Goal: Contribute content

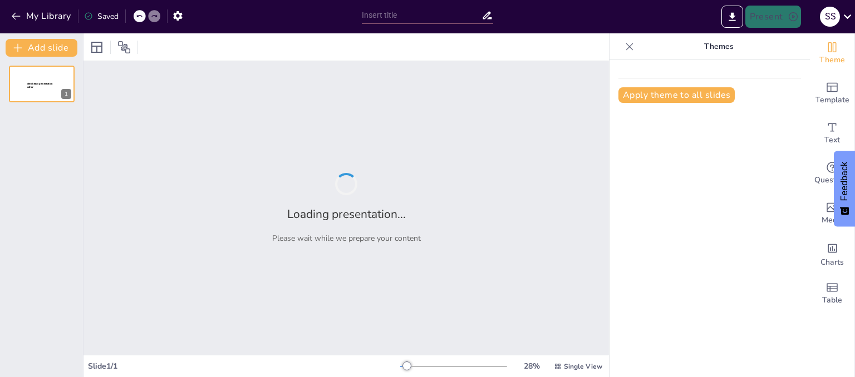
type input "Сфери діяльності психолога: огляд та аналіз"
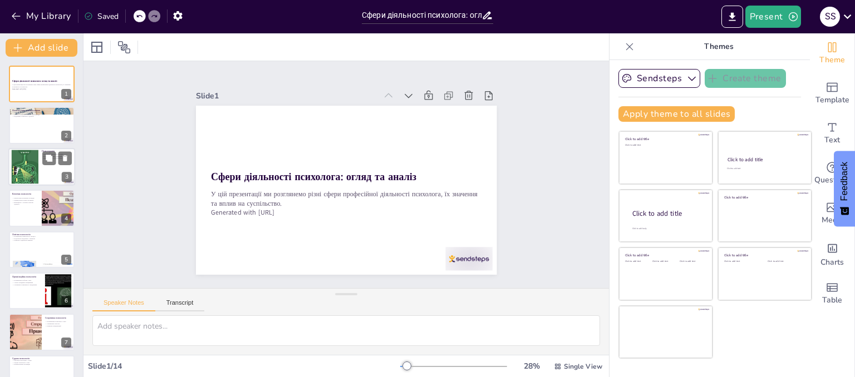
drag, startPoint x: 41, startPoint y: 195, endPoint x: 40, endPoint y: 183, distance: 12.3
click at [41, 195] on div at bounding box center [42, 208] width 66 height 37
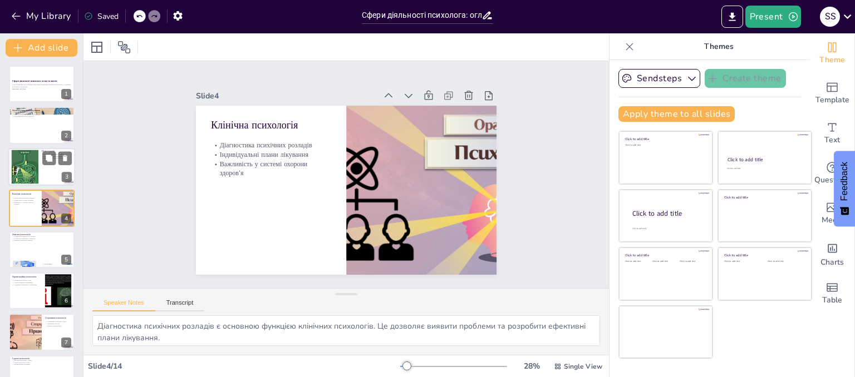
click at [40, 167] on div at bounding box center [41, 167] width 67 height 38
type textarea "Лікування психічних розладів є ключовим аспектом психотерапії. Це дозволяє людя…"
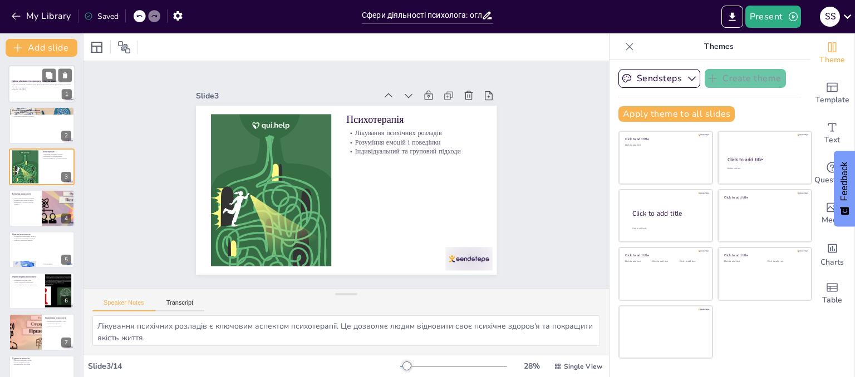
click at [37, 90] on div at bounding box center [41, 84] width 67 height 38
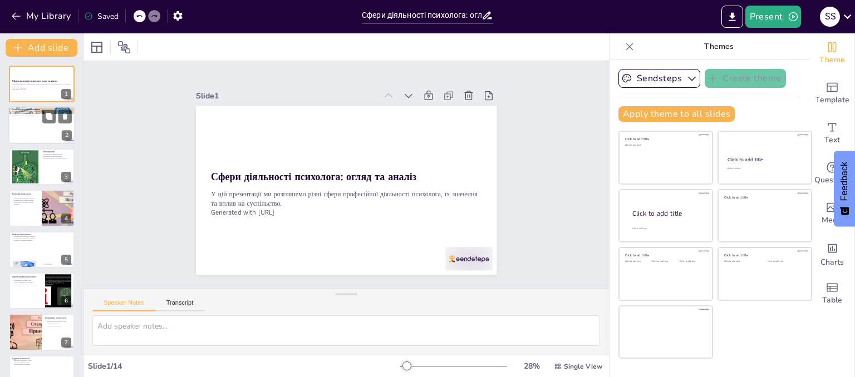
click at [33, 123] on div at bounding box center [41, 126] width 67 height 38
type textarea "Психологічне консультування є важливою сферою, оскільки воно надає людям можлив…"
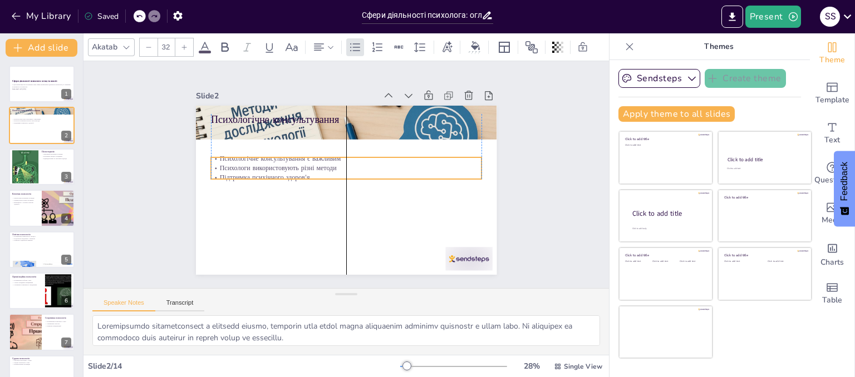
drag, startPoint x: 236, startPoint y: 124, endPoint x: 232, endPoint y: 154, distance: 30.4
click at [253, 154] on p "Психологічне консультування є важливим" at bounding box center [357, 186] width 208 height 188
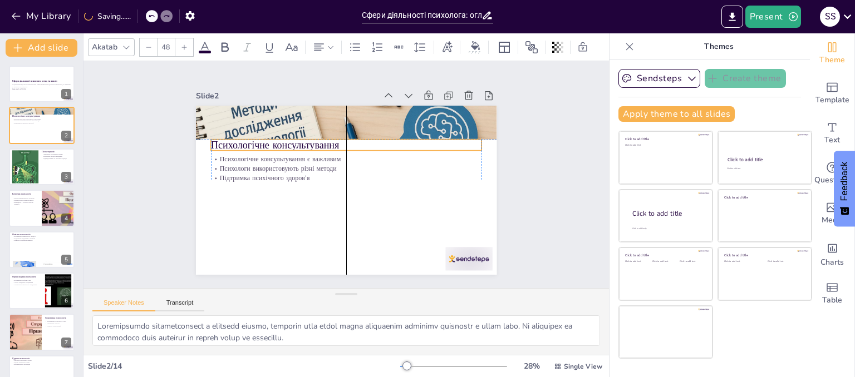
drag, startPoint x: 231, startPoint y: 118, endPoint x: 233, endPoint y: 143, distance: 25.1
click at [312, 143] on p "Психологічне консультування" at bounding box center [373, 162] width 123 height 253
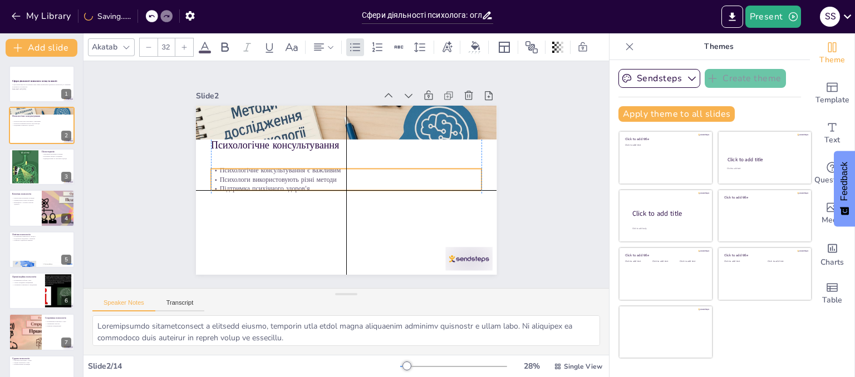
drag, startPoint x: 231, startPoint y: 161, endPoint x: 230, endPoint y: 168, distance: 6.1
click at [309, 174] on p "Психологи використовують різні методи" at bounding box center [342, 175] width 66 height 267
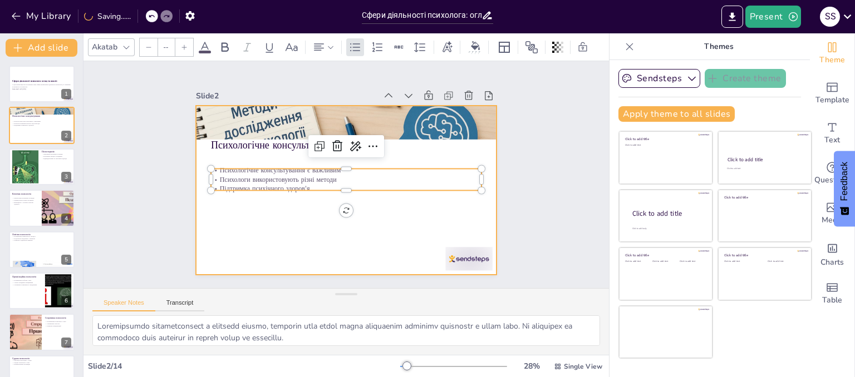
type input "48"
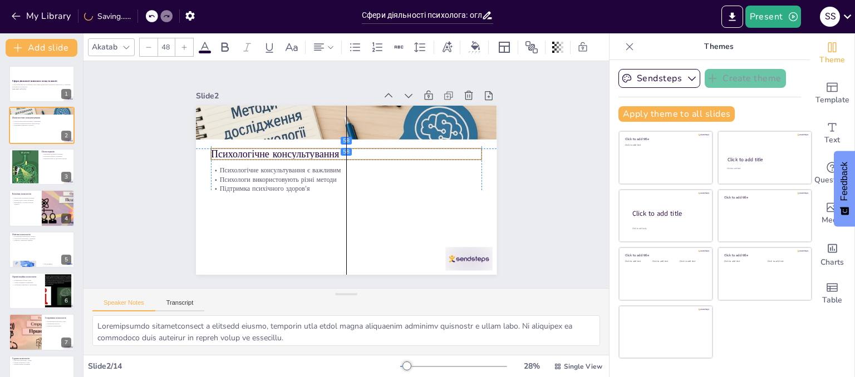
drag, startPoint x: 232, startPoint y: 144, endPoint x: 232, endPoint y: 151, distance: 7.8
click at [290, 151] on p "Психологічне консультування" at bounding box center [363, 186] width 147 height 242
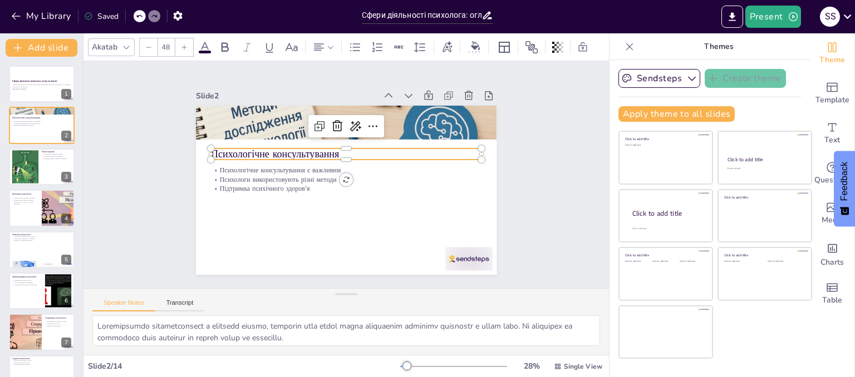
click at [304, 154] on p "Психологічне консультування" at bounding box center [325, 172] width 42 height 270
click at [20, 86] on p "У цій презентації ми розглянемо різні сфери професійної діяльності психолога, ї…" at bounding box center [42, 86] width 60 height 4
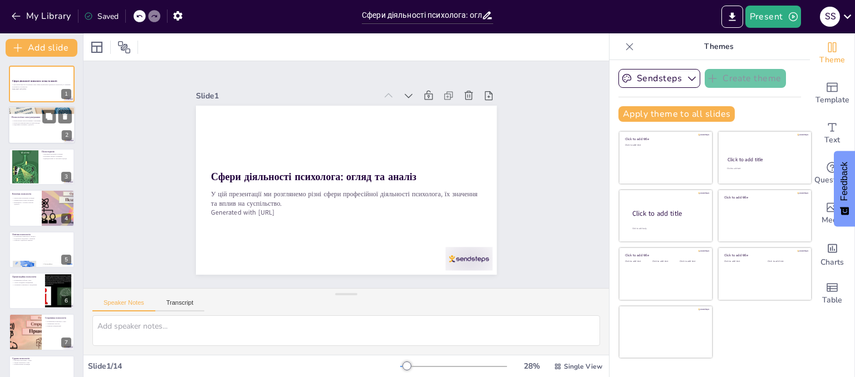
click at [24, 112] on div at bounding box center [41, 110] width 67 height 29
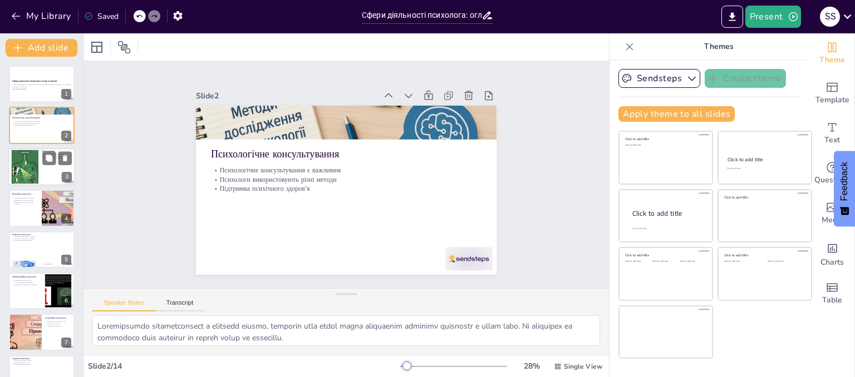
click at [12, 174] on div at bounding box center [25, 167] width 54 height 34
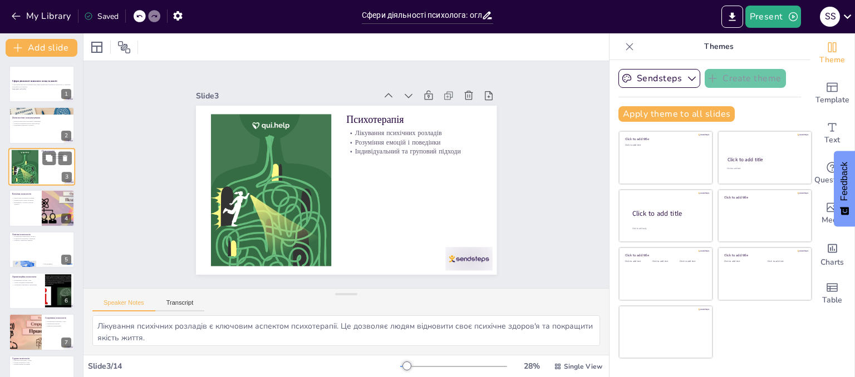
click at [13, 176] on div at bounding box center [25, 167] width 54 height 34
click at [31, 208] on div at bounding box center [41, 208] width 67 height 38
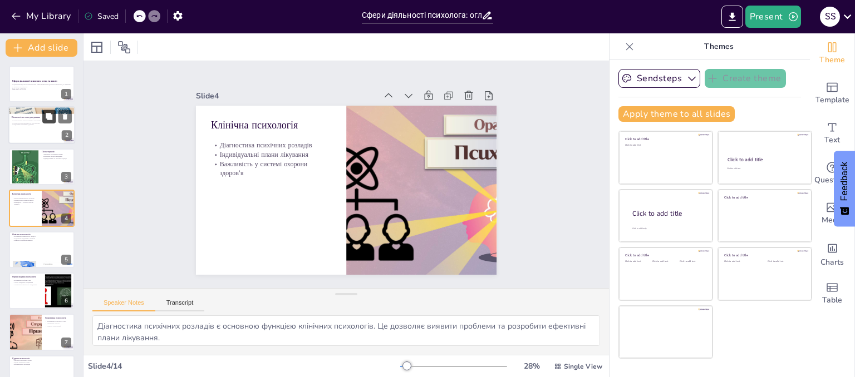
click at [42, 115] on button at bounding box center [48, 116] width 13 height 13
type textarea "Психологічне консультування є важливою сферою, оскільки воно надає людям можлив…"
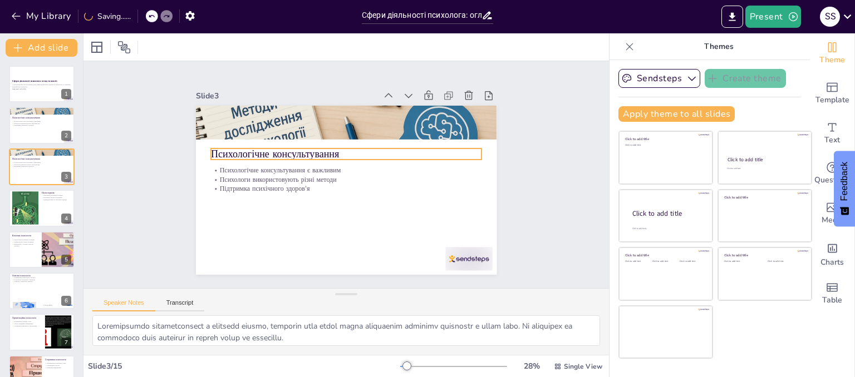
click at [265, 155] on p "Психологічне консультування" at bounding box center [360, 161] width 191 height 210
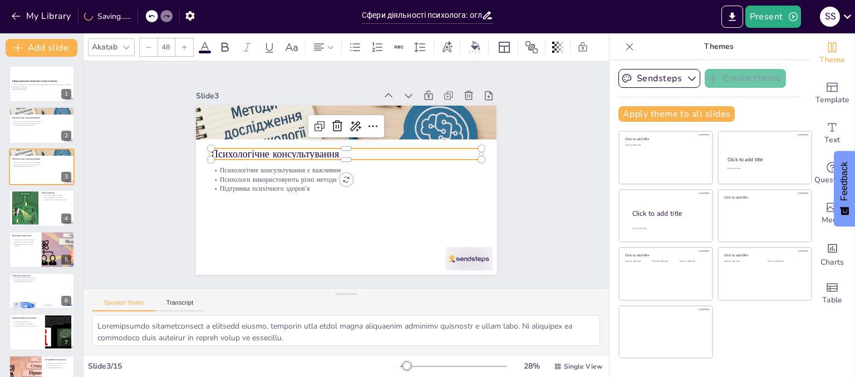
click at [223, 150] on p "Психологічне консультування" at bounding box center [346, 154] width 270 height 14
click at [225, 149] on p "Психологічне консультування" at bounding box center [337, 193] width 253 height 123
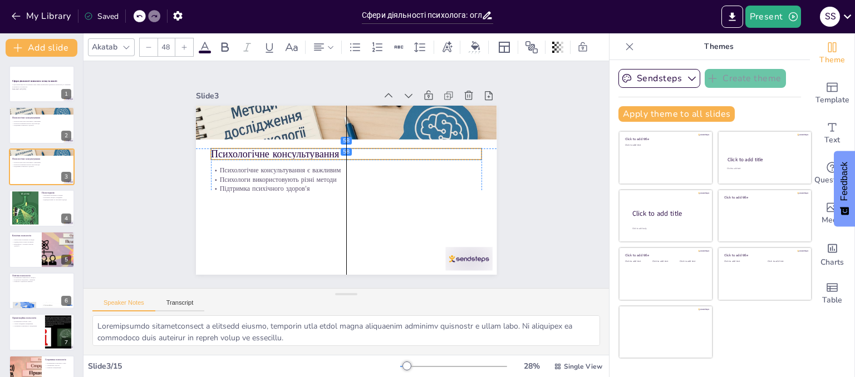
click at [225, 148] on p "Психологічне консультування" at bounding box center [340, 155] width 262 height 97
click at [235, 148] on p "Психологічне консультування" at bounding box center [330, 188] width 191 height 210
click at [346, 147] on p "Психологічне консультування" at bounding box center [367, 172] width 42 height 270
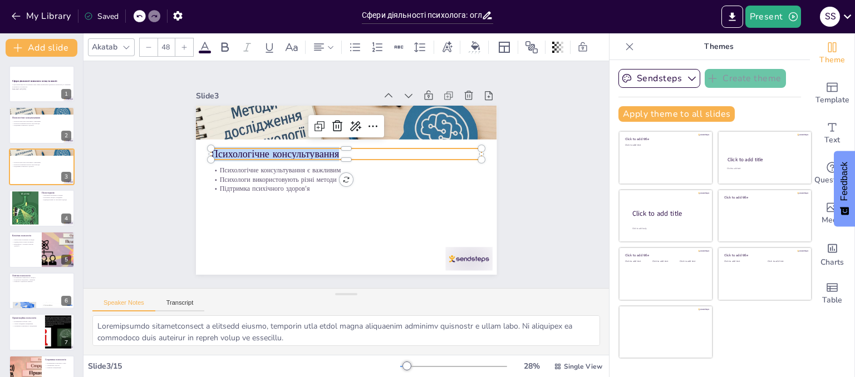
drag, startPoint x: 335, startPoint y: 150, endPoint x: 205, endPoint y: 151, distance: 130.2
click at [204, 152] on div "Психологічне консультування є важливим Психологи використовують різні методи Пі…" at bounding box center [346, 159] width 301 height 169
copy p "Психологічне консультування"
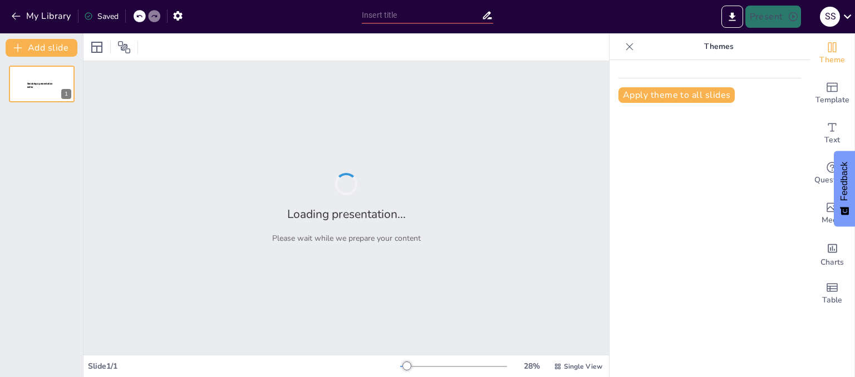
type input "Сфери професійної діяльності психолога: огляд та аналіз"
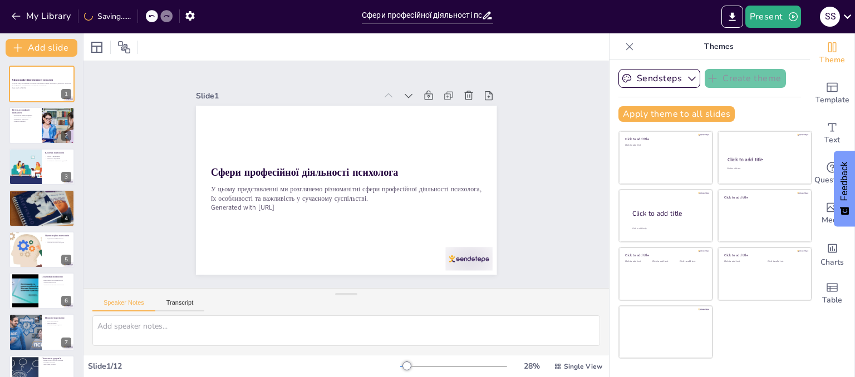
click at [24, 104] on div "Сфери професійної діяльності психолога У цьому представленні ми розглянемо різн…" at bounding box center [41, 312] width 83 height 492
click at [31, 116] on p "Психологи в різних сферах" at bounding box center [25, 117] width 27 height 2
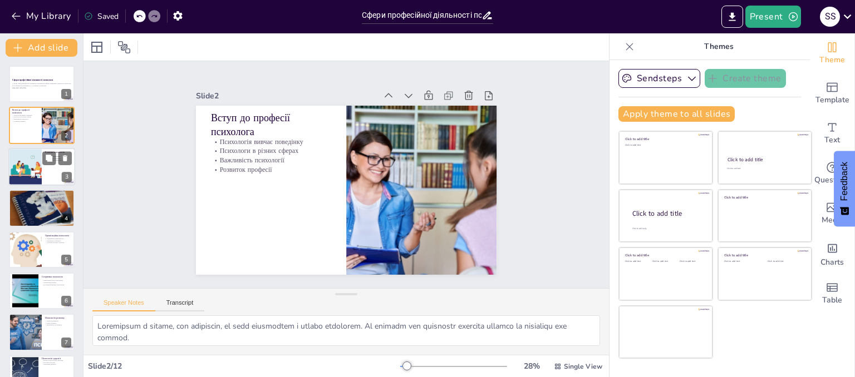
click at [40, 169] on div at bounding box center [25, 167] width 60 height 38
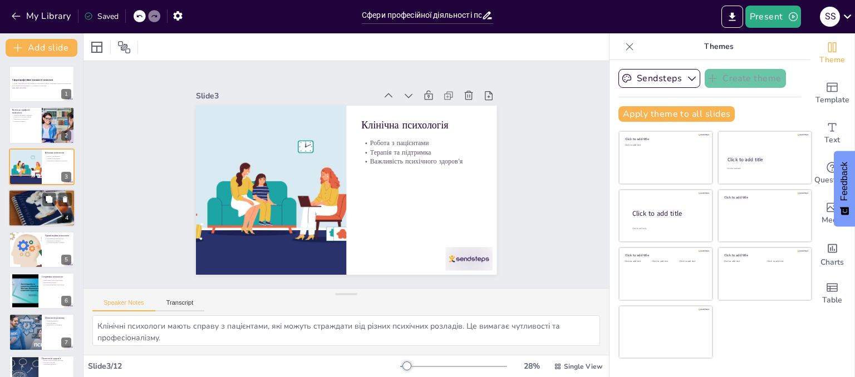
click at [29, 191] on p "Освітня психологія" at bounding box center [42, 192] width 60 height 3
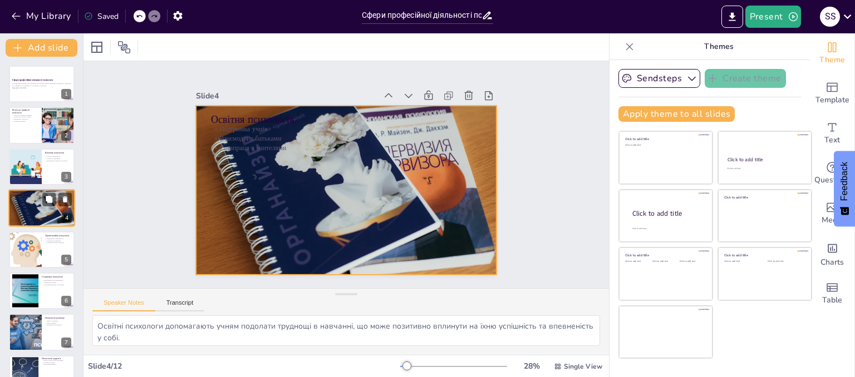
click at [29, 206] on div at bounding box center [41, 208] width 67 height 45
click at [29, 211] on div at bounding box center [41, 208] width 67 height 45
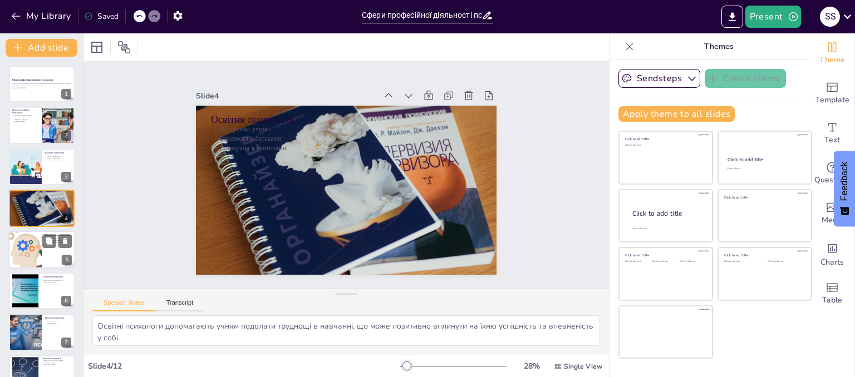
click at [26, 245] on div at bounding box center [25, 250] width 104 height 38
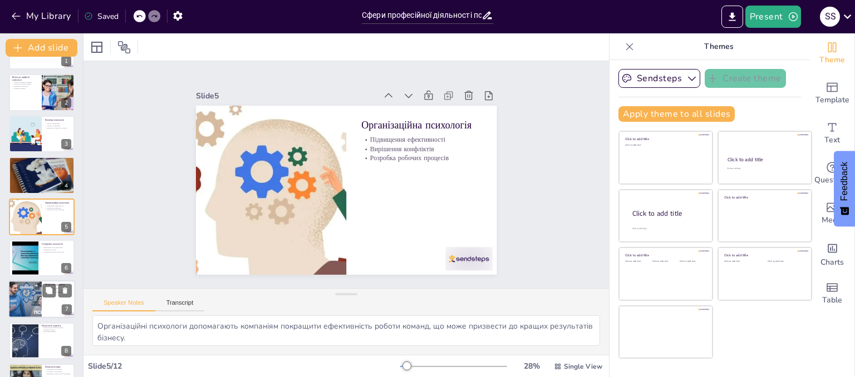
click at [24, 284] on div at bounding box center [25, 300] width 90 height 38
type textarea "Психологи розвитку досліджують, як змінюється поведінка людей на різних етапах …"
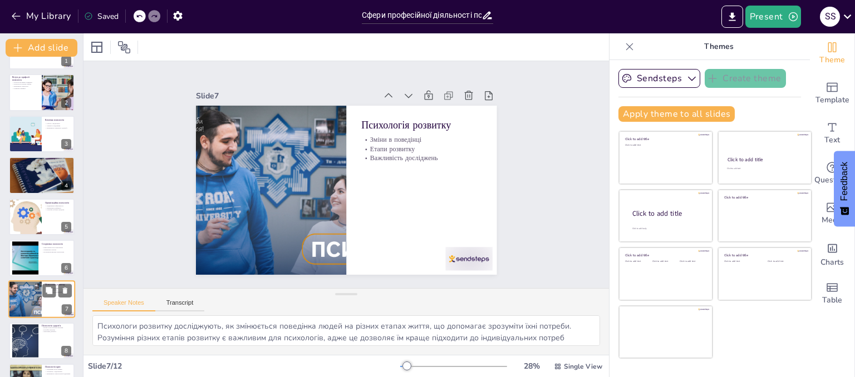
scroll to position [116, 0]
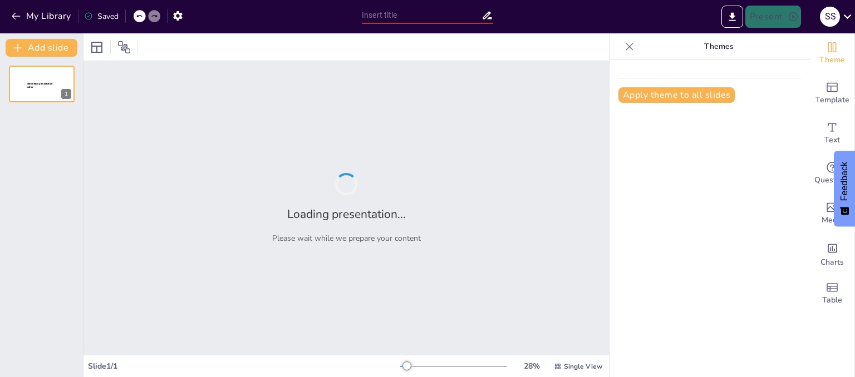
type input "Психолог як фахівець: основні сфери діяльності"
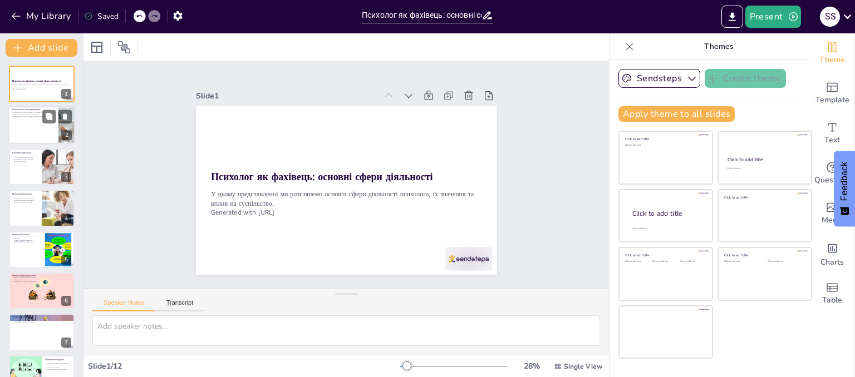
click at [14, 110] on p "Психологічне консультування" at bounding box center [33, 110] width 43 height 3
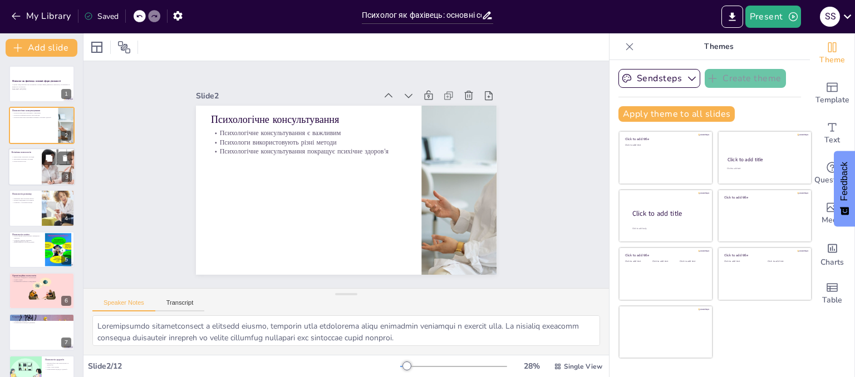
click at [27, 171] on div at bounding box center [41, 167] width 67 height 38
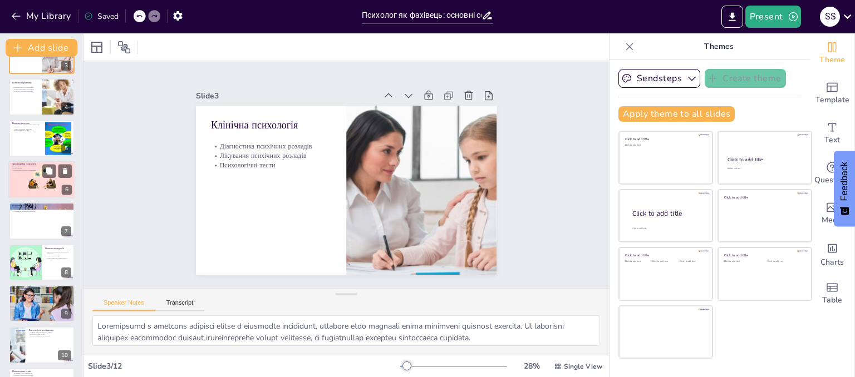
click at [24, 161] on div "Організаційна психологія Вивчення поведінки в організаціях Підбір кадрів Покращ…" at bounding box center [41, 180] width 67 height 38
type textarea "Вивчення поведінки в організаціях є основним аспектом організаційної психології…"
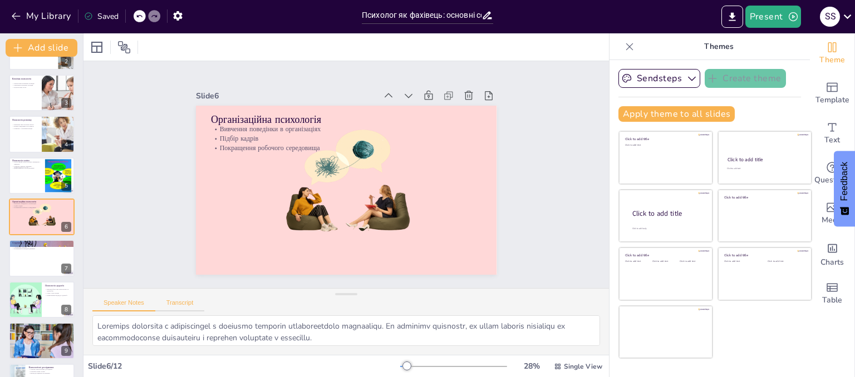
click at [184, 303] on button "Transcript" at bounding box center [180, 305] width 50 height 12
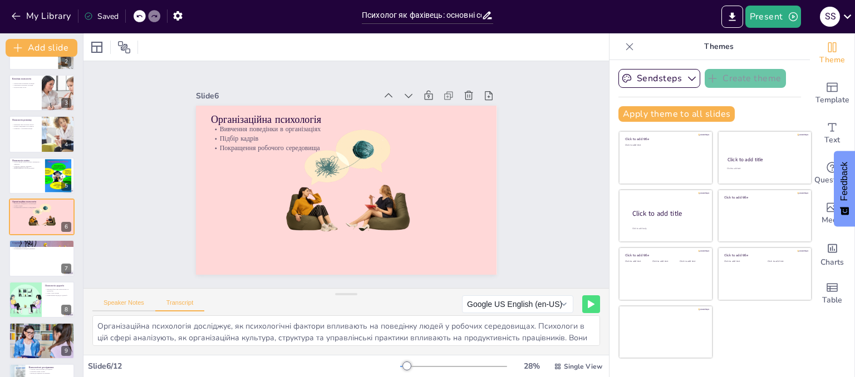
click at [137, 302] on button "Speaker Notes" at bounding box center [123, 305] width 63 height 12
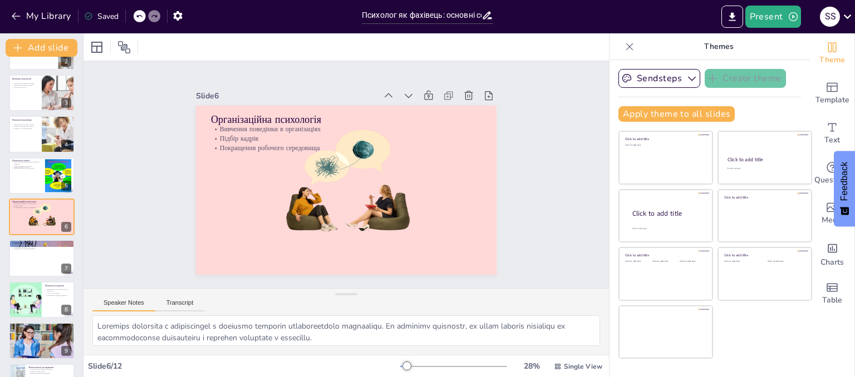
click at [139, 299] on button "Speaker Notes" at bounding box center [123, 305] width 63 height 12
click at [166, 296] on div "Speaker Notes Transcript" at bounding box center [345, 302] width 525 height 27
click at [180, 305] on button "Transcript" at bounding box center [180, 305] width 50 height 12
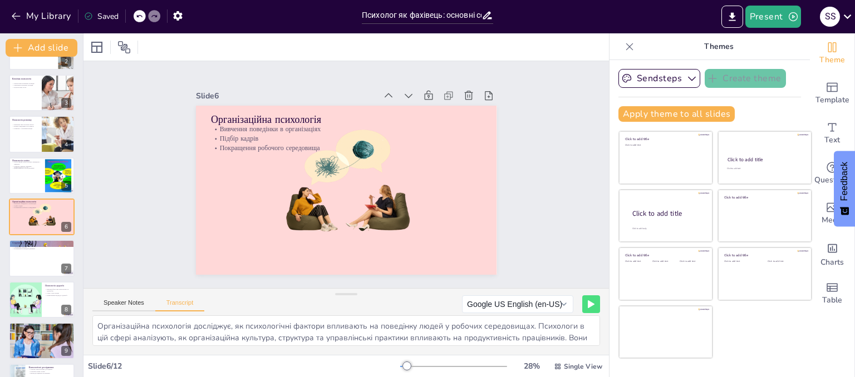
click at [117, 299] on div "Speaker Notes Transcript" at bounding box center [148, 304] width 112 height 14
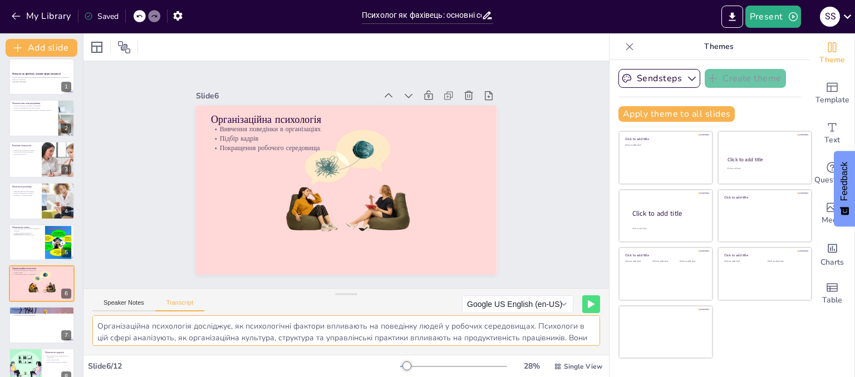
scroll to position [0, 0]
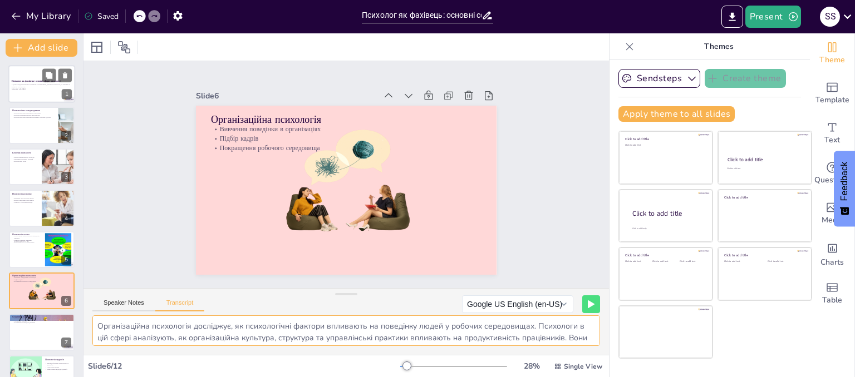
click at [22, 84] on p "У цьому представленні ми розглянемо основні сфери діяльності психолога, їх знач…" at bounding box center [42, 86] width 60 height 4
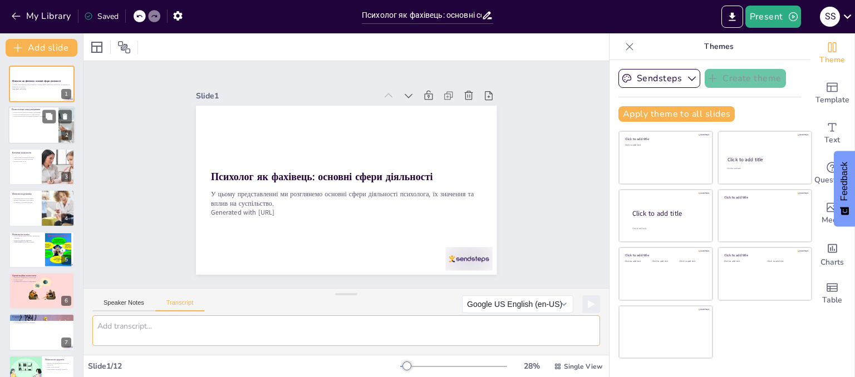
click at [40, 135] on div at bounding box center [41, 126] width 67 height 38
type textarea "Психологічне консультування є однією з найважливіших сфер діяльності психолога.…"
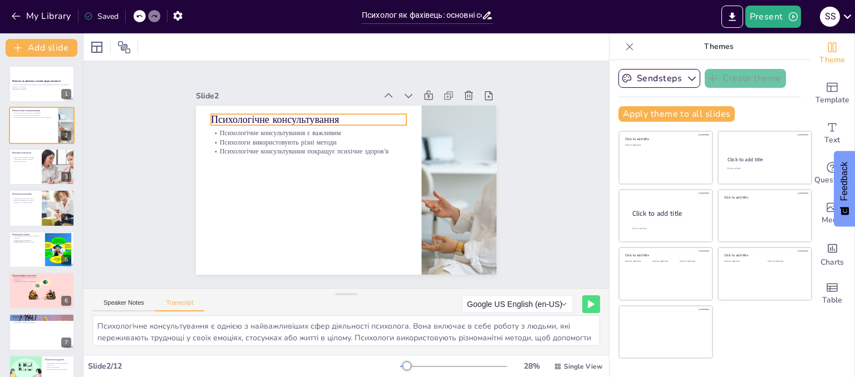
click at [235, 110] on div "Психологічне консультування Психологічне консультування є важливим Психологи ви…" at bounding box center [342, 190] width 329 height 228
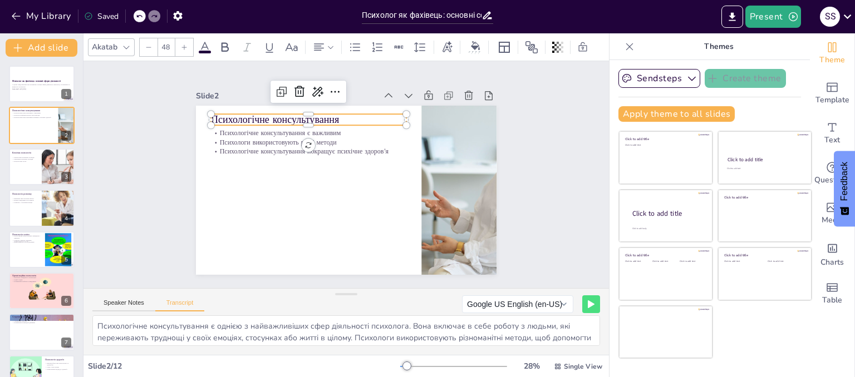
click at [216, 117] on p "Психологічне консультування" at bounding box center [314, 116] width 196 height 35
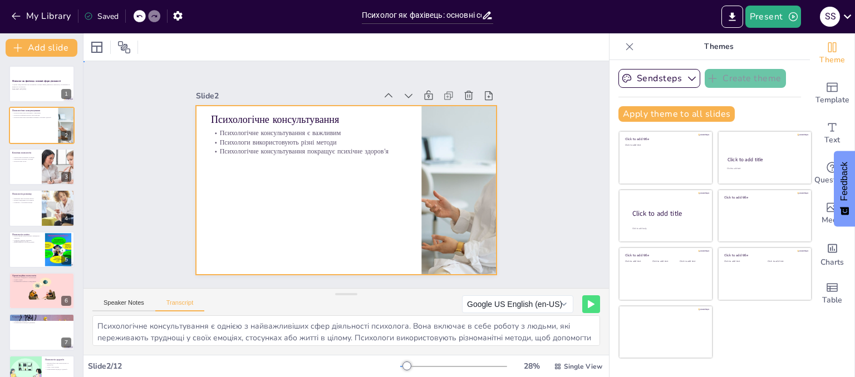
click at [258, 189] on div at bounding box center [341, 190] width 338 height 254
click at [208, 169] on div at bounding box center [332, 182] width 297 height 345
click at [582, 299] on button at bounding box center [590, 303] width 17 height 17
click at [566, 301] on rect at bounding box center [567, 305] width 2 height 8
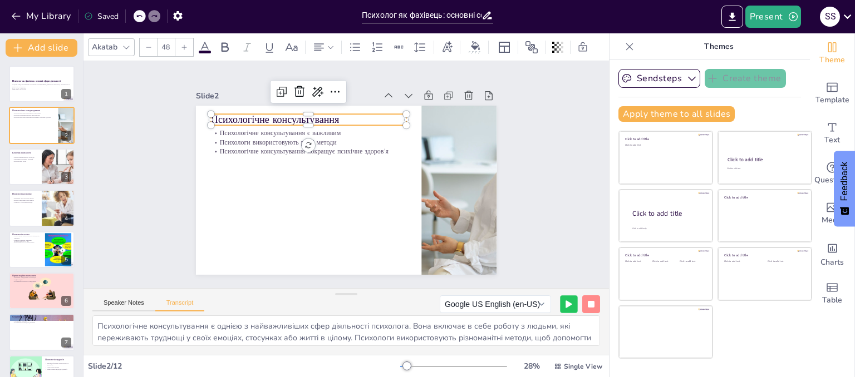
click at [218, 116] on p "Психологічне консультування" at bounding box center [314, 116] width 196 height 35
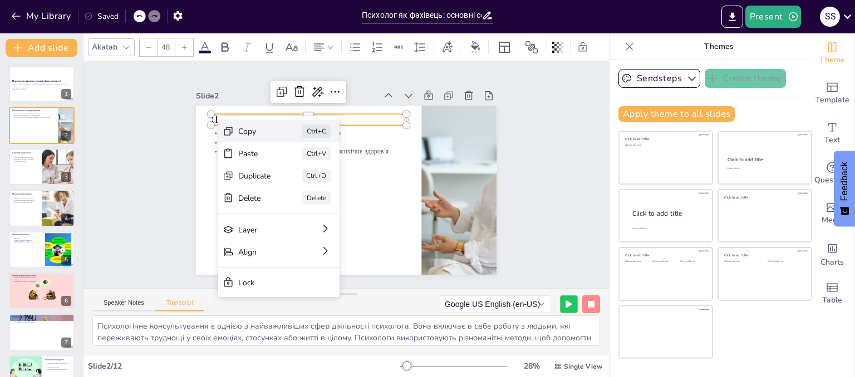
click at [319, 185] on div "Copy" at bounding box center [336, 192] width 34 height 14
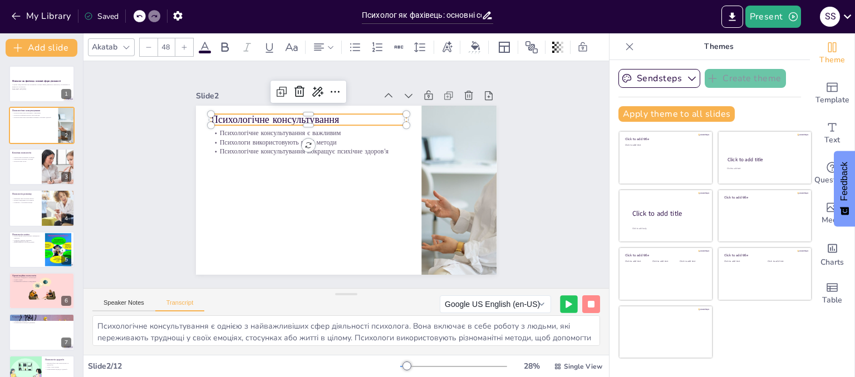
click at [221, 125] on div at bounding box center [308, 129] width 195 height 9
click at [329, 112] on p "Психологічне консультування" at bounding box center [314, 117] width 196 height 35
click at [332, 116] on p "Психологічне консультування" at bounding box center [327, 112] width 190 height 74
click at [333, 116] on p "Психологічне консультування" at bounding box center [308, 121] width 195 height 14
click at [333, 116] on p "Психологічне консультування" at bounding box center [314, 117] width 196 height 35
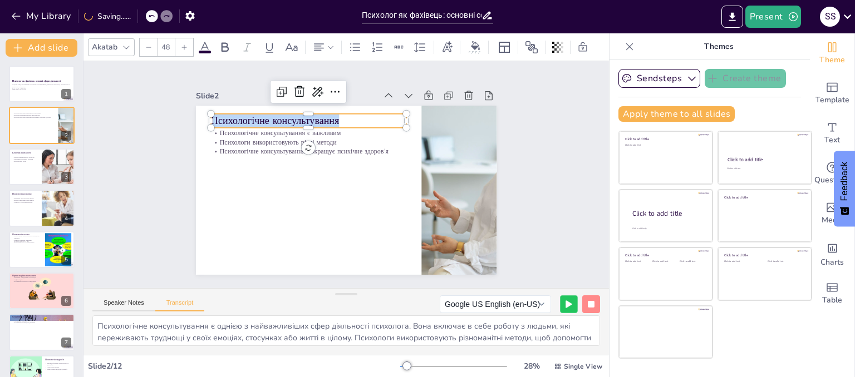
drag, startPoint x: 333, startPoint y: 116, endPoint x: 298, endPoint y: 113, distance: 35.2
click at [298, 114] on p "Психологічне консультування" at bounding box center [308, 121] width 195 height 14
drag, startPoint x: 242, startPoint y: 127, endPoint x: 237, endPoint y: 132, distance: 7.1
click at [320, 127] on div at bounding box center [402, 187] width 164 height 122
type input "32"
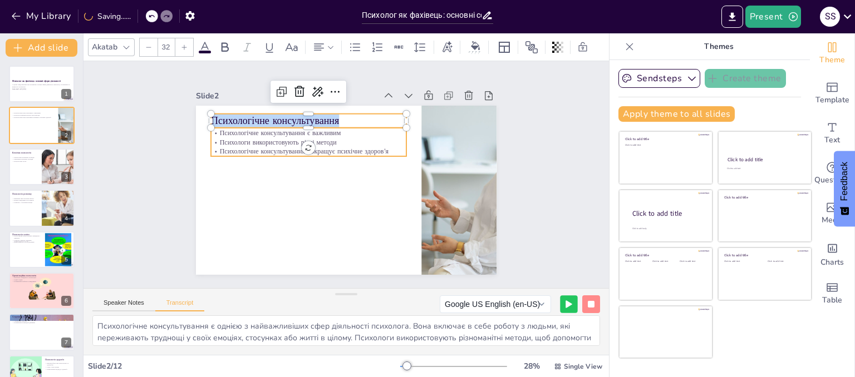
click at [215, 132] on p "Психологічне консультування є важливим" at bounding box center [312, 128] width 195 height 29
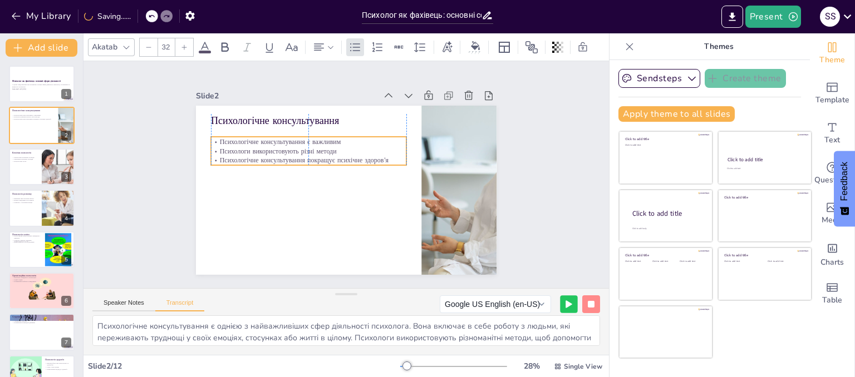
drag, startPoint x: 209, startPoint y: 126, endPoint x: 206, endPoint y: 135, distance: 9.5
click at [214, 135] on p "Психологічне консультування є важливим" at bounding box center [311, 137] width 195 height 29
click at [214, 136] on p "Психологічне консультування є важливим" at bounding box center [311, 138] width 195 height 30
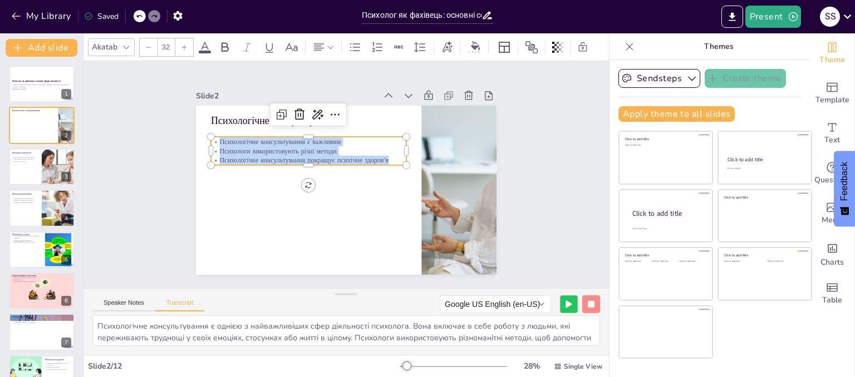
drag, startPoint x: 210, startPoint y: 136, endPoint x: 386, endPoint y: 156, distance: 177.5
click at [386, 156] on div "Психологічне консультування є важливим Психологи використовують різні методи Пс…" at bounding box center [321, 137] width 190 height 105
copy div "Психологічне консультування є важливим Психологи використовують різні методи Пс…"
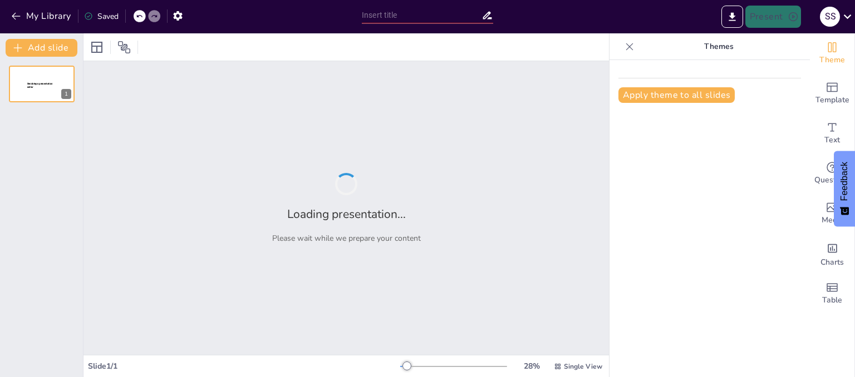
type input "Сфери діяльності психолога: огляд та аналіз"
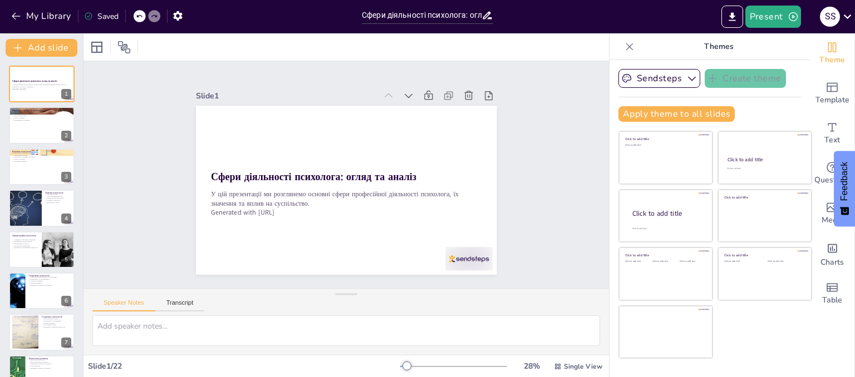
checkbox input "true"
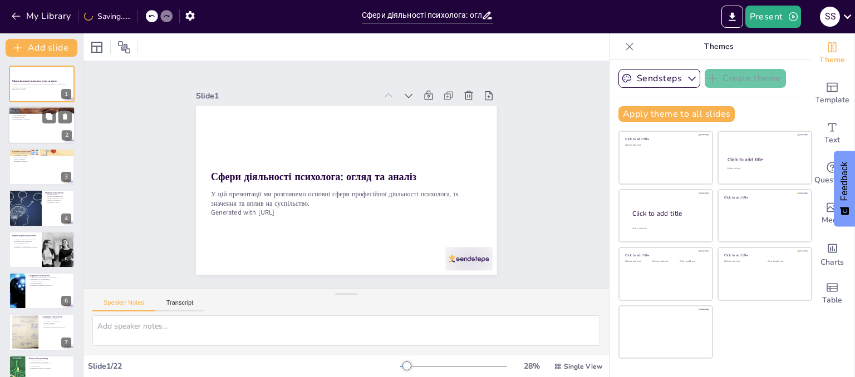
checkbox input "true"
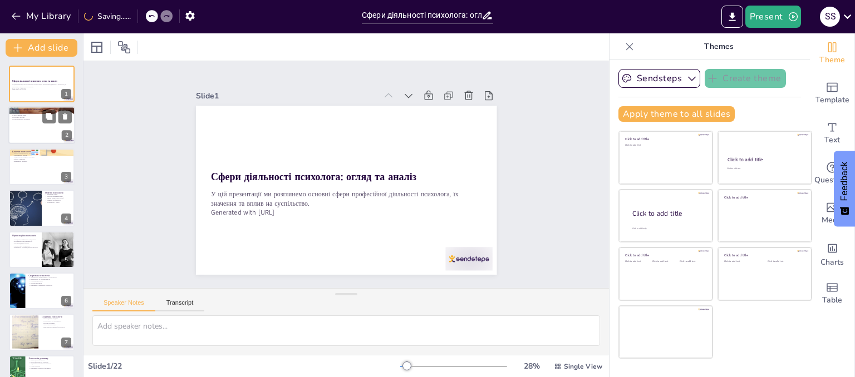
checkbox input "true"
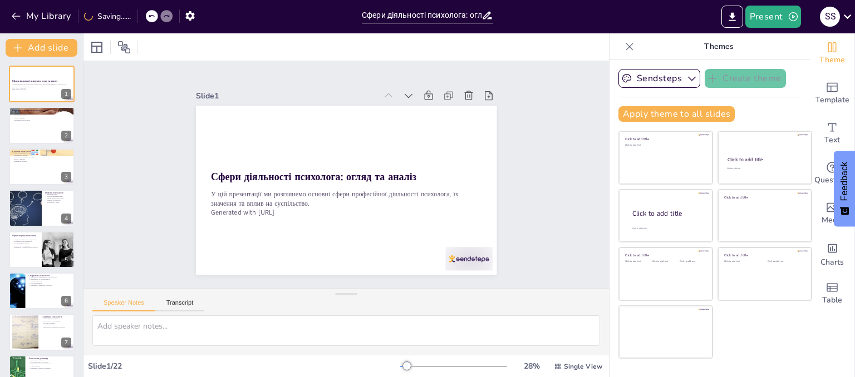
checkbox input "true"
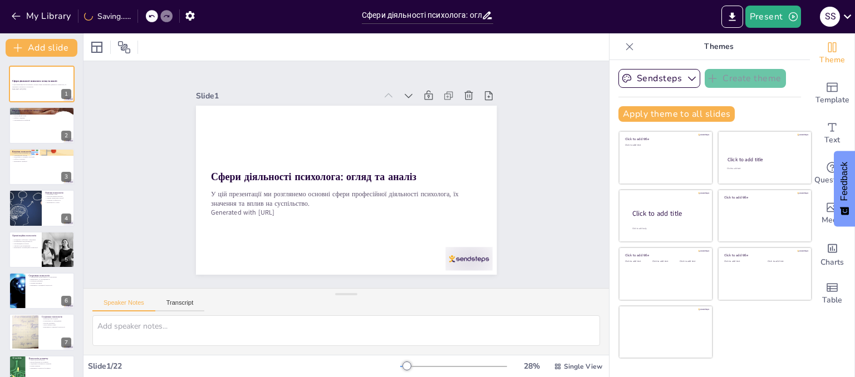
checkbox input "true"
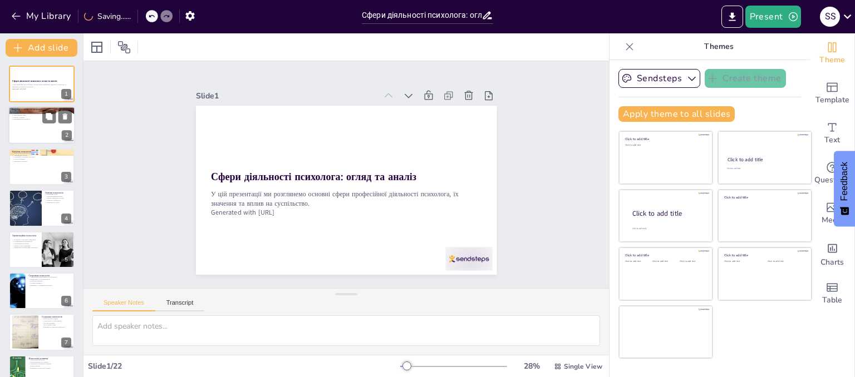
checkbox input "true"
click at [24, 121] on div at bounding box center [41, 126] width 67 height 38
type textarea "Психологія є наукою, що вивчає поведінку та психічні процеси. Це важливо для ро…"
checkbox input "true"
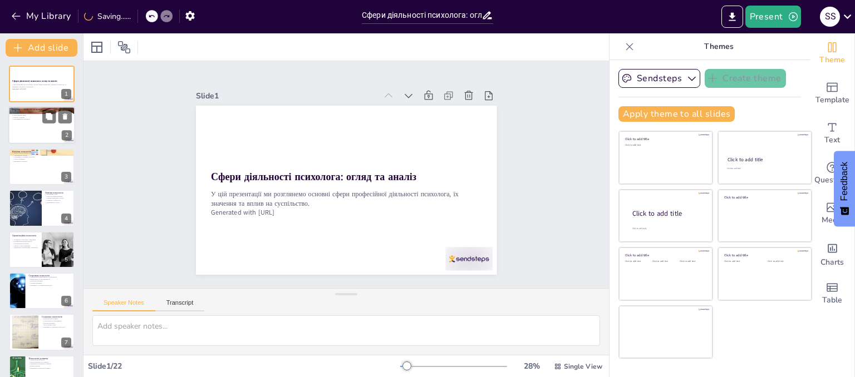
checkbox input "true"
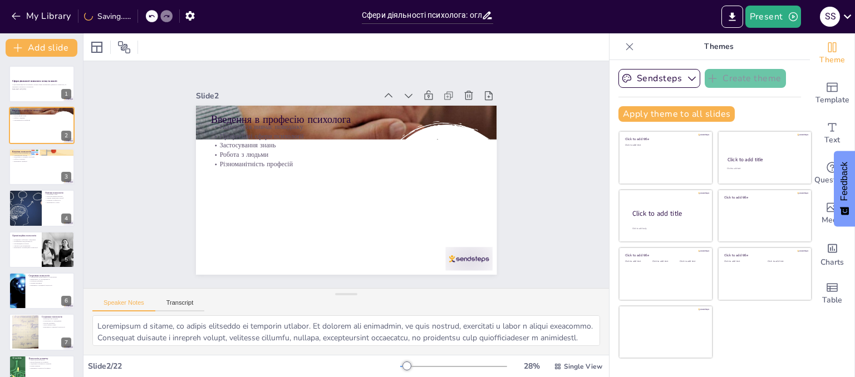
checkbox input "true"
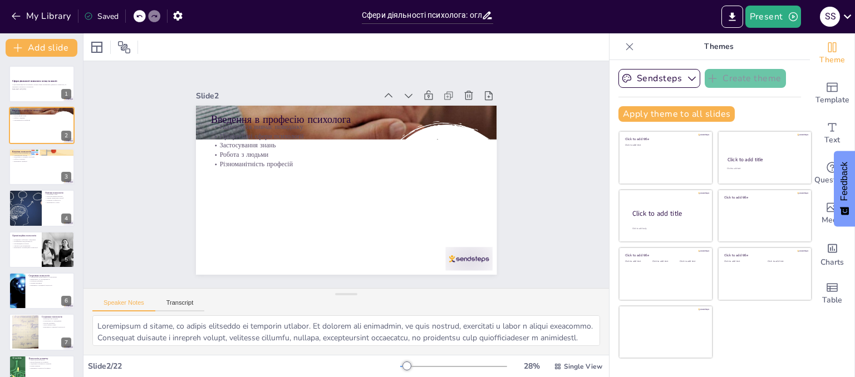
checkbox input "true"
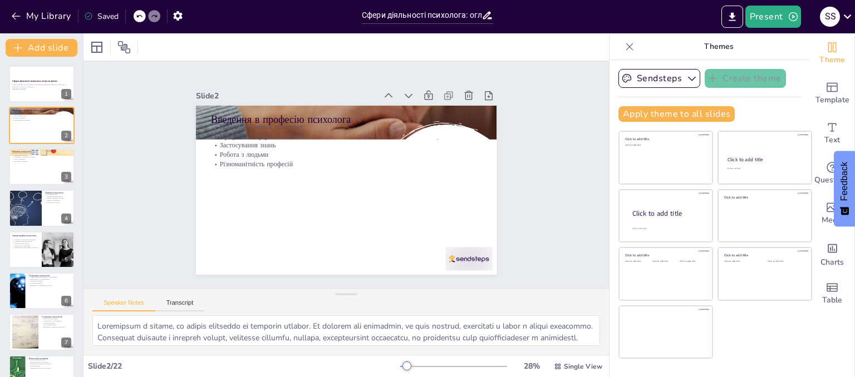
checkbox input "true"
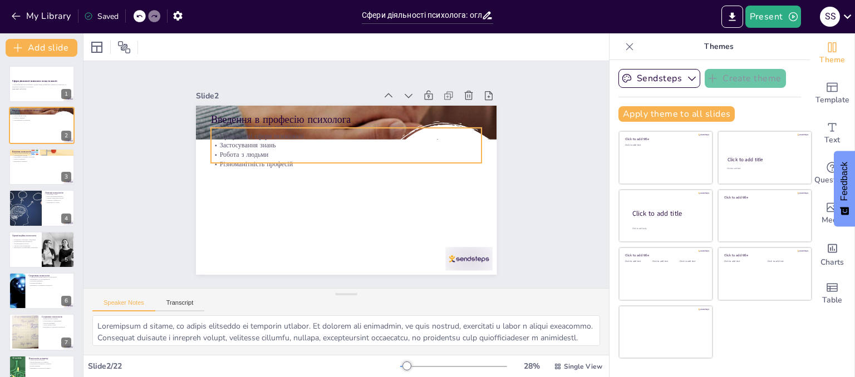
checkbox input "true"
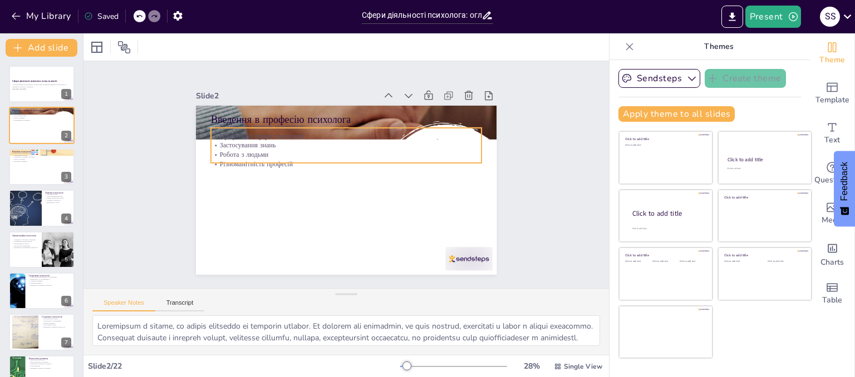
checkbox input "true"
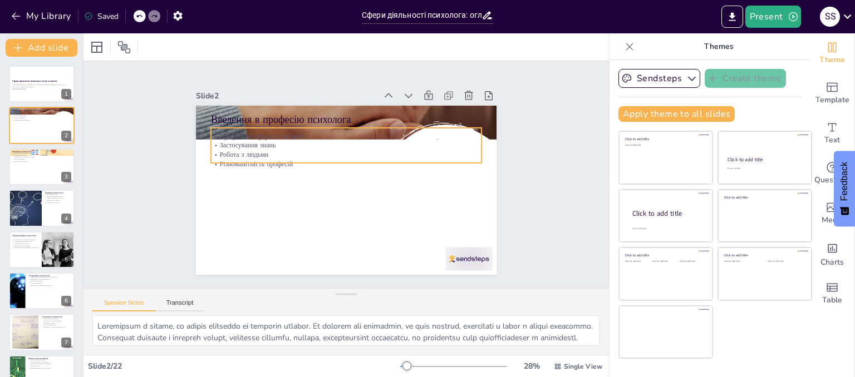
checkbox input "true"
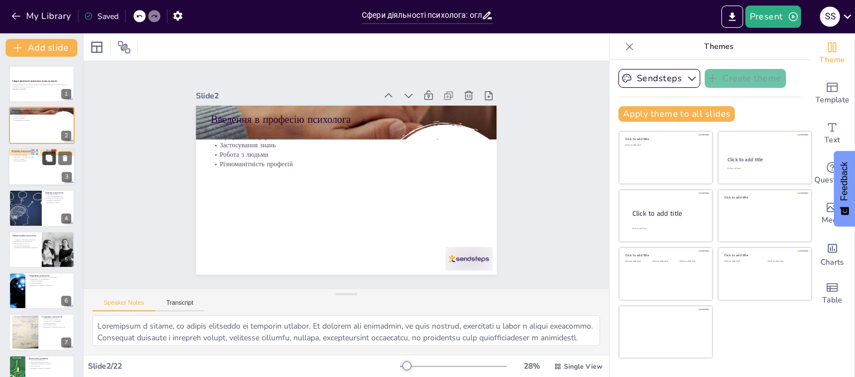
checkbox input "true"
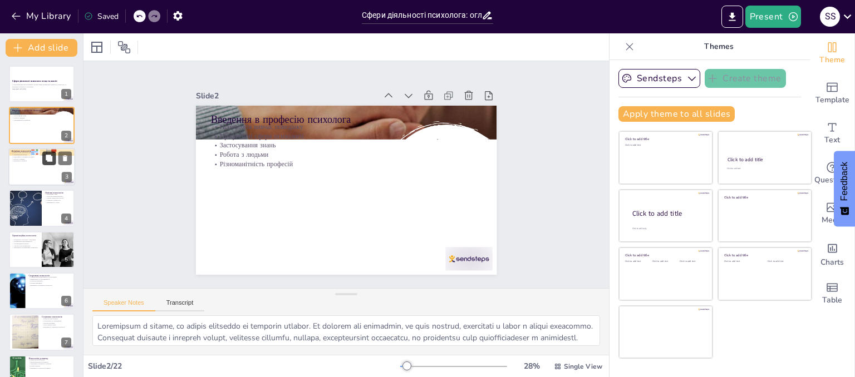
checkbox input "true"
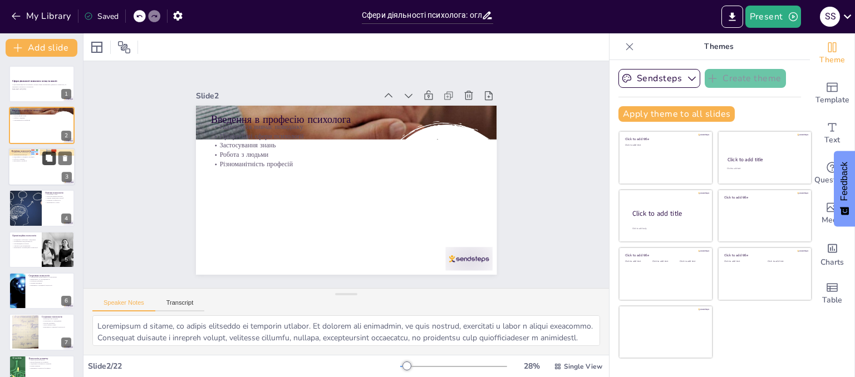
click at [43, 163] on button at bounding box center [48, 157] width 13 height 13
type textarea "Діагностика є важливою частиною клінічної психології, оскільки вона допомагає в…"
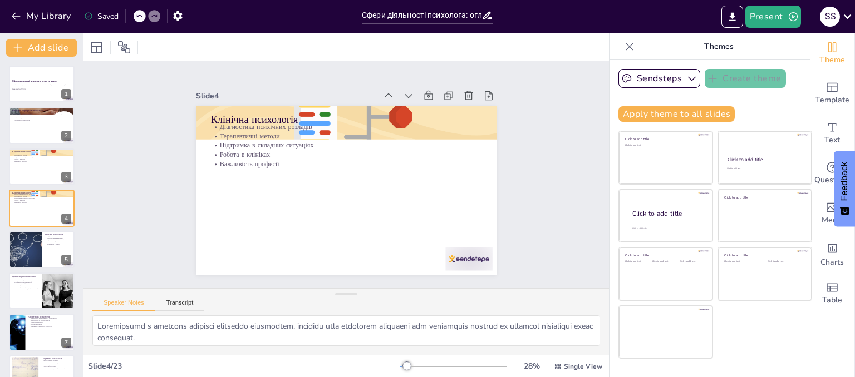
checkbox input "true"
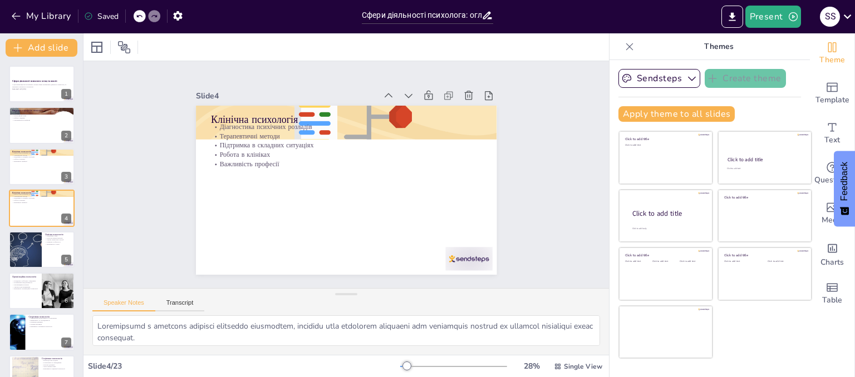
checkbox input "true"
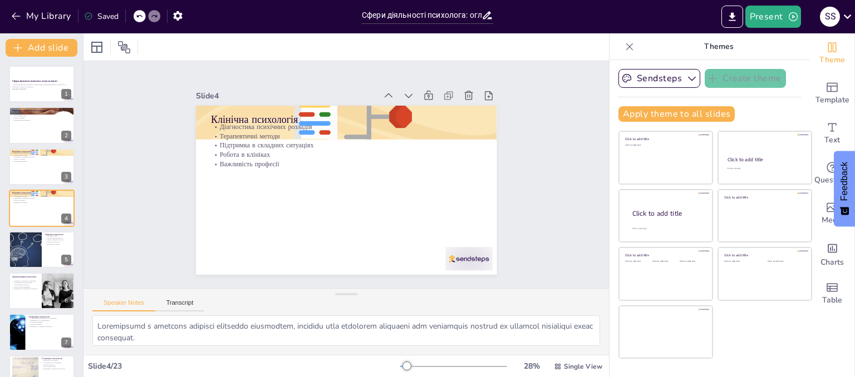
checkbox input "true"
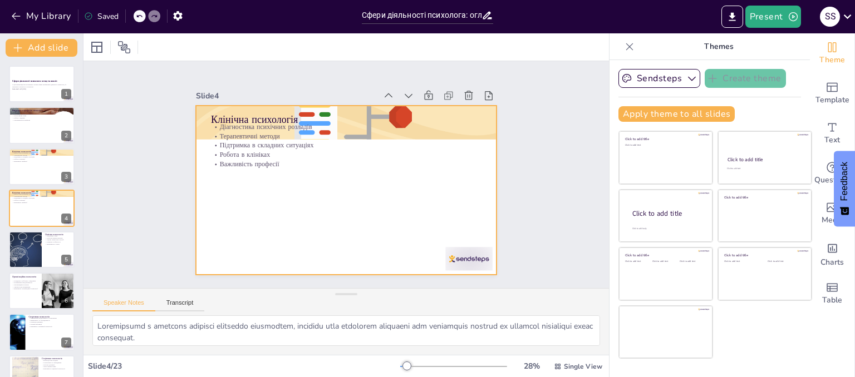
checkbox input "true"
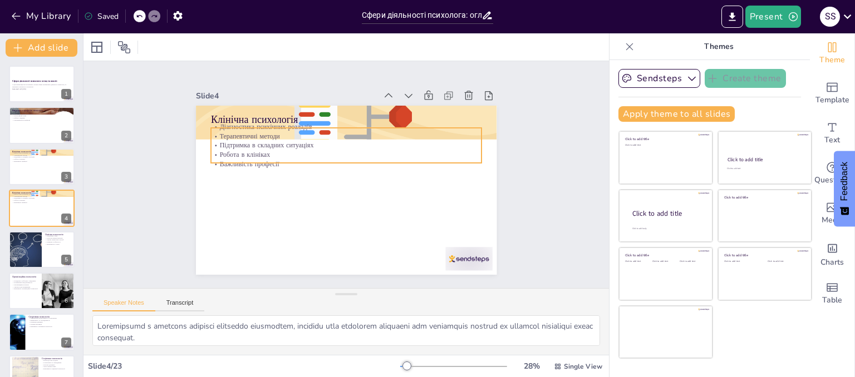
checkbox input "true"
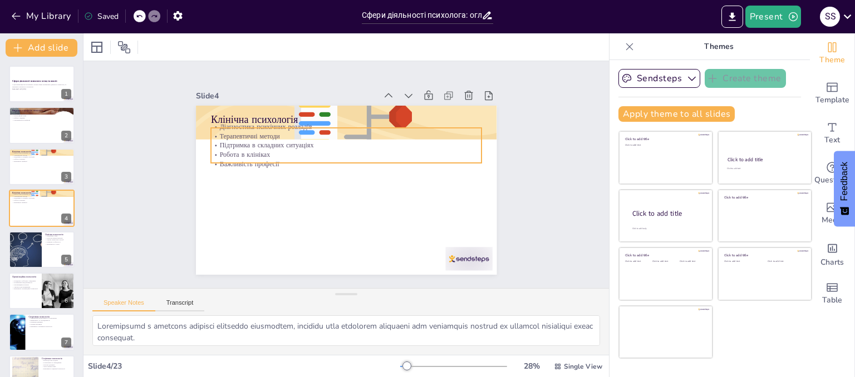
checkbox input "true"
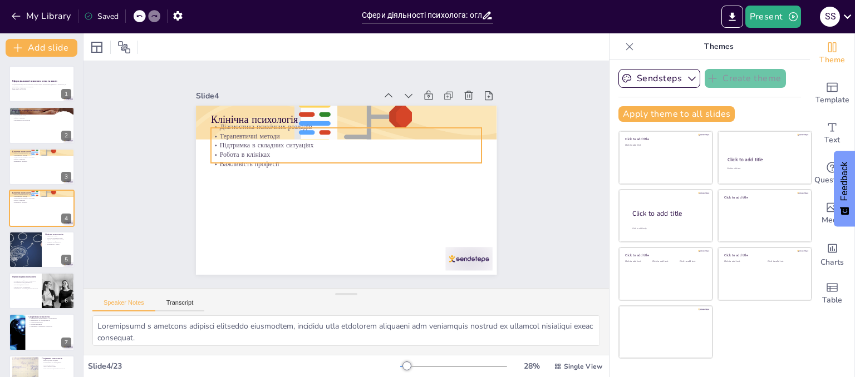
checkbox input "true"
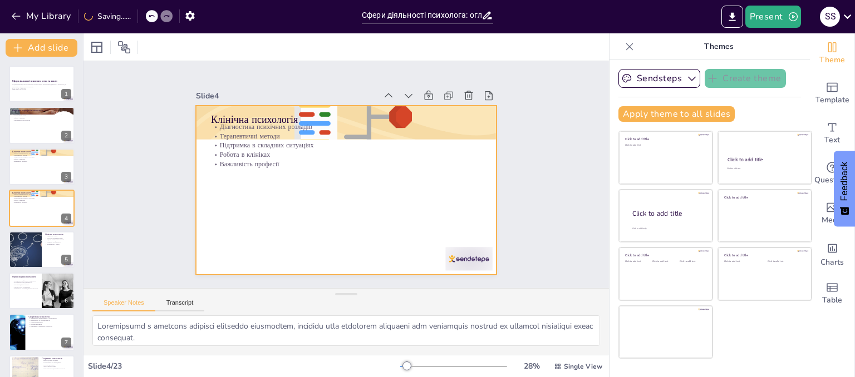
checkbox input "true"
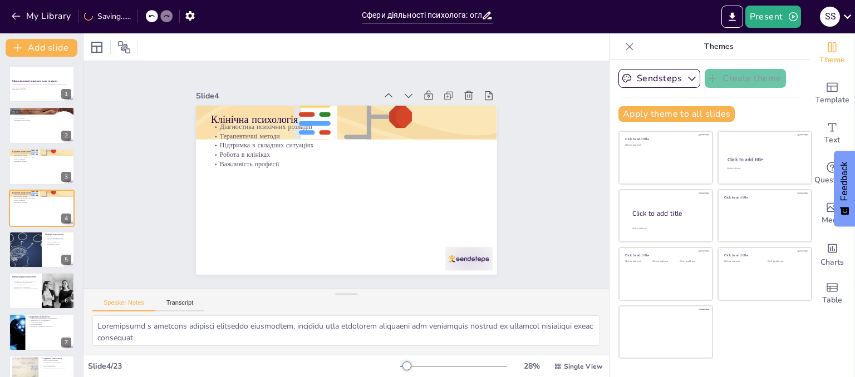
checkbox input "true"
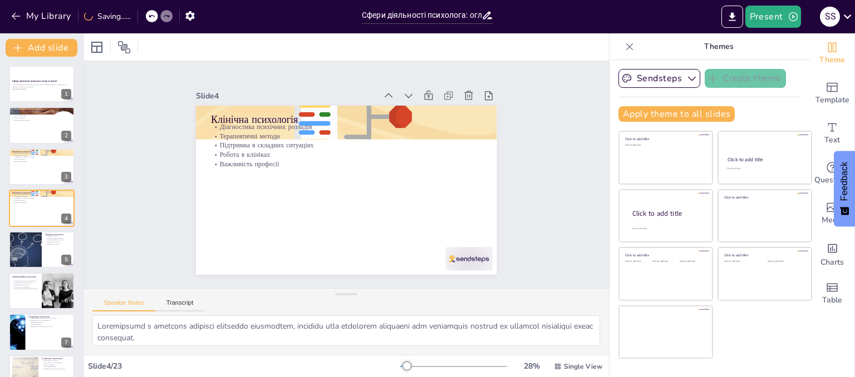
checkbox input "true"
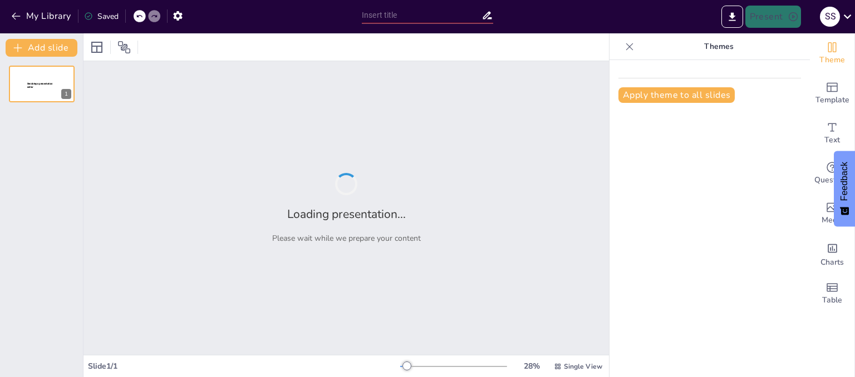
type input "Сфери професійної діяльності психолога: огляд та аналіз"
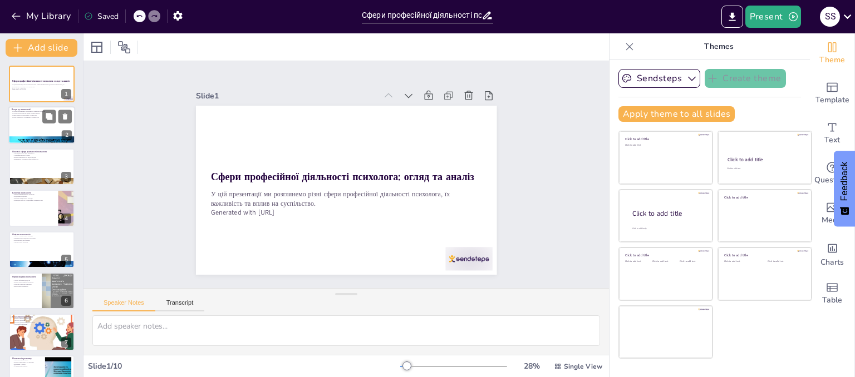
click at [38, 129] on div at bounding box center [41, 126] width 67 height 38
type textarea "Психологія як наука про поведінку і психічні процеси є основою для розуміння лю…"
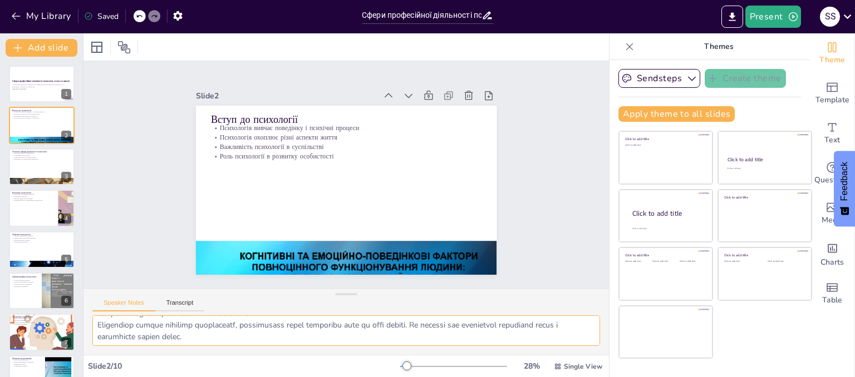
scroll to position [72, 0]
click at [419, 372] on div "28 % Single View" at bounding box center [502, 367] width 204 height 18
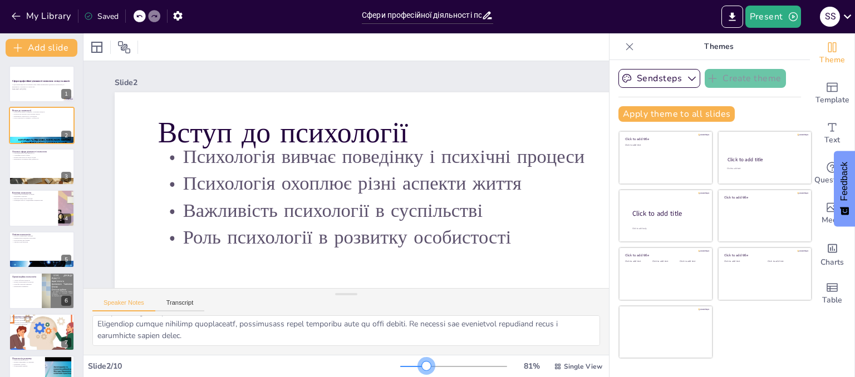
click at [419, 370] on div at bounding box center [453, 366] width 107 height 9
click at [410, 366] on div at bounding box center [413, 366] width 26 height 1
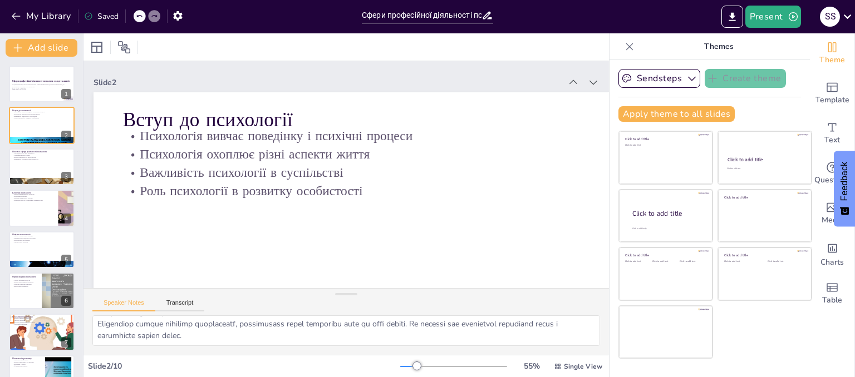
scroll to position [0, 0]
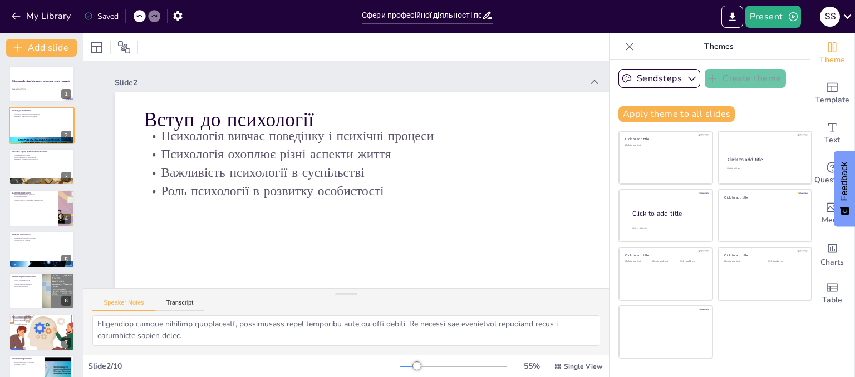
click at [626, 47] on icon at bounding box center [629, 46] width 7 height 7
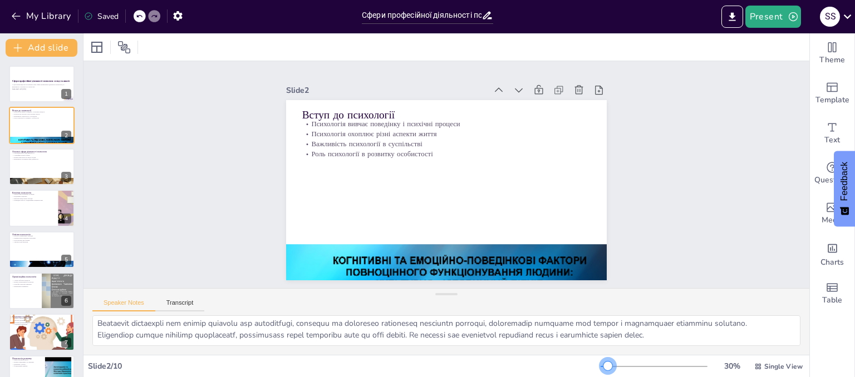
click at [603, 369] on div at bounding box center [607, 366] width 9 height 9
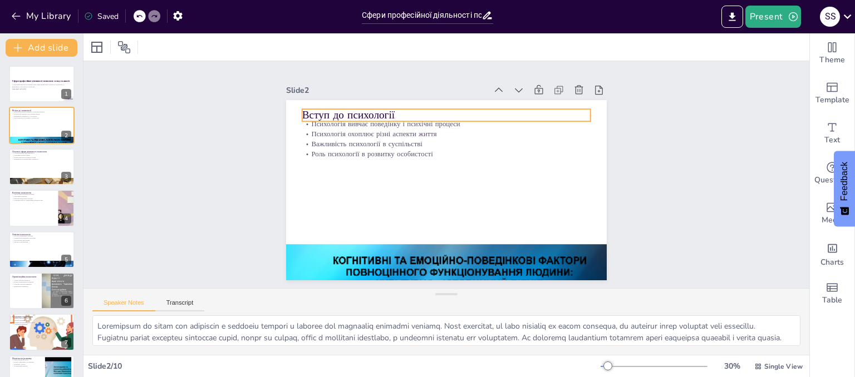
click at [338, 110] on p "Вступ до психології" at bounding box center [390, 192] width 104 height 279
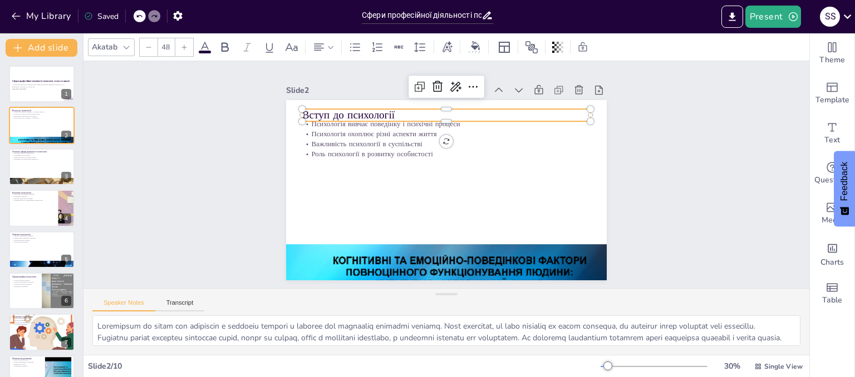
click at [451, 107] on p "Вступ до психології" at bounding box center [503, 156] width 104 height 279
click at [467, 107] on p "Вступ до психології" at bounding box center [504, 187] width 75 height 285
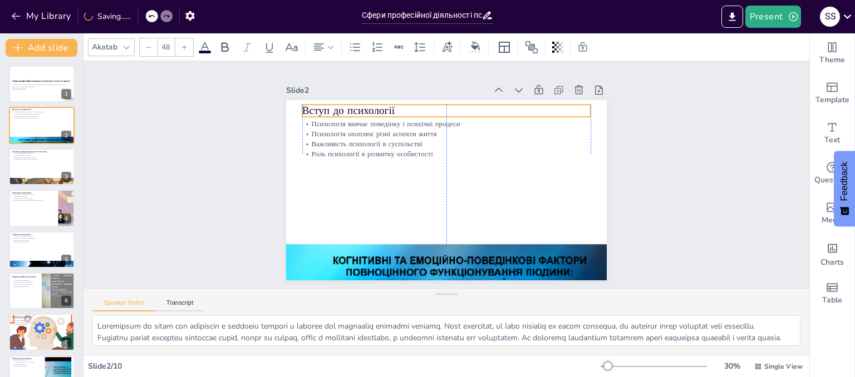
click at [392, 120] on p "Вступ до психології" at bounding box center [403, 222] width 224 height 204
click at [392, 112] on p "Вступ до психології" at bounding box center [494, 217] width 204 height 224
click at [31, 87] on p "У цій презентації ми розглянемо різні сфери професійної діяльності психолога, ї…" at bounding box center [42, 86] width 60 height 4
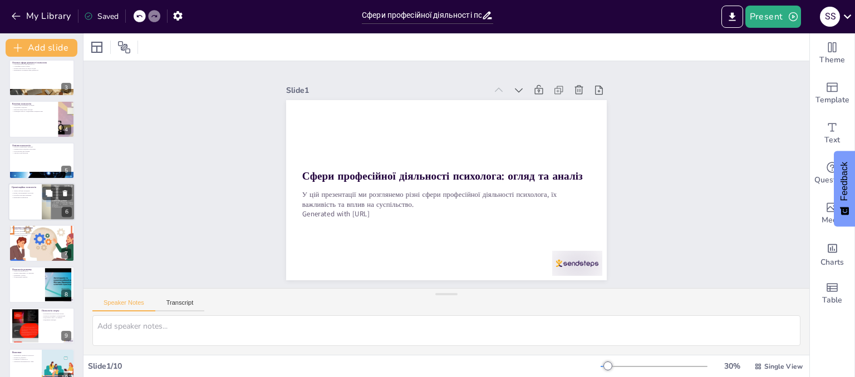
scroll to position [107, 0]
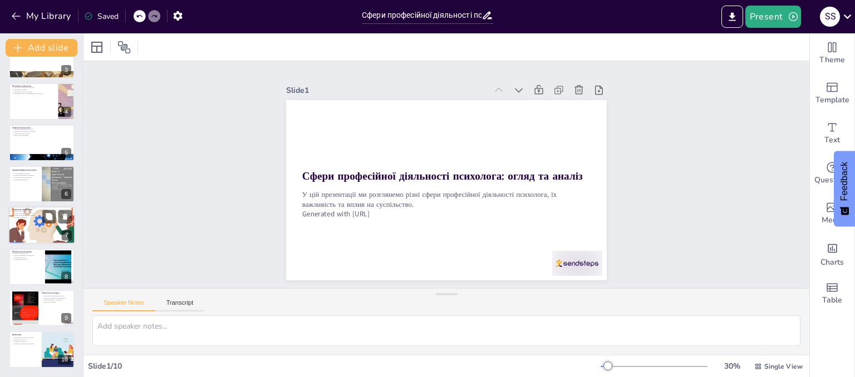
click at [28, 228] on div at bounding box center [42, 226] width 104 height 38
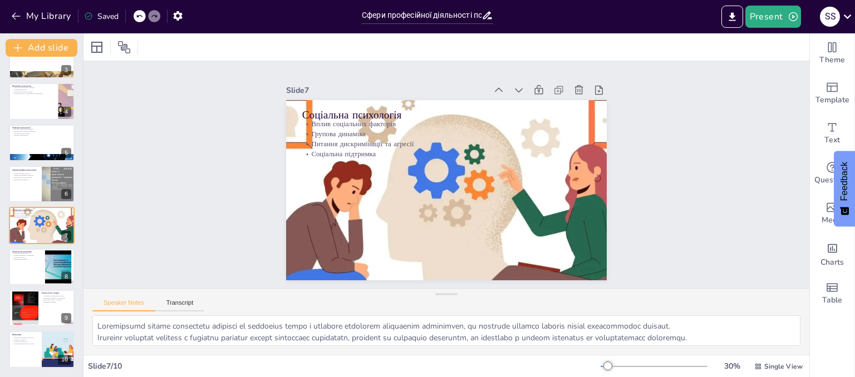
click at [29, 248] on div "Сфери професійної діяльності психолога: огляд та аналіз У цій презентації ми ро…" at bounding box center [41, 164] width 83 height 410
click at [35, 267] on div at bounding box center [41, 267] width 67 height 38
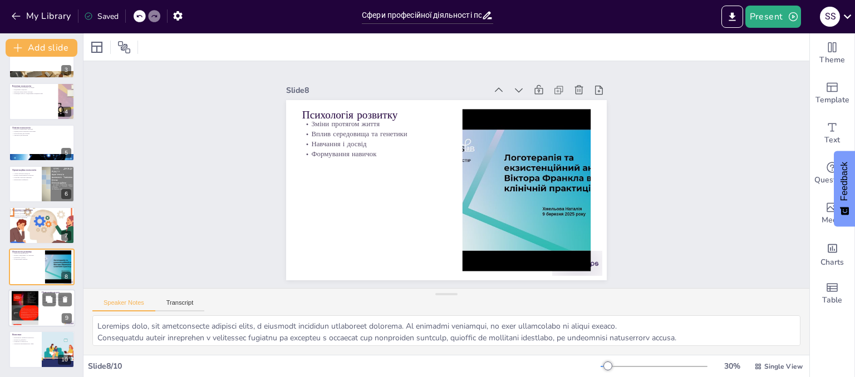
click at [31, 299] on div at bounding box center [25, 308] width 27 height 36
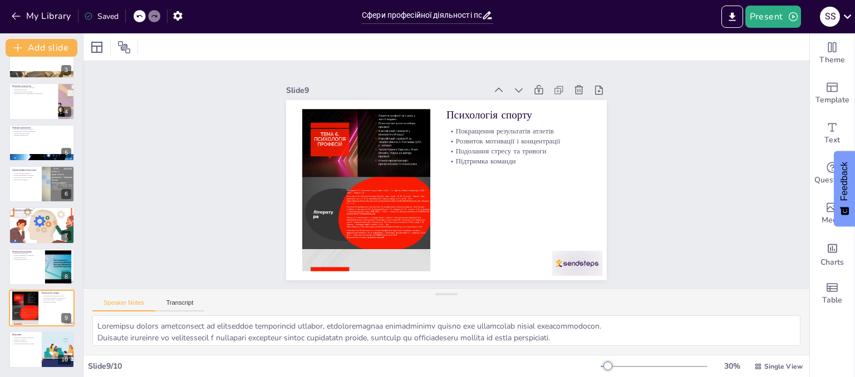
click at [31, 328] on div "Сфери професійної діяльності психолога: огляд та аналіз У цій презентації ми ро…" at bounding box center [41, 164] width 83 height 410
click at [36, 327] on div "Сфери професійної діяльності психолога: огляд та аналіз У цій презентації ми ро…" at bounding box center [41, 164] width 83 height 410
click at [44, 339] on button at bounding box center [48, 340] width 13 height 13
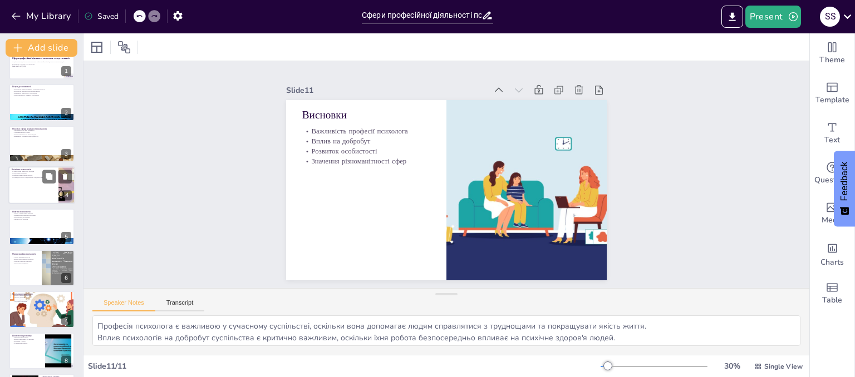
scroll to position [0, 0]
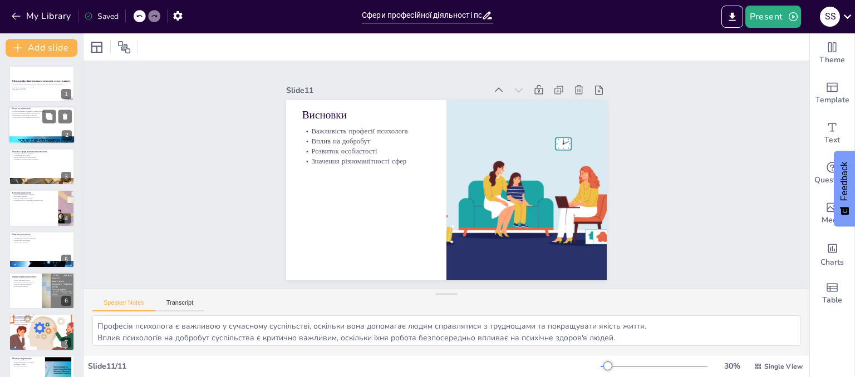
click at [33, 127] on div at bounding box center [41, 126] width 67 height 38
type textarea "Психологія як наука про поведінку і психічні процеси є основою для розуміння лю…"
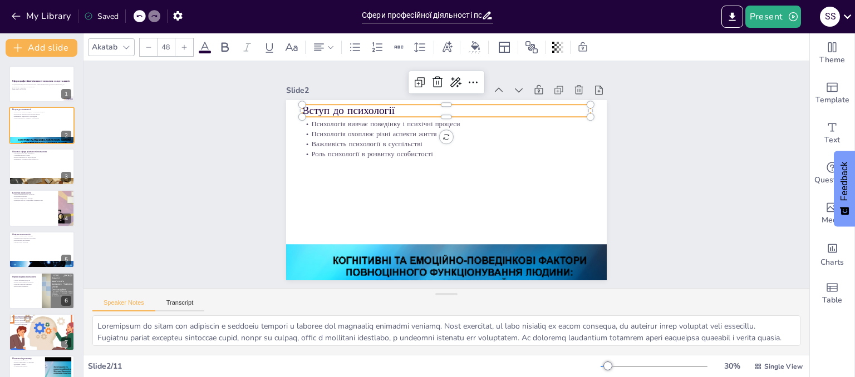
click at [363, 107] on p "Вступ до психології" at bounding box center [484, 122] width 242 height 181
click at [316, 168] on p "Вступ до психології" at bounding box center [420, 233] width 270 height 131
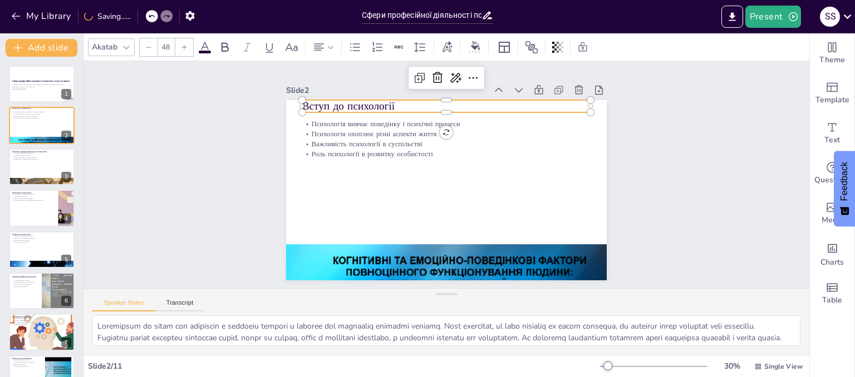
click at [620, 362] on div at bounding box center [653, 366] width 107 height 9
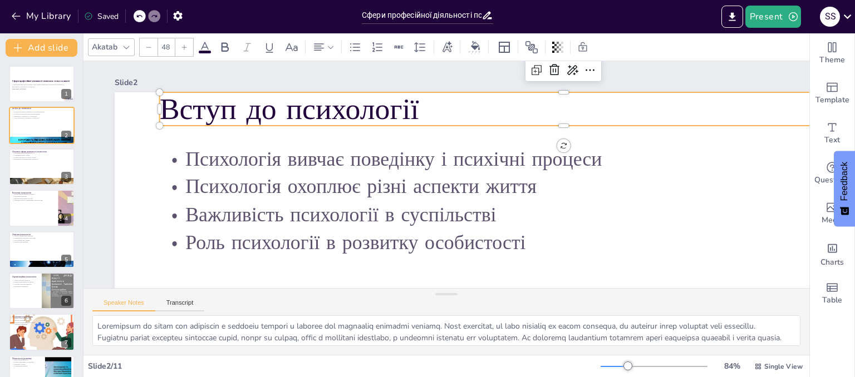
drag, startPoint x: 306, startPoint y: 115, endPoint x: 313, endPoint y: 114, distance: 7.3
click at [306, 115] on p "Вступ до психології" at bounding box center [312, 186] width 755 height 367
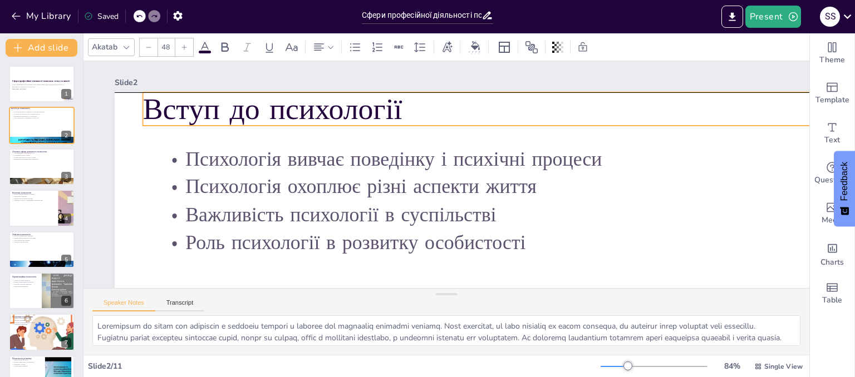
drag, startPoint x: 433, startPoint y: 112, endPoint x: 416, endPoint y: 112, distance: 16.7
click at [416, 112] on p "Вступ до психології" at bounding box center [477, 290] width 289 height 781
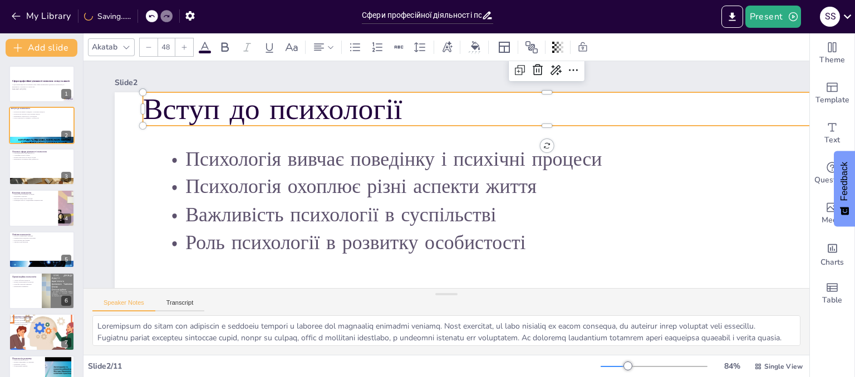
click at [416, 112] on p "Вступ до психології" at bounding box center [404, 286] width 678 height 509
click at [416, 112] on p "Вступ до психології" at bounding box center [566, 168] width 721 height 440
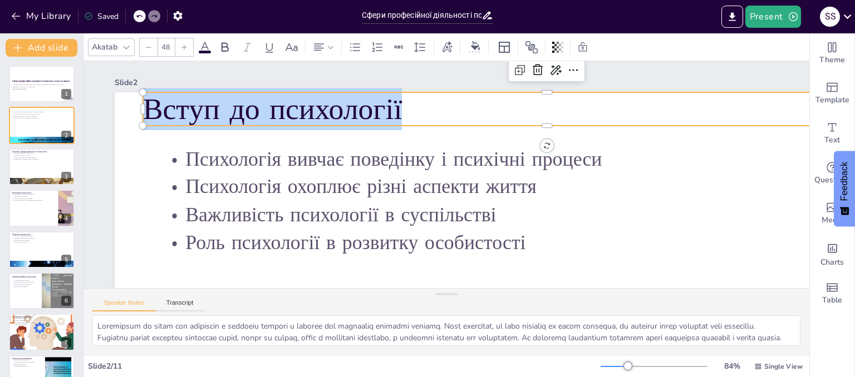
drag, startPoint x: 408, startPoint y: 112, endPoint x: 142, endPoint y: 102, distance: 266.2
click at [248, 102] on div "Психологія вивчає поведінку і психічні процеси Психологія охоплює різні аспекти…" at bounding box center [588, 24] width 681 height 983
copy p "Вступ до психології"
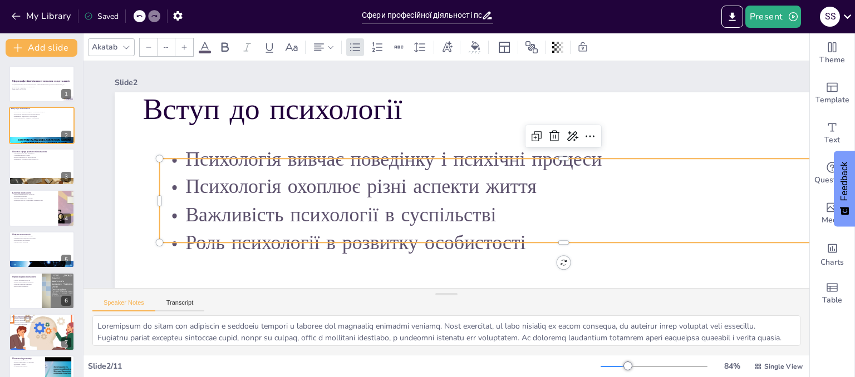
type input "32"
click at [303, 168] on p "Психологія вивчає поведінку і психічні процеси" at bounding box center [480, 62] width 354 height 750
click at [194, 160] on p "Психологія вивчає поведінку і психічні процеси" at bounding box center [391, 279] width 498 height 670
click at [448, 160] on p "Психологія вивчає поведінку і психічні процеси" at bounding box center [462, 292] width 28 height 808
click at [191, 160] on p "Психологія вивчає поведінку і психічні процеси" at bounding box center [390, 279] width 497 height 671
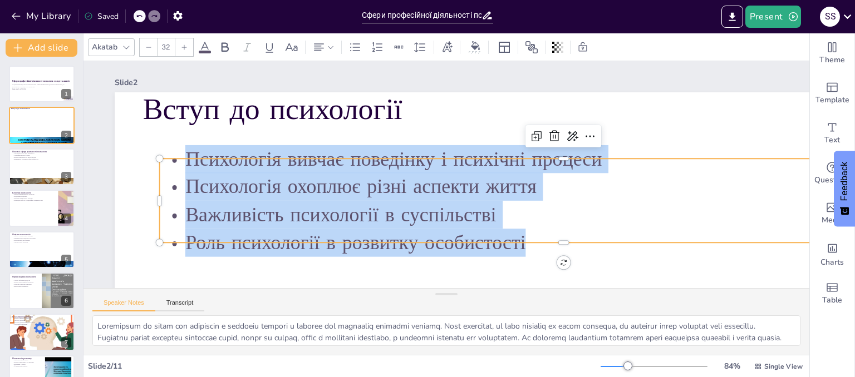
drag, startPoint x: 191, startPoint y: 160, endPoint x: 532, endPoint y: 238, distance: 349.9
click at [532, 238] on div "Психологія вивчає поведінку і психічні процеси Психологія охоплює різні аспекти…" at bounding box center [549, 235] width 803 height 355
copy div "Психологія вивчає поведінку і психічні процеси Психологія охоплює різні аспекти…"
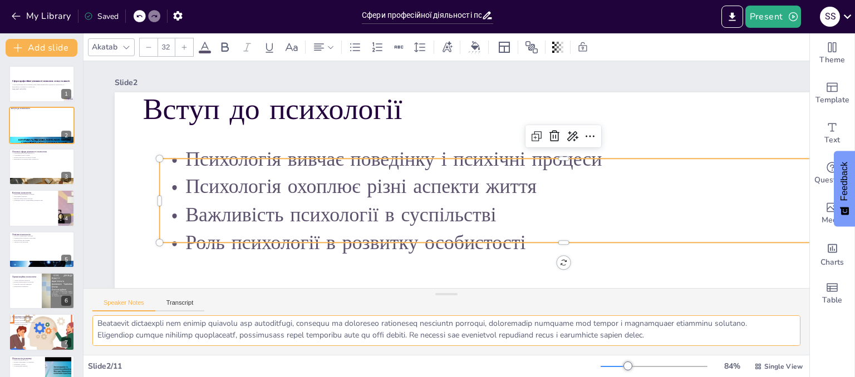
scroll to position [61, 0]
drag, startPoint x: 93, startPoint y: 328, endPoint x: 715, endPoint y: 341, distance: 621.7
click at [715, 341] on textarea at bounding box center [446, 331] width 708 height 31
click at [58, 157] on button at bounding box center [64, 157] width 13 height 13
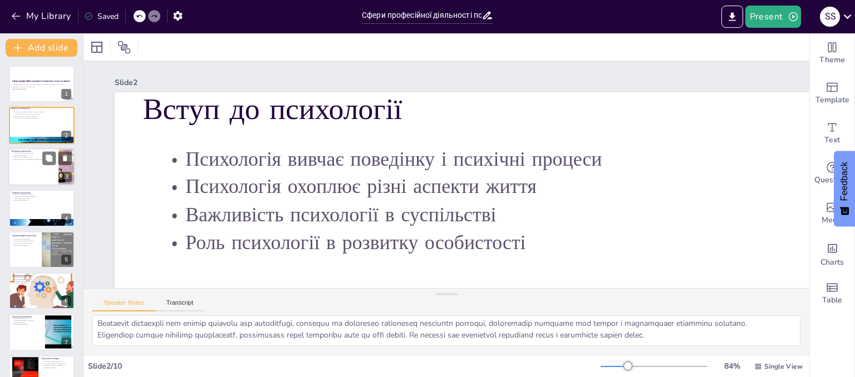
click at [46, 168] on div at bounding box center [41, 167] width 67 height 38
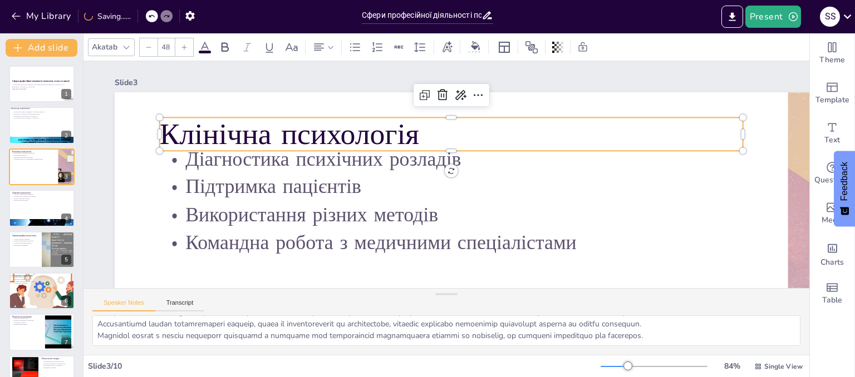
click at [186, 135] on p "Клінічна психологія" at bounding box center [447, 134] width 584 height 102
click at [46, 216] on div at bounding box center [41, 208] width 67 height 38
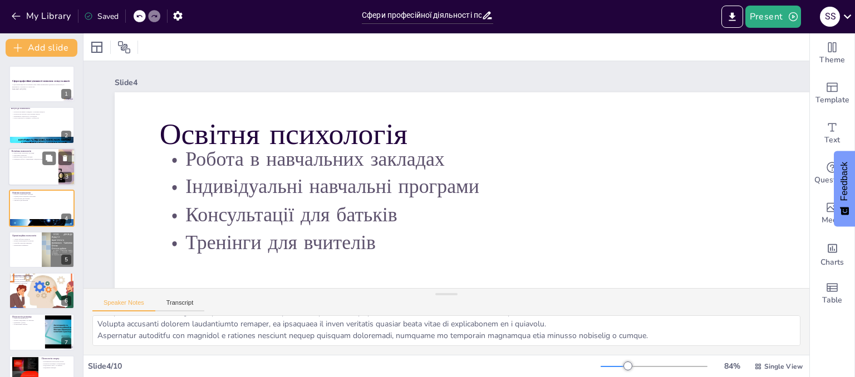
click at [29, 163] on div at bounding box center [41, 167] width 67 height 38
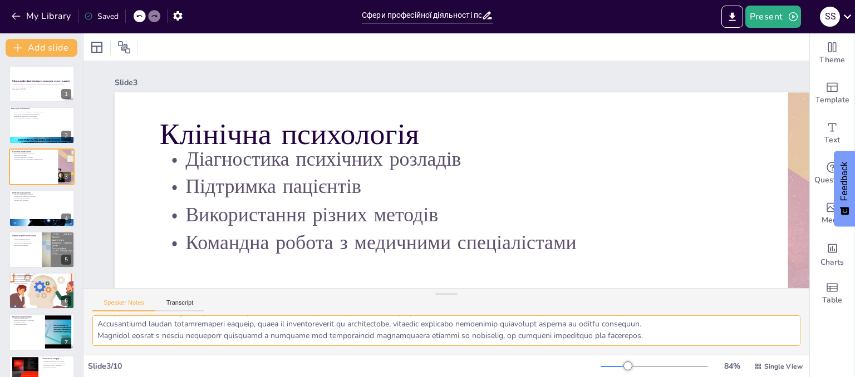
scroll to position [12, 0]
drag, startPoint x: 97, startPoint y: 318, endPoint x: 145, endPoint y: 320, distance: 47.4
click at [145, 336] on textarea at bounding box center [446, 331] width 708 height 31
click at [102, 323] on textarea at bounding box center [446, 331] width 708 height 31
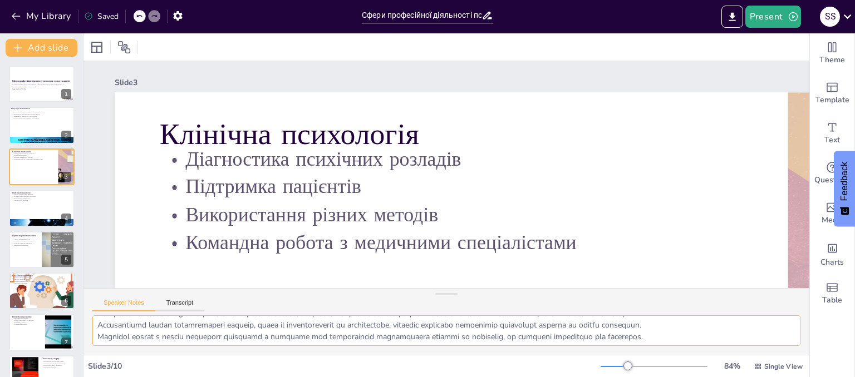
scroll to position [26, 0]
drag, startPoint x: 98, startPoint y: 324, endPoint x: 701, endPoint y: 346, distance: 602.5
click at [701, 346] on div at bounding box center [446, 336] width 726 height 40
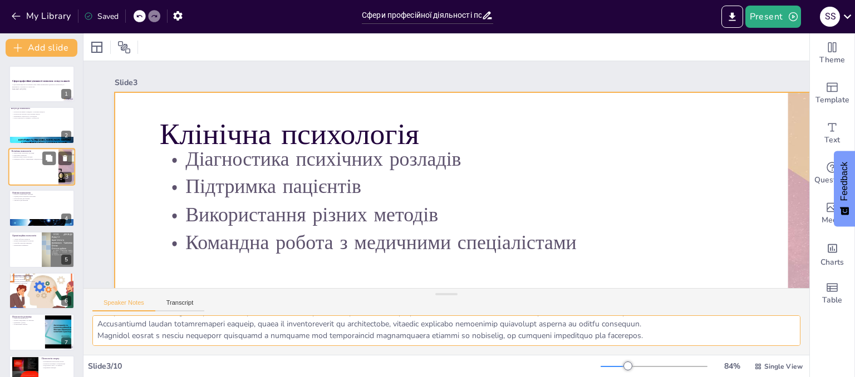
click at [52, 165] on div at bounding box center [41, 167] width 67 height 38
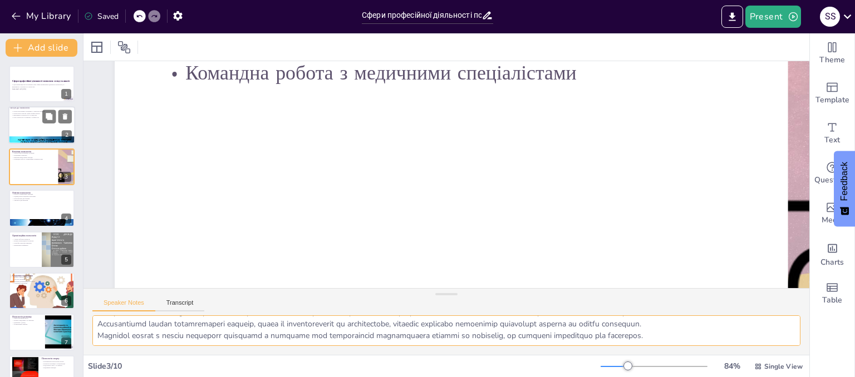
click at [33, 134] on div at bounding box center [41, 126] width 67 height 38
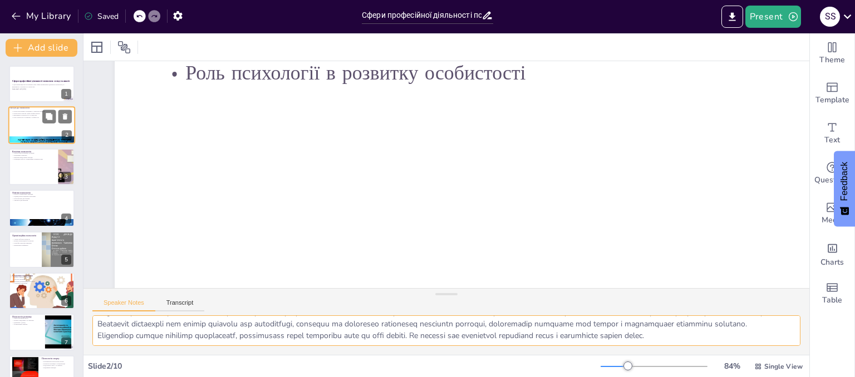
scroll to position [0, 0]
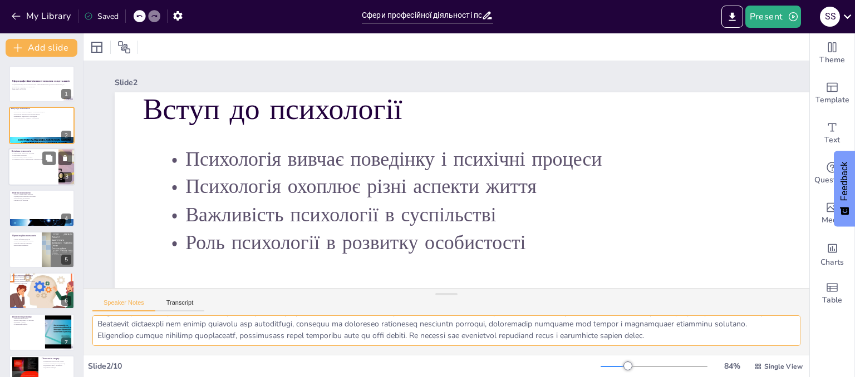
click at [36, 159] on div "Діагностика психічних розладів Підтримка пацієнтів Використання різних методів …" at bounding box center [33, 156] width 43 height 8
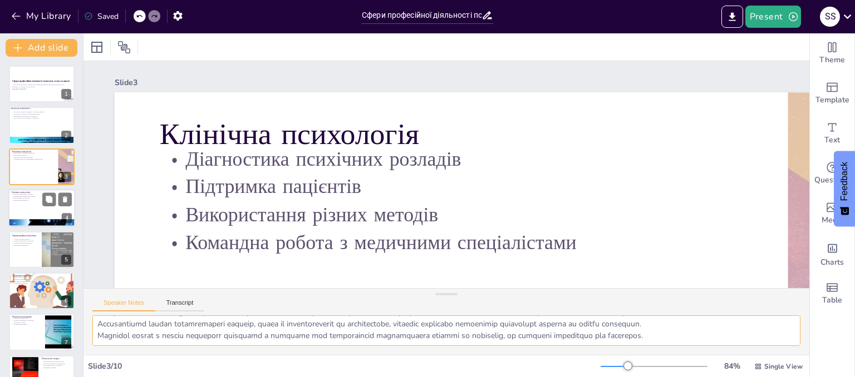
click at [30, 205] on div at bounding box center [41, 208] width 67 height 38
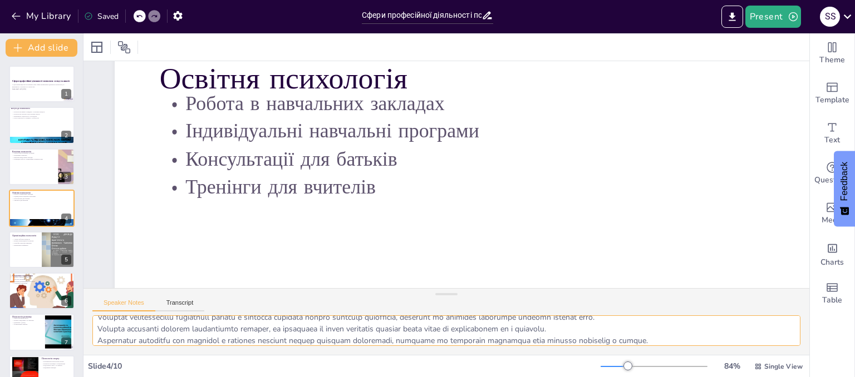
scroll to position [26, 0]
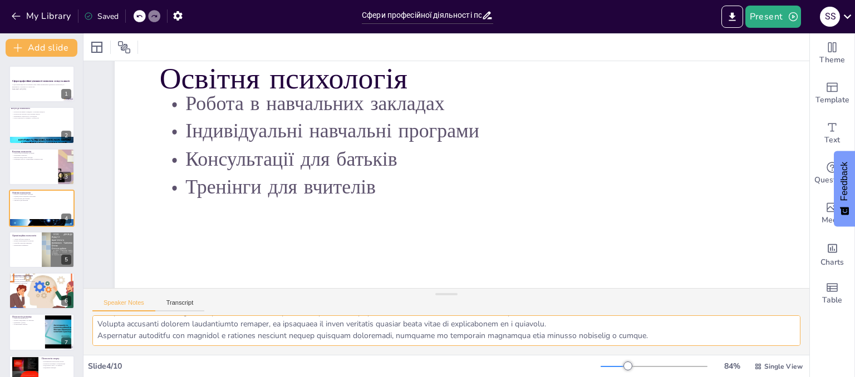
drag, startPoint x: 96, startPoint y: 326, endPoint x: 676, endPoint y: 339, distance: 580.6
click at [676, 339] on textarea at bounding box center [446, 331] width 708 height 31
click at [47, 253] on div at bounding box center [58, 249] width 33 height 47
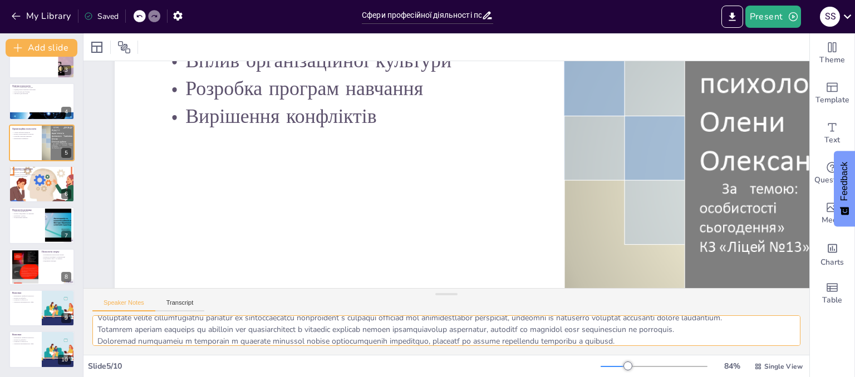
scroll to position [37, 0]
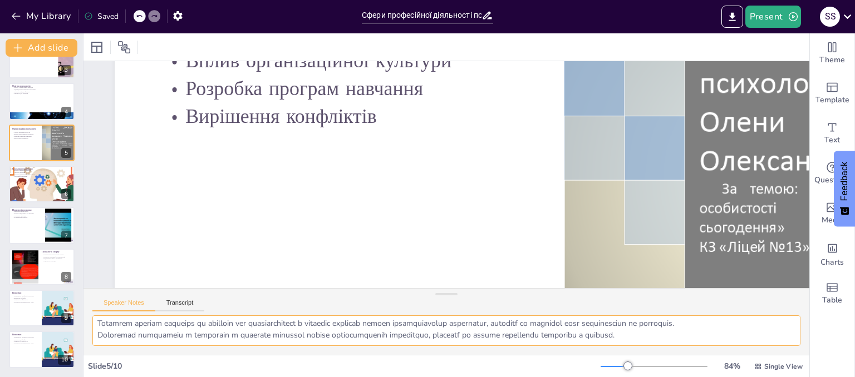
drag, startPoint x: 95, startPoint y: 330, endPoint x: 642, endPoint y: 343, distance: 547.2
click at [642, 343] on textarea at bounding box center [446, 331] width 708 height 31
click at [47, 179] on button at bounding box center [48, 175] width 13 height 13
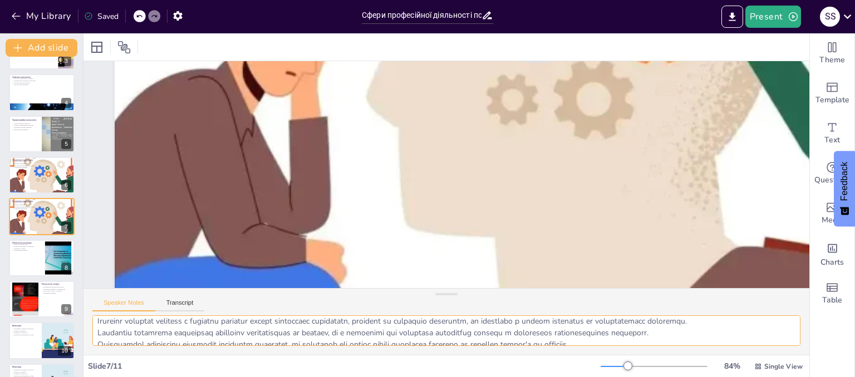
scroll to position [26, 0]
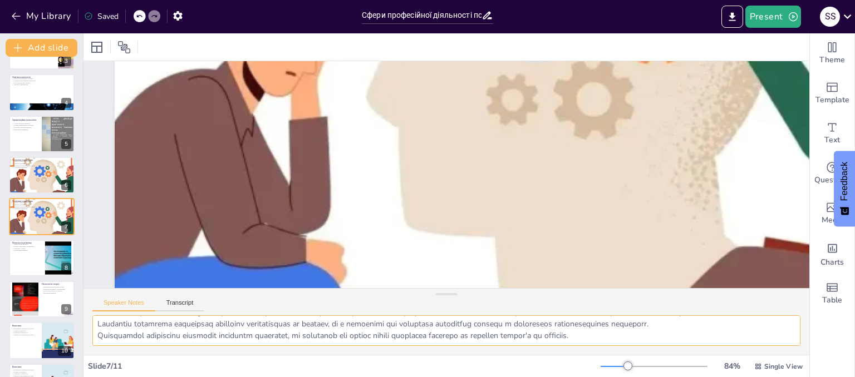
drag, startPoint x: 96, startPoint y: 321, endPoint x: 653, endPoint y: 339, distance: 557.9
click at [653, 339] on textarea at bounding box center [446, 331] width 708 height 31
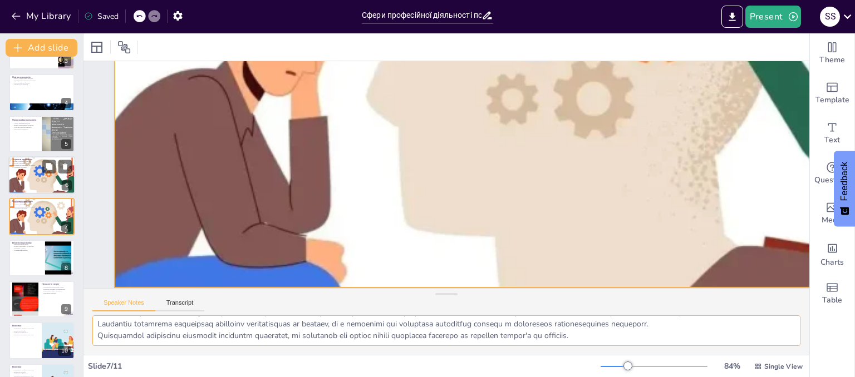
scroll to position [317, 0]
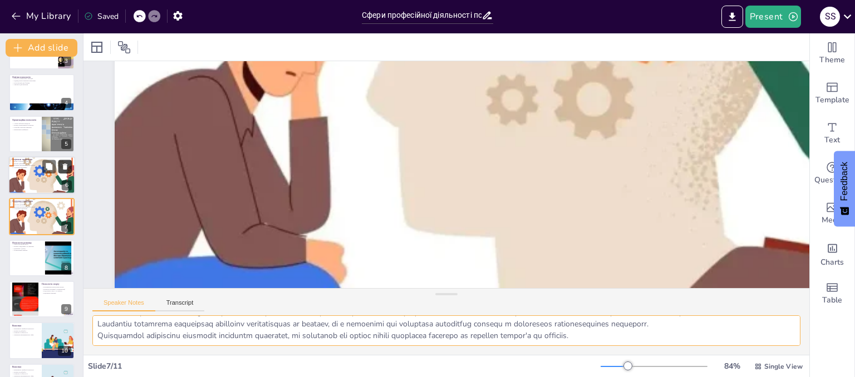
click at [67, 169] on icon at bounding box center [65, 167] width 4 height 6
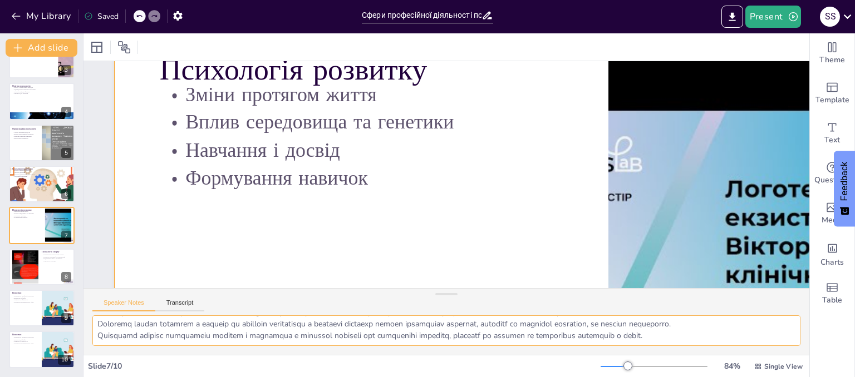
scroll to position [0, 0]
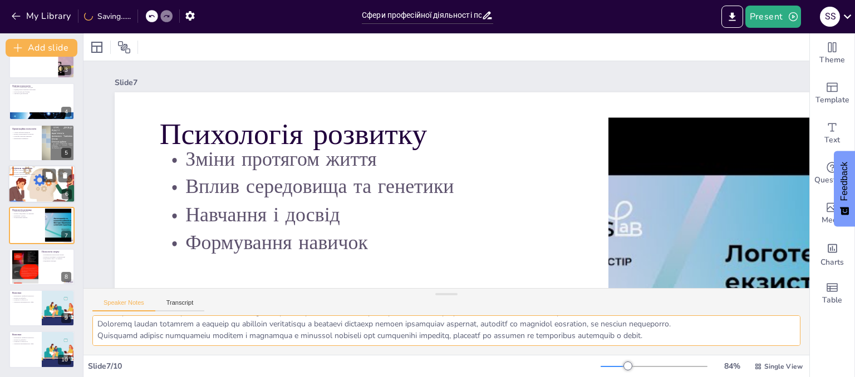
click at [40, 180] on div at bounding box center [42, 184] width 104 height 38
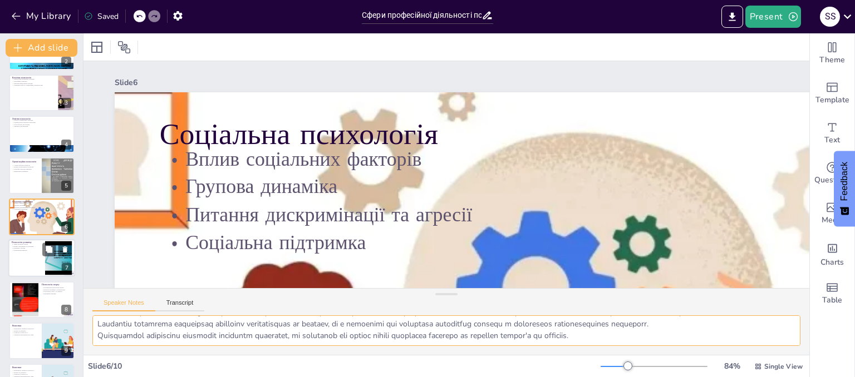
click at [38, 251] on div at bounding box center [41, 259] width 67 height 38
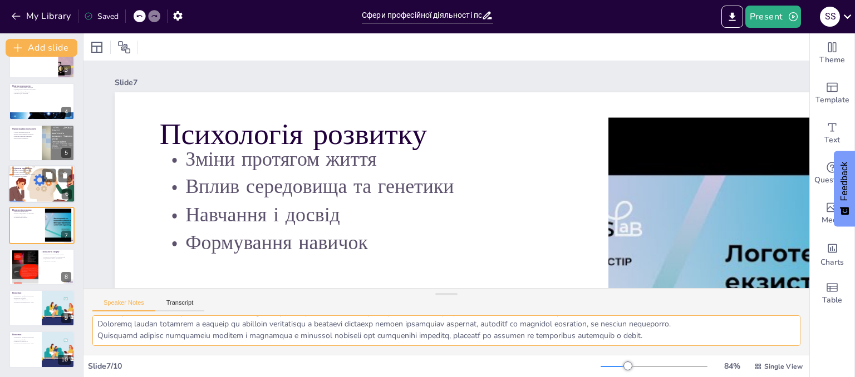
click at [42, 189] on div at bounding box center [42, 184] width 104 height 38
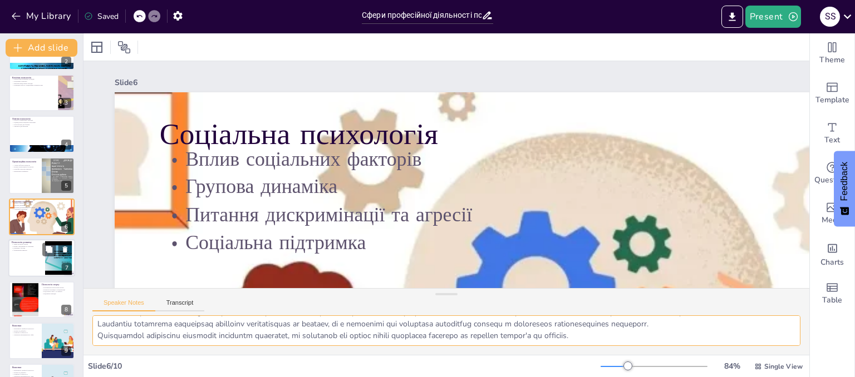
click at [32, 248] on p "Навчання і досвід" at bounding box center [27, 249] width 30 height 2
type textarea "Вивчення змін, які відбуваються впродовж життя, є основним завданням психологів…"
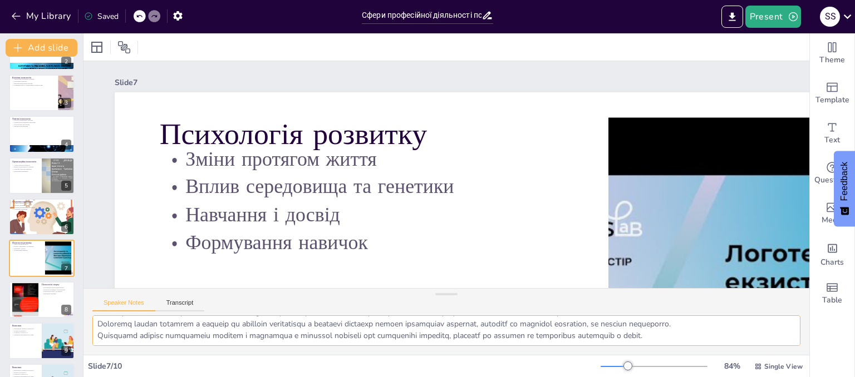
scroll to position [107, 0]
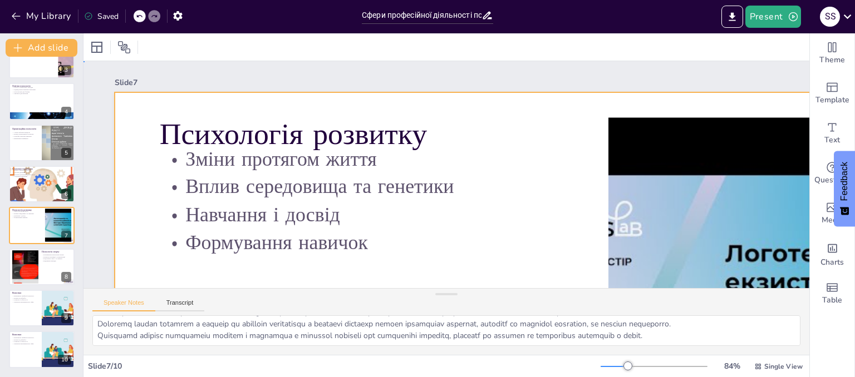
click at [158, 130] on div at bounding box center [357, 361] width 886 height 1030
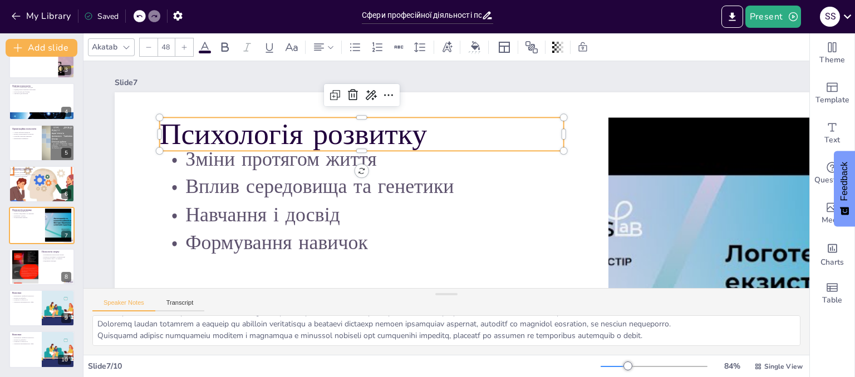
click at [316, 132] on p "Психологія розвитку" at bounding box center [491, 257] width 351 height 272
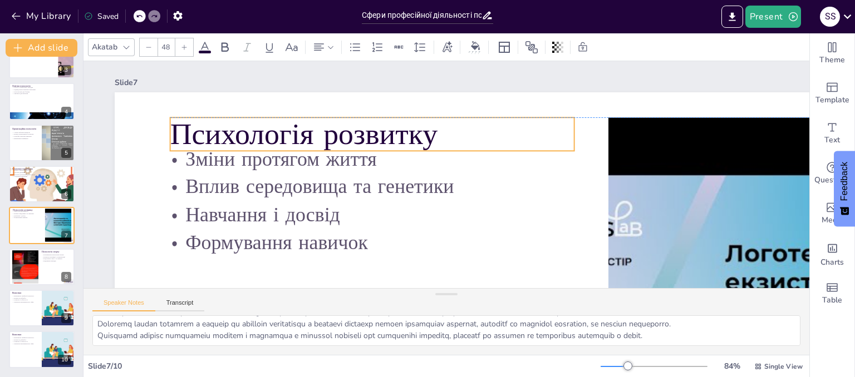
drag, startPoint x: 171, startPoint y: 132, endPoint x: 181, endPoint y: 134, distance: 10.7
click at [348, 134] on p "Психологія розвитку" at bounding box center [430, 258] width 165 height 397
click at [234, 134] on p "Психологія розвитку" at bounding box center [409, 98] width 351 height 271
click at [375, 134] on p "Психологія розвитку" at bounding box center [526, 146] width 302 height 328
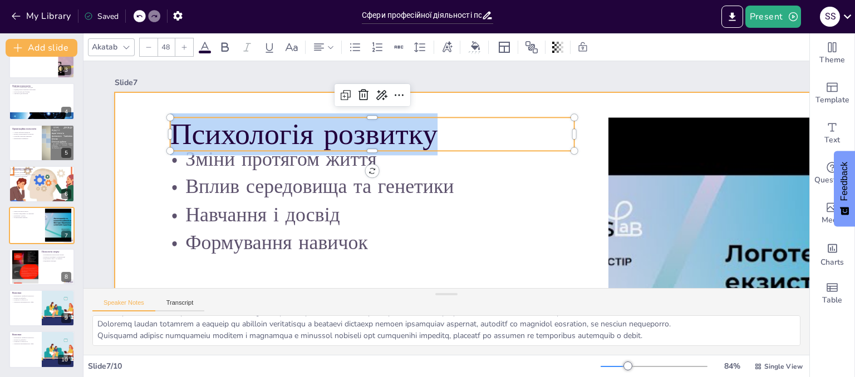
drag, startPoint x: 437, startPoint y: 137, endPoint x: 193, endPoint y: 134, distance: 244.3
click at [119, 129] on div "Зміни протягом життя Вплив середовища та генетики Навчання і досвід Формування …" at bounding box center [377, 369] width 936 height 1023
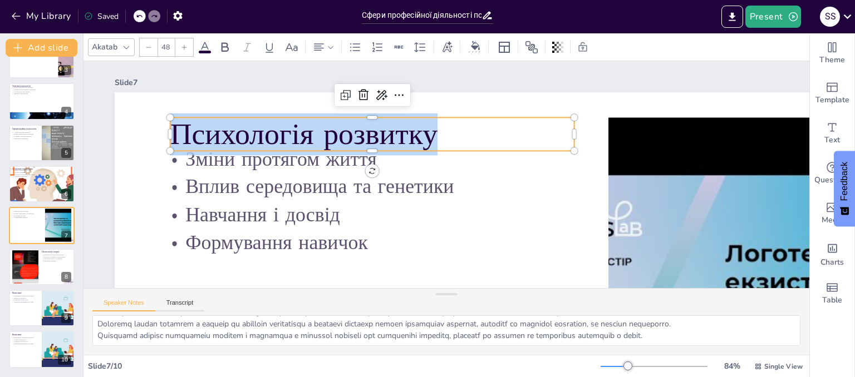
copy p "Психологія розвитку"
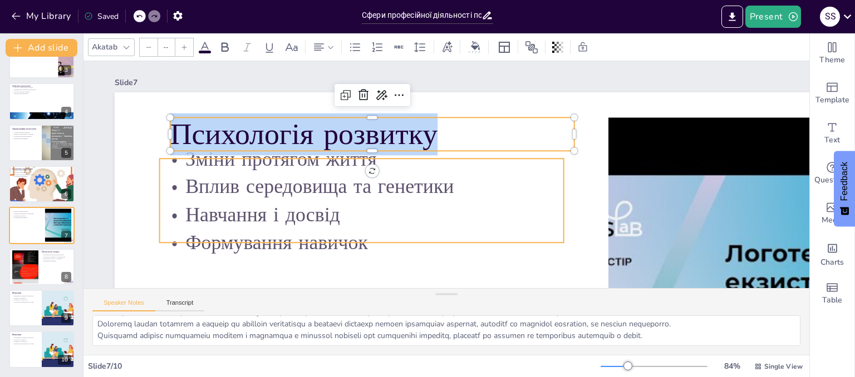
type input "32"
click at [332, 172] on p "Зміни протягом життя" at bounding box center [532, 172] width 401 height 111
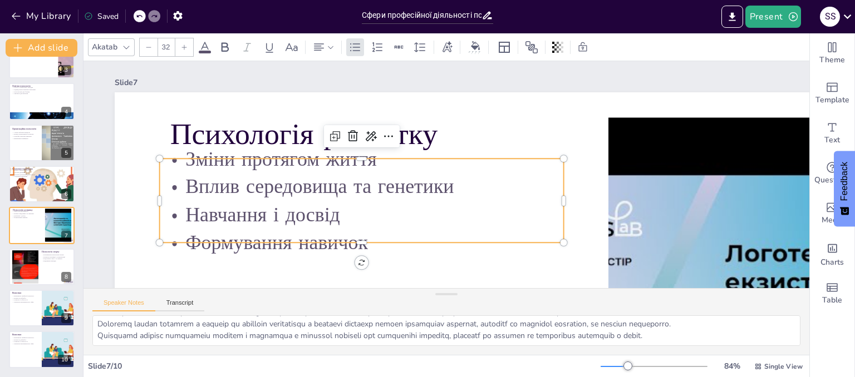
click at [294, 172] on p "Зміни протягом життя" at bounding box center [409, 96] width 260 height 343
click at [385, 212] on p "Навчання і досвід" at bounding box center [473, 84] width 291 height 319
click at [392, 212] on p "Навчання і досвід" at bounding box center [406, 90] width 28 height 404
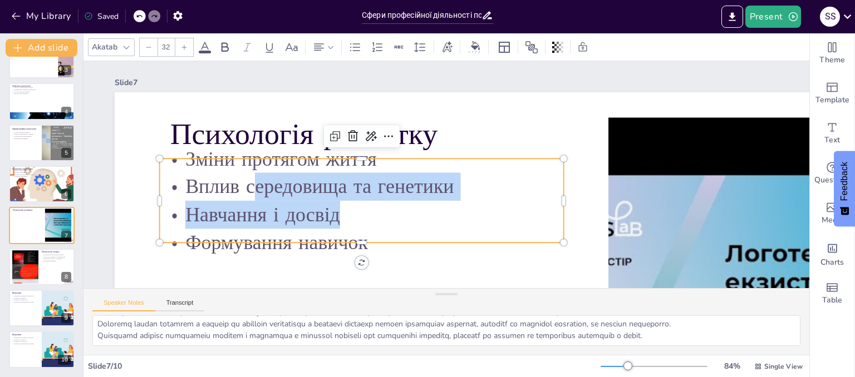
drag, startPoint x: 421, startPoint y: 206, endPoint x: 258, endPoint y: 183, distance: 164.2
click at [258, 183] on div "Зміни протягом життя Вплив середовища та генетики Навчання і досвід Формування …" at bounding box center [358, 182] width 418 height 193
click at [410, 219] on p "Навчання і досвід" at bounding box center [523, 228] width 226 height 364
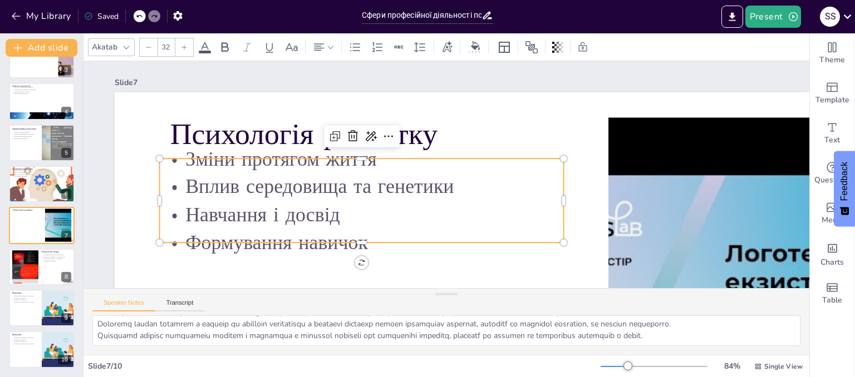
click at [243, 176] on p "Вплив середовища та генетики" at bounding box center [380, 119] width 291 height 319
click at [255, 170] on p "Зміни протягом життя" at bounding box center [400, 101] width 291 height 319
click at [346, 170] on p "Зміни протягом життя" at bounding box center [491, 248] width 291 height 319
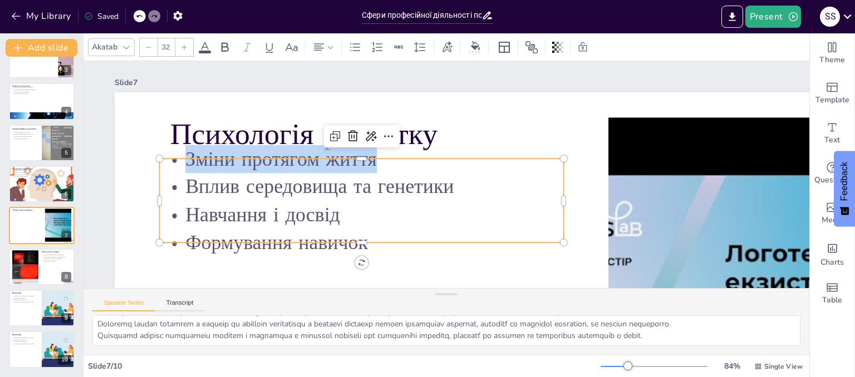
click at [279, 169] on p "Зміни протягом життя" at bounding box center [409, 96] width 260 height 343
click at [388, 165] on p "Зміни протягом життя" at bounding box center [443, 88] width 111 height 401
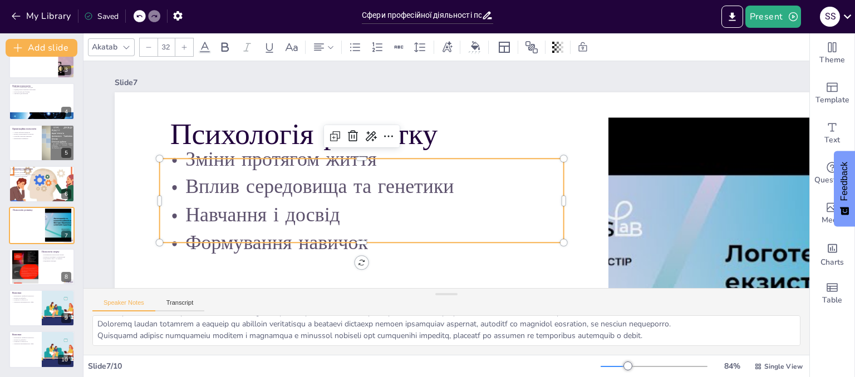
click at [331, 166] on p "Зміни протягом життя" at bounding box center [426, 90] width 190 height 380
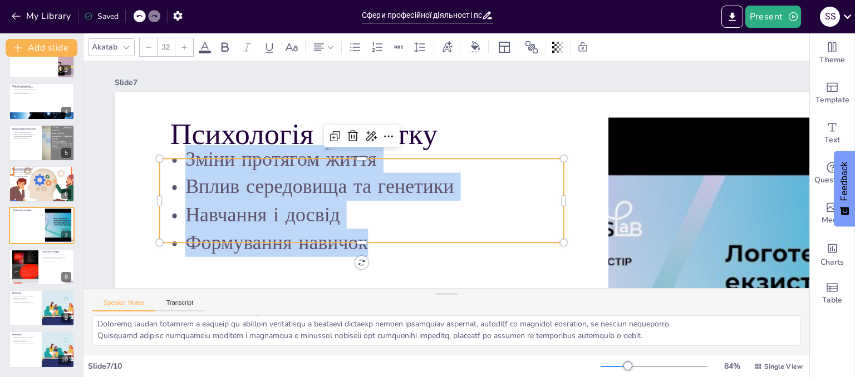
drag, startPoint x: 190, startPoint y: 166, endPoint x: 333, endPoint y: 236, distance: 159.0
click at [333, 236] on div "Зміни протягом життя Вплив середовища та генетики Навчання і досвід Формування …" at bounding box center [369, 218] width 418 height 194
copy div "Зміни протягом життя Вплив середовища та генетики Навчання і досвід Формування …"
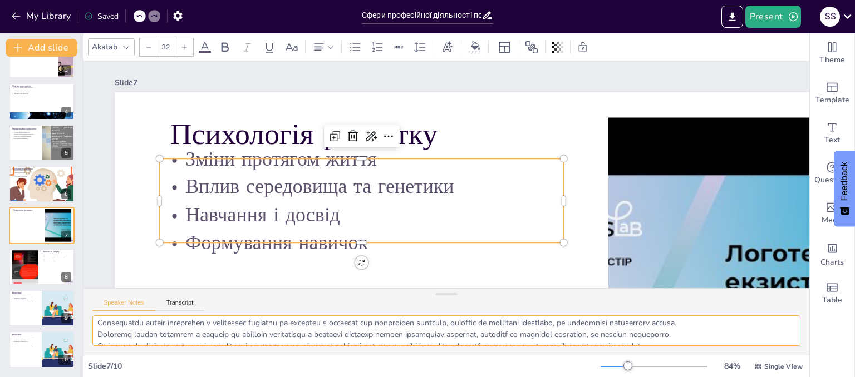
scroll to position [26, 0]
drag, startPoint x: 98, startPoint y: 325, endPoint x: 703, endPoint y: 339, distance: 605.1
click at [703, 339] on textarea at bounding box center [446, 331] width 708 height 31
drag, startPoint x: 37, startPoint y: 249, endPoint x: 46, endPoint y: 249, distance: 8.9
click at [38, 248] on div "Психологія спорту Покращення результатів атлетів Розвиток мотивації і концентра…" at bounding box center [41, 248] width 67 height 0
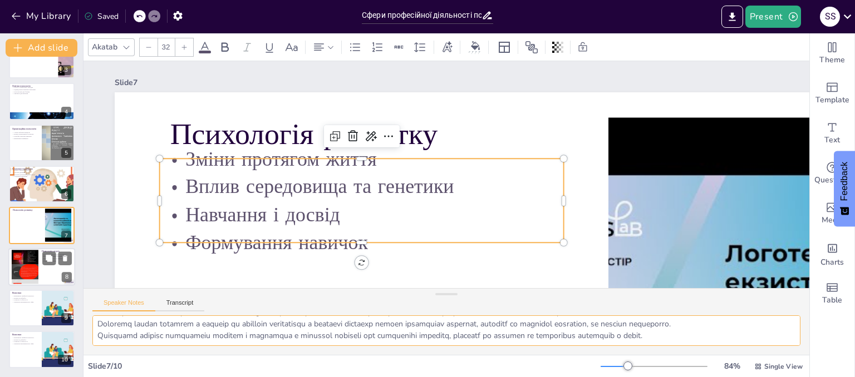
type textarea "Психологи спорту фокусуються на покращенні результатів атлетів, використовуючи …"
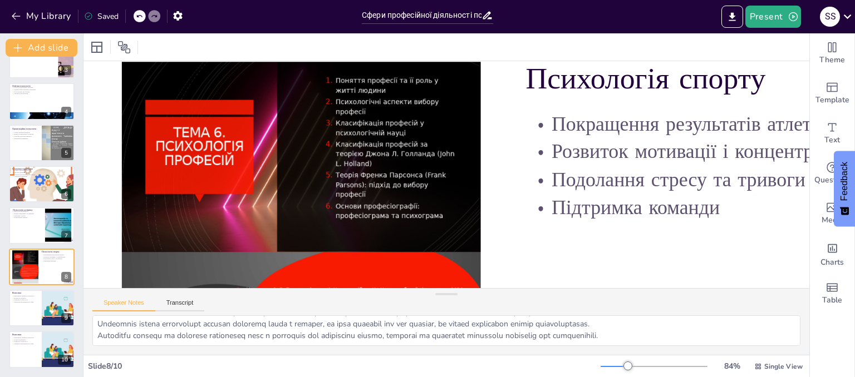
scroll to position [56, 78]
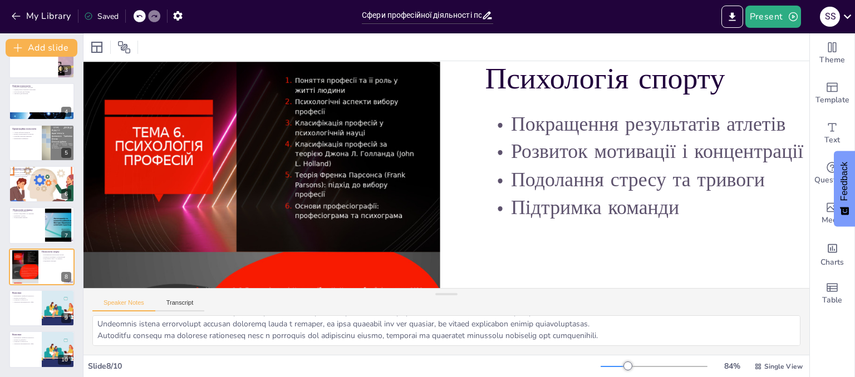
click at [484, 78] on div at bounding box center [408, 59] width 898 height 505
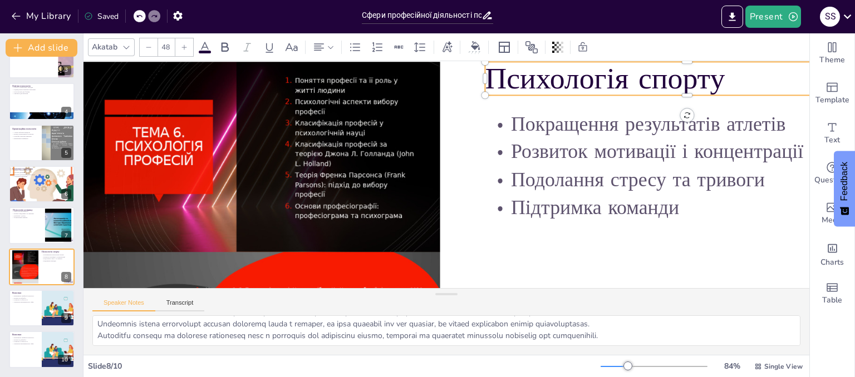
click at [400, 203] on p "Психологія спорту" at bounding box center [197, 244] width 406 height 83
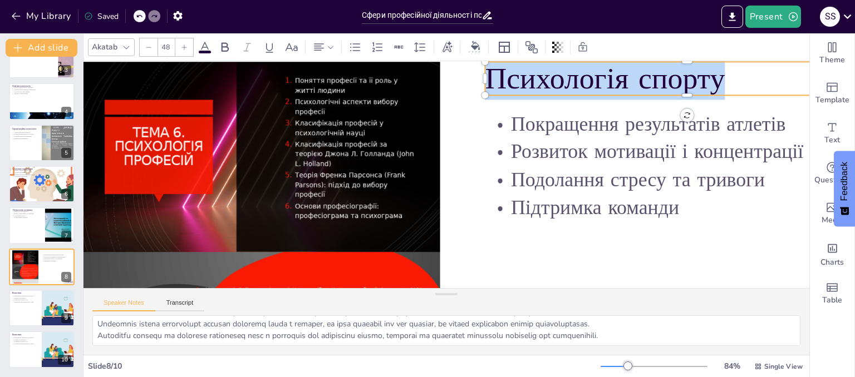
drag, startPoint x: 735, startPoint y: 92, endPoint x: 485, endPoint y: 81, distance: 250.1
copy p "Психологія спорту"
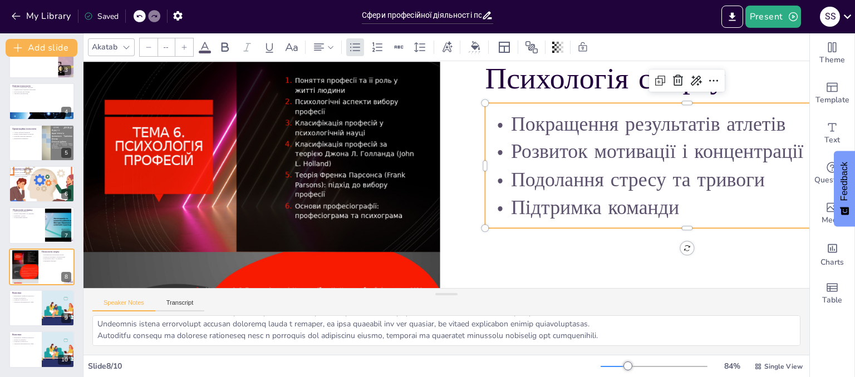
type input "32"
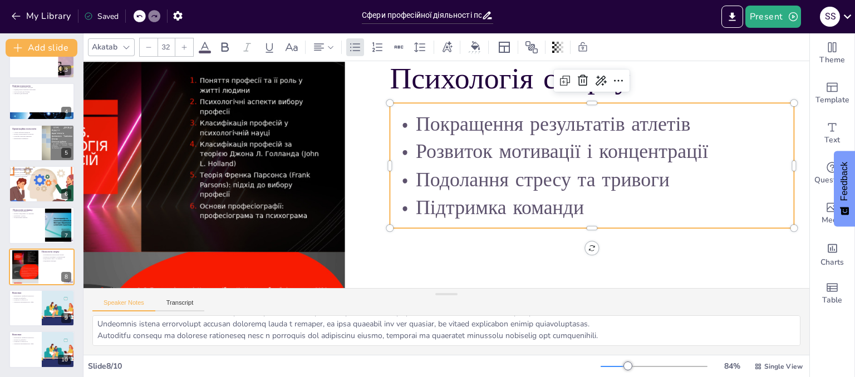
scroll to position [56, 175]
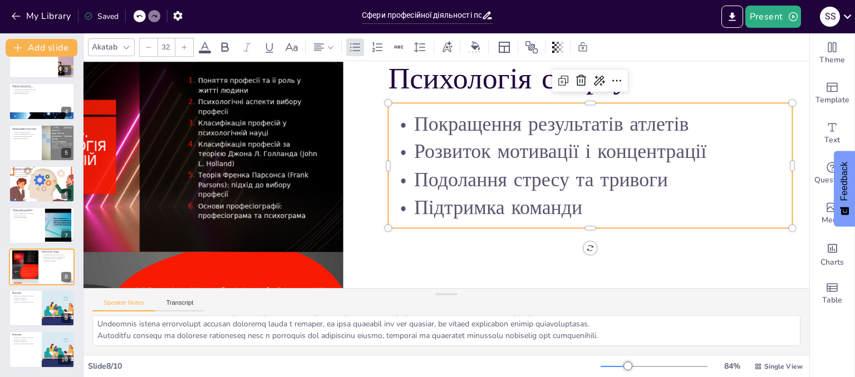
click at [425, 132] on p "Покращення результатів атлетів" at bounding box center [597, 203] width 364 height 226
click at [425, 132] on p "Покращення результатів атлетів" at bounding box center [466, 325] width 111 height 401
click at [418, 211] on p "Покращення результатів атлетів" at bounding box center [303, 225] width 404 height 28
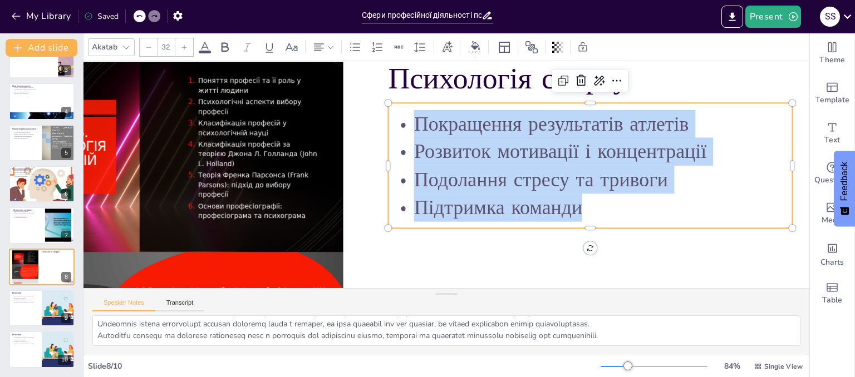
drag, startPoint x: 418, startPoint y: 125, endPoint x: 582, endPoint y: 206, distance: 182.2
click at [582, 206] on div "Покращення результатів атлетів Розвиток мотивації і концентрації Подолання стре…" at bounding box center [484, 313] width 193 height 418
copy div "Покращення результатів атлетів Розвиток мотивації і концентрації Подолання стре…"
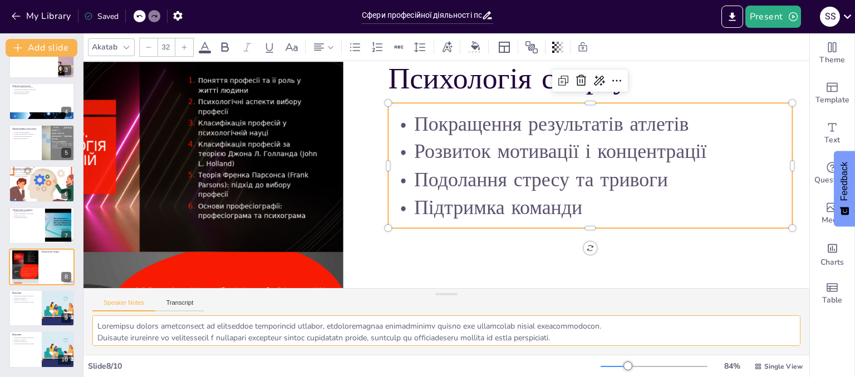
scroll to position [26, 0]
drag, startPoint x: 97, startPoint y: 325, endPoint x: 663, endPoint y: 353, distance: 567.2
click at [663, 353] on div at bounding box center [446, 336] width 726 height 40
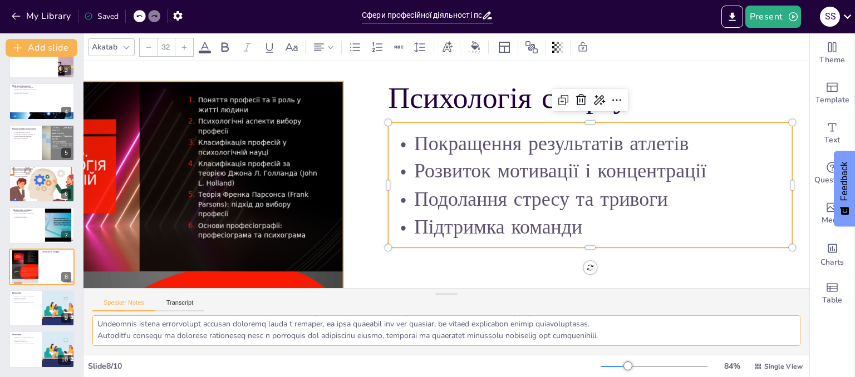
scroll to position [56, 175]
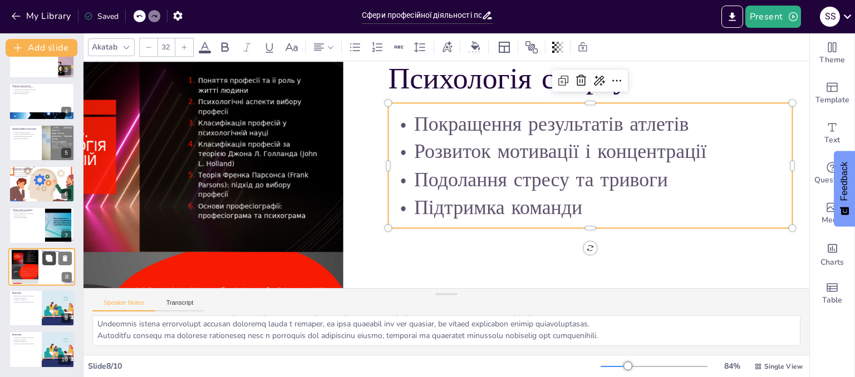
click at [42, 257] on button at bounding box center [48, 258] width 13 height 13
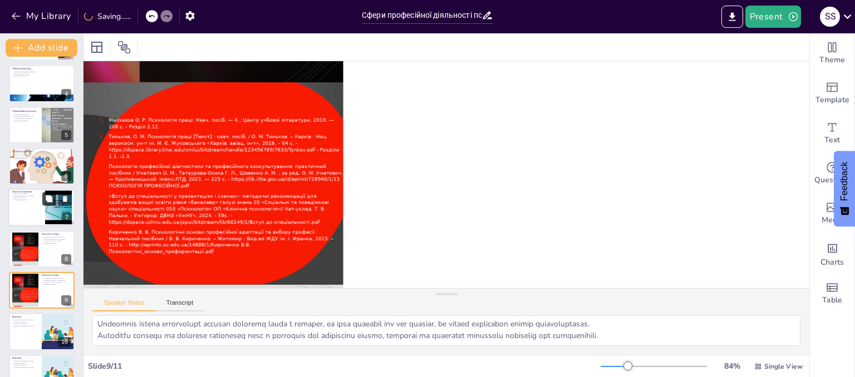
scroll to position [148, 0]
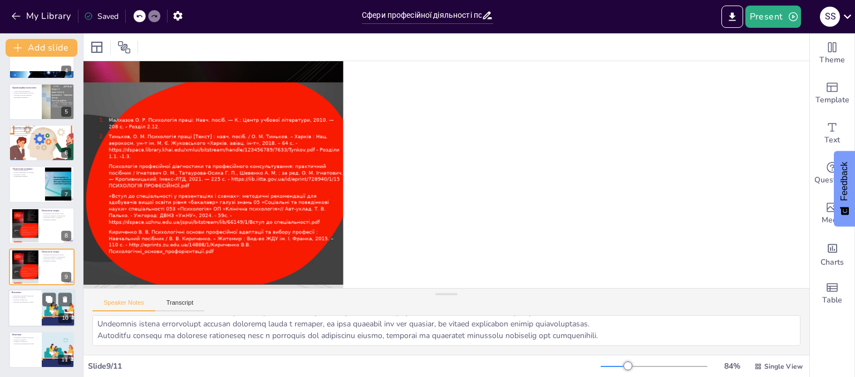
click at [39, 302] on div at bounding box center [41, 309] width 67 height 38
type textarea "Професія психолога є важливою у сучасному суспільстві, оскільки вона допомагає …"
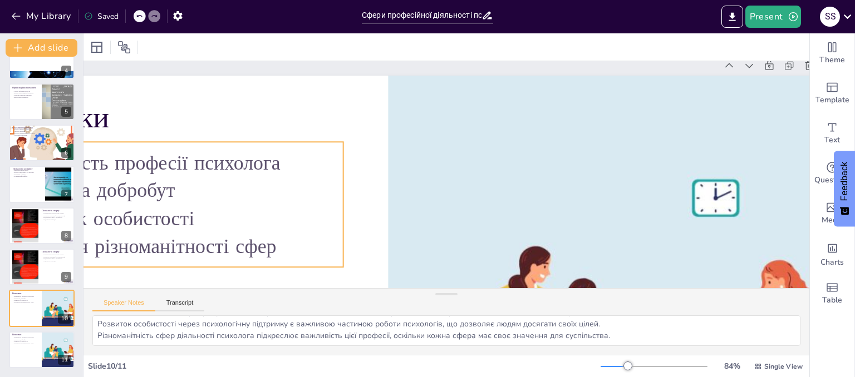
scroll to position [0, 175]
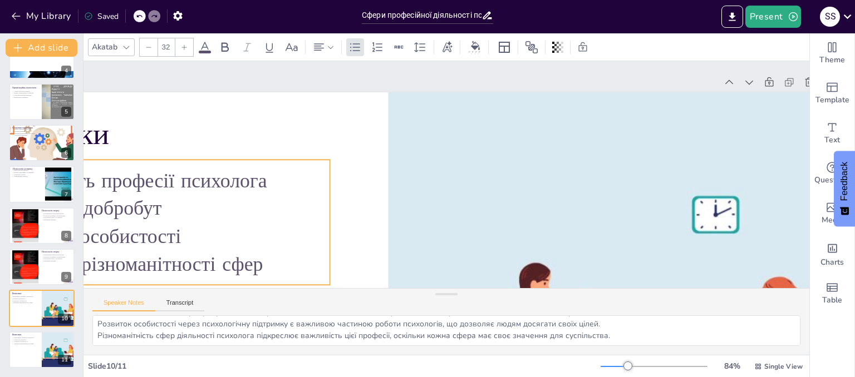
drag, startPoint x: 284, startPoint y: 278, endPoint x: 271, endPoint y: 279, distance: 13.4
click at [560, 239] on div "Важливість професії психолога Вплив на добробут Розвиток особистості Значення р…" at bounding box center [745, 158] width 370 height 162
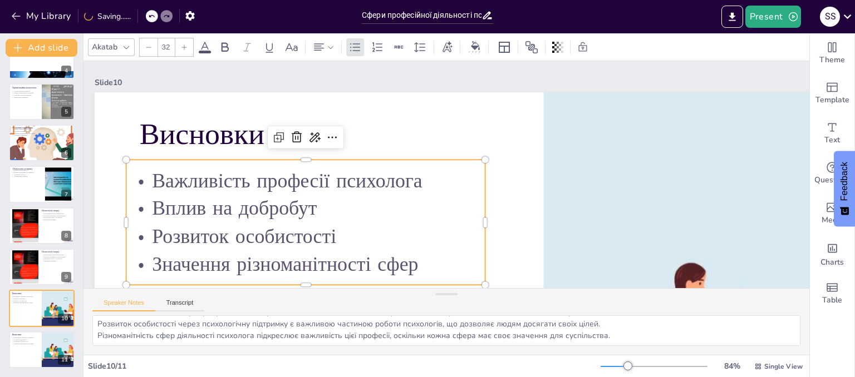
scroll to position [0, 17]
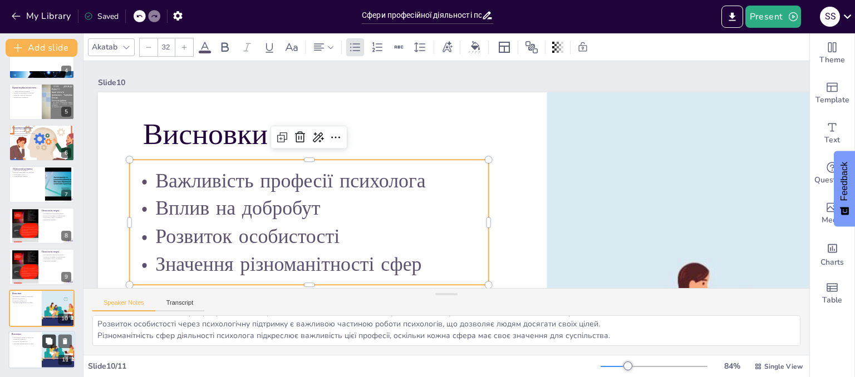
click at [45, 341] on icon at bounding box center [49, 341] width 8 height 8
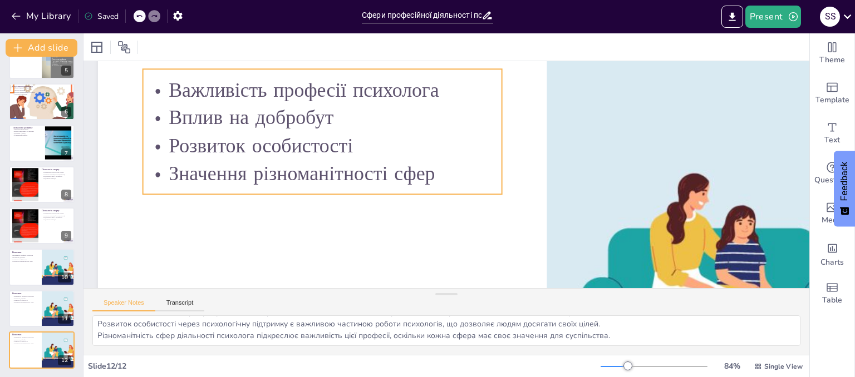
scroll to position [111, 17]
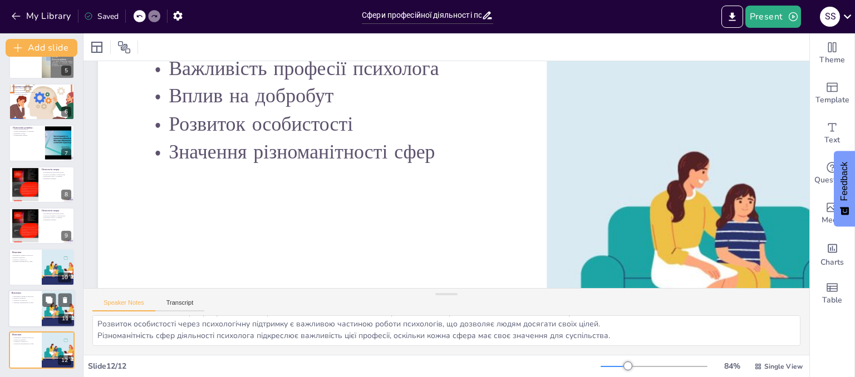
click at [19, 310] on div at bounding box center [41, 309] width 67 height 38
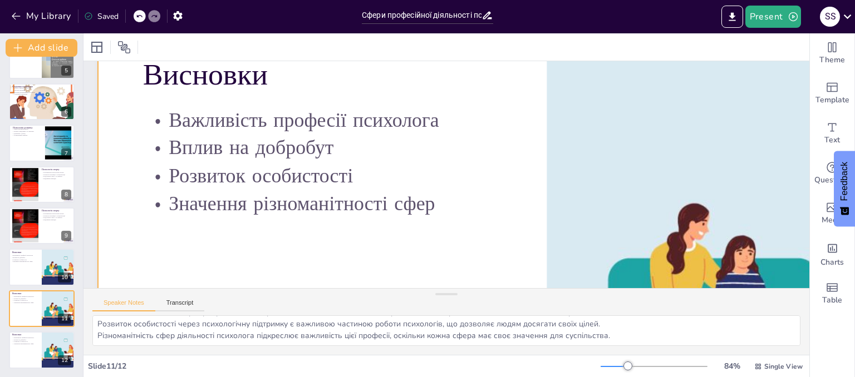
scroll to position [0, 17]
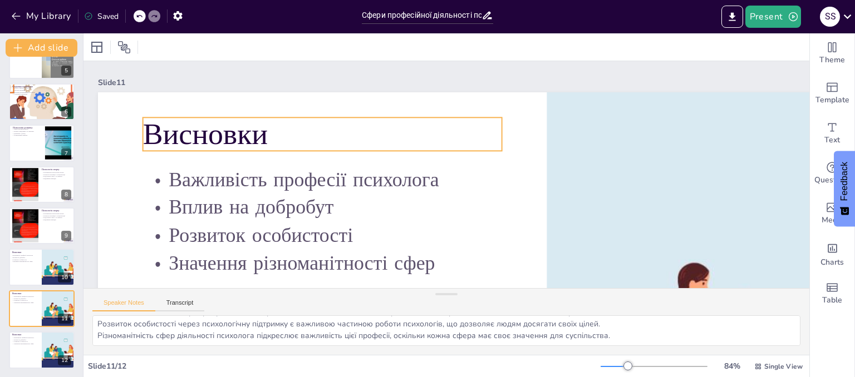
click at [403, 136] on p "Висновки" at bounding box center [575, 161] width 345 height 184
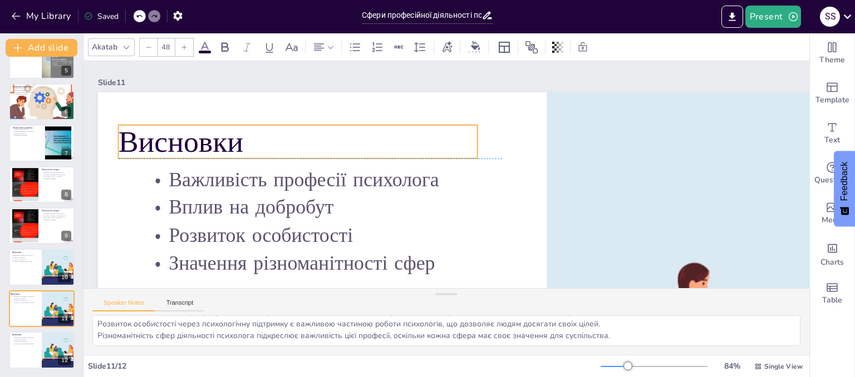
drag, startPoint x: 284, startPoint y: 131, endPoint x: 267, endPoint y: 139, distance: 18.9
click at [423, 139] on p "Висновки" at bounding box center [463, 23] width 80 height 361
click at [388, 167] on p "Висновки" at bounding box center [554, 274] width 332 height 215
click at [450, 141] on p "Висновки" at bounding box center [508, 42] width 116 height 360
click at [454, 141] on p "Висновки" at bounding box center [493, 35] width 79 height 361
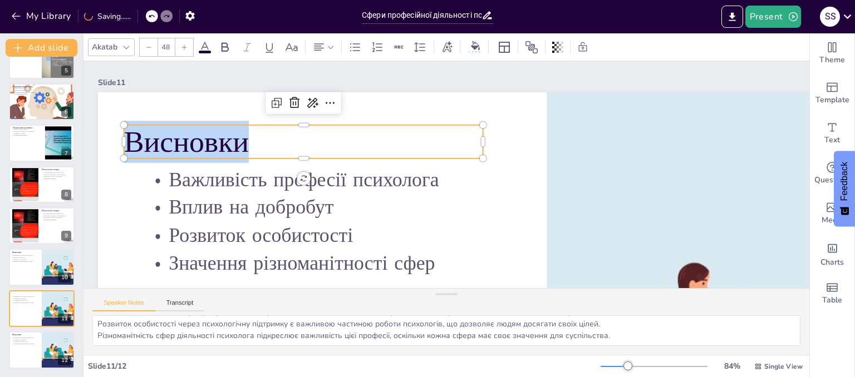
drag, startPoint x: 245, startPoint y: 141, endPoint x: 127, endPoint y: 142, distance: 118.5
click at [400, 179] on p "Висновки" at bounding box center [580, 237] width 360 height 116
copy p "Висновки"
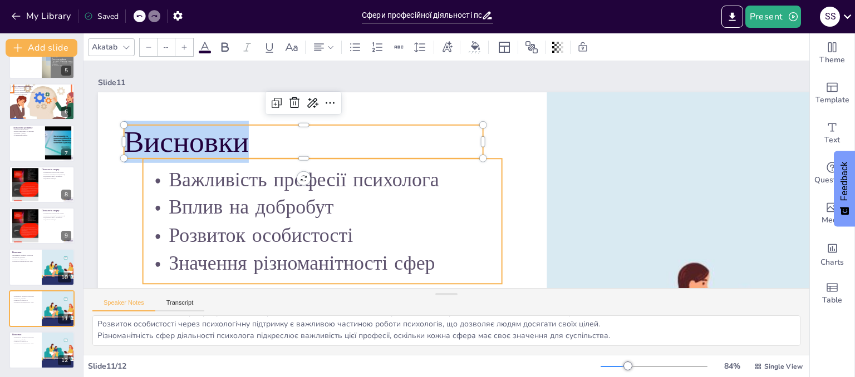
type input "32"
click at [194, 212] on p "Вплив на добробут" at bounding box center [320, 193] width 360 height 65
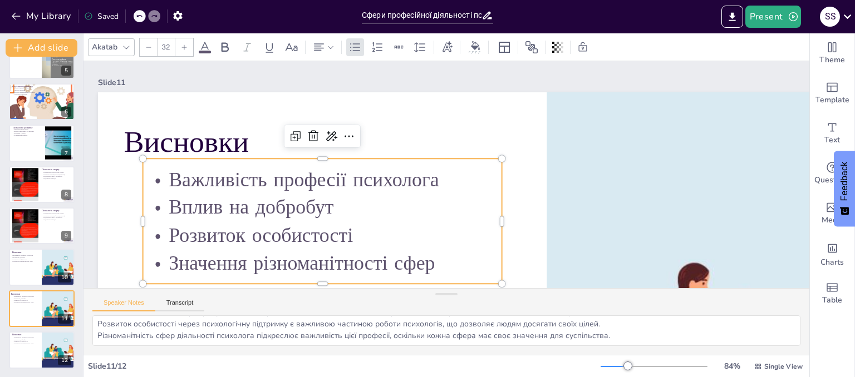
click at [287, 179] on p "Важливість професії психолога" at bounding box center [389, 284] width 204 height 325
click at [392, 179] on p "Важливість професії психолога" at bounding box center [561, 220] width 339 height 171
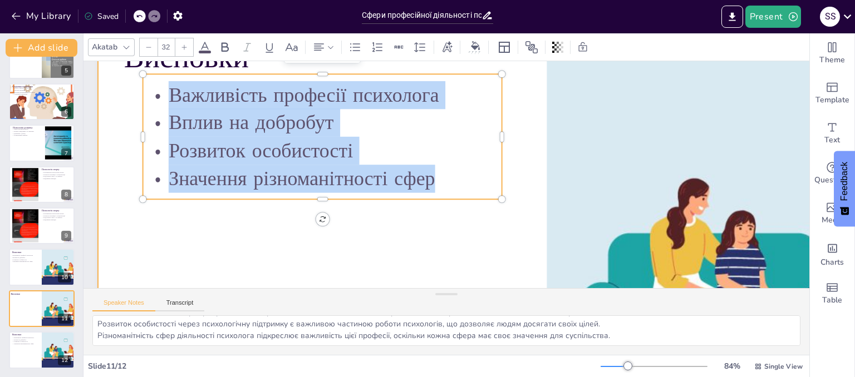
scroll to position [100, 17]
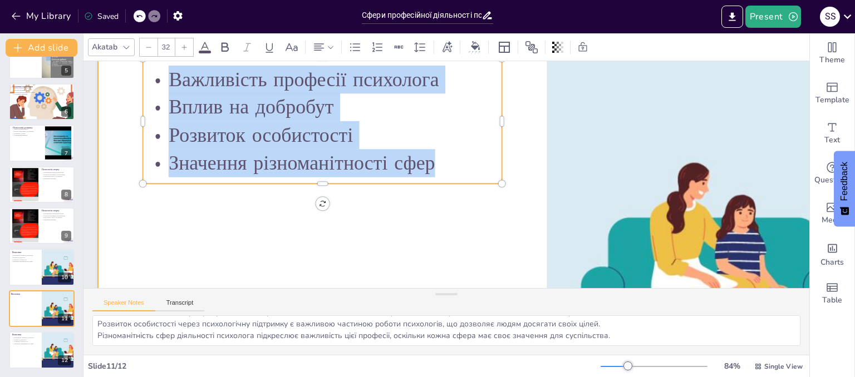
drag, startPoint x: 174, startPoint y: 178, endPoint x: 492, endPoint y: 206, distance: 319.5
click at [492, 206] on div "Висновки Важливість професії психолога Вплив на добробут Розвиток особистості З…" at bounding box center [362, 85] width 983 height 681
copy div "Важливість професії психолога Вплив на добробут Розвиток особистості Значення р…"
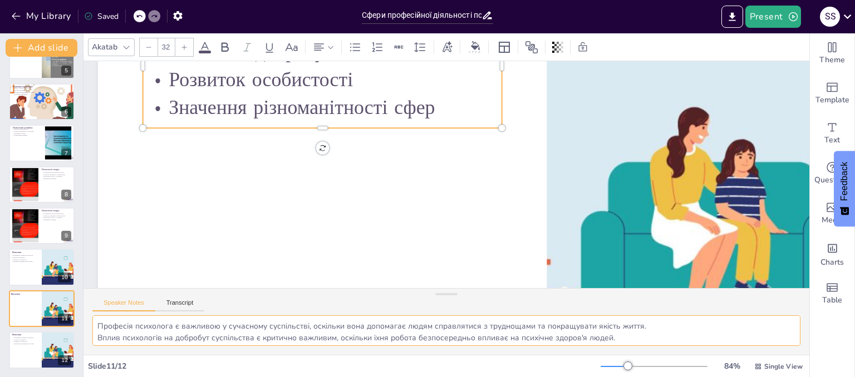
scroll to position [26, 0]
drag, startPoint x: 93, startPoint y: 323, endPoint x: 607, endPoint y: 357, distance: 514.7
click at [607, 357] on div "Akatab 32 Slide 1 Сфери професійної діяльності психолога: огляд та аналіз У цій…" at bounding box center [446, 205] width 726 height 344
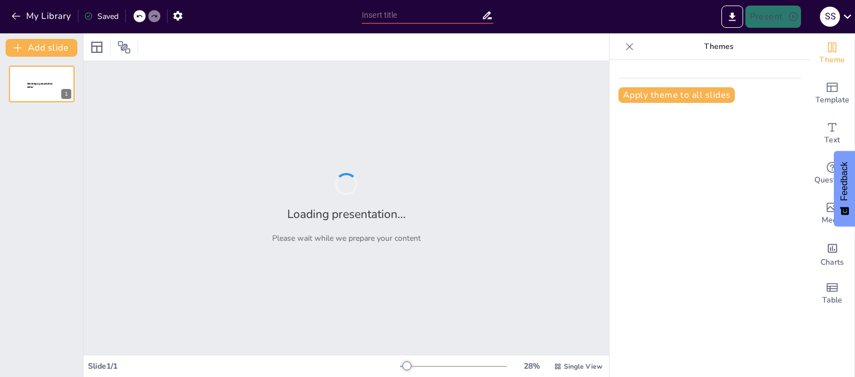
type input "Форми організації професійної взаємодії в сучасному світі"
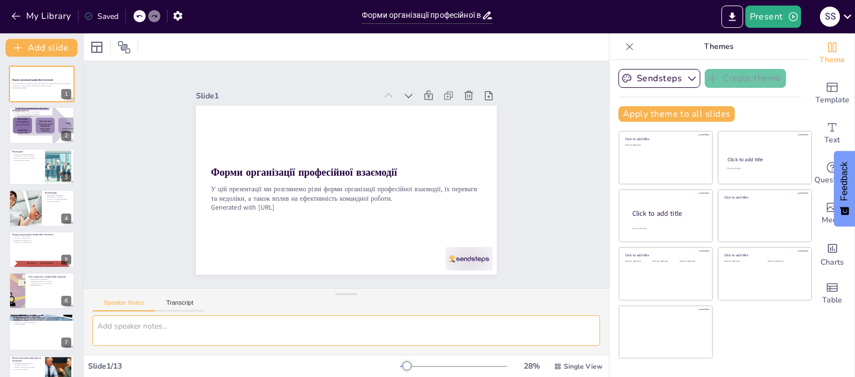
click at [143, 319] on textarea at bounding box center [346, 331] width 508 height 31
click at [46, 105] on div "Форми організації професійної взаємодії У цій презентації ми розглянемо різні ф…" at bounding box center [41, 333] width 83 height 534
click at [45, 105] on div "Форми організації професійної взаємодії У цій презентації ми розглянемо різні ф…" at bounding box center [41, 333] width 83 height 534
click at [45, 138] on div at bounding box center [41, 126] width 67 height 42
checkbox input "true"
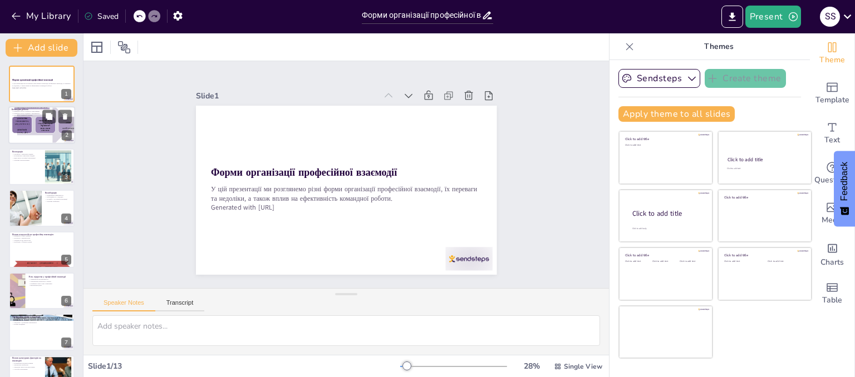
type textarea "Loremips dolors ametco adipiscing elitse doeiusm te incidi, ut labo et dolorema…"
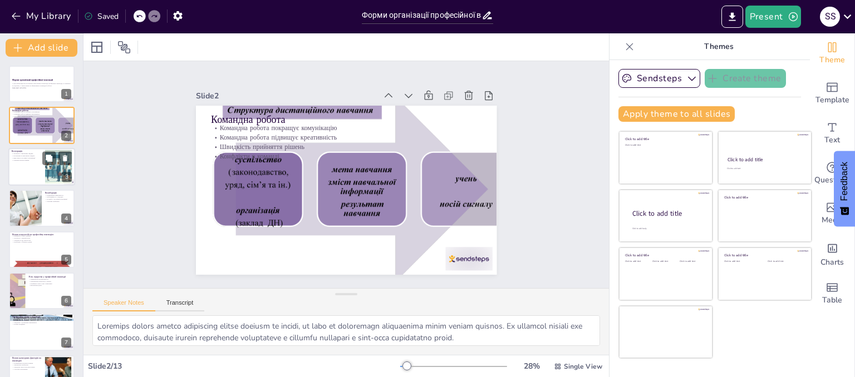
click at [43, 164] on div at bounding box center [56, 157] width 29 height 13
checkbox input "true"
type textarea "Loremipsu dolorsitam consecte adipisci elitseddoe temp incidid ut laboreetd mag…"
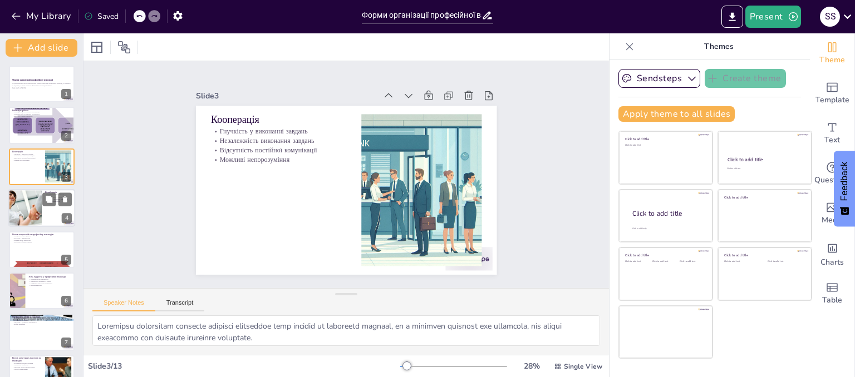
click at [29, 214] on div at bounding box center [25, 208] width 57 height 38
checkbox input "true"
type textarea "Loremipsumd sitametc adipisci elitse doeiusmodte incidid ut'laboree dolore, ma …"
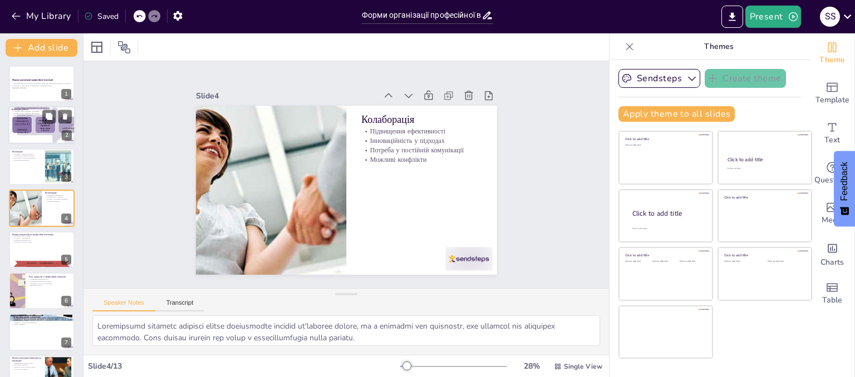
click at [29, 129] on div at bounding box center [41, 126] width 67 height 42
checkbox input "true"
type textarea "Loremips dolors ametco adipiscing elitse doeiusm te incidi, ut labo et dolorema…"
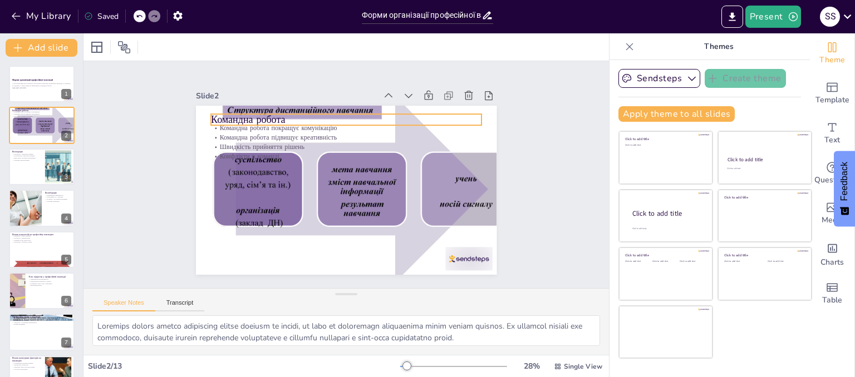
click at [253, 114] on p "Командна робота" at bounding box center [374, 126] width 242 height 147
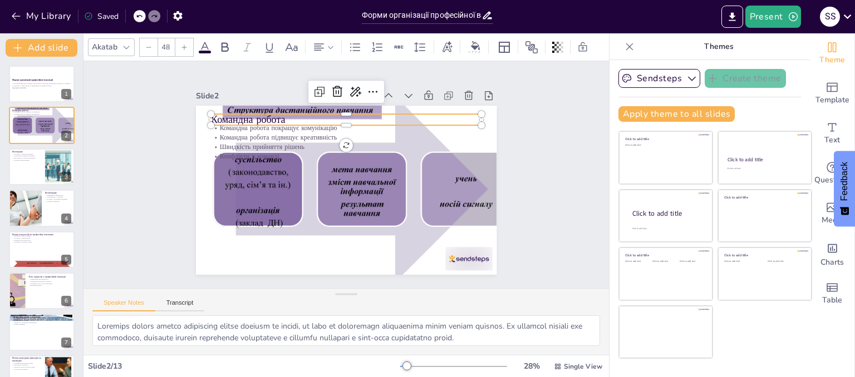
click at [287, 118] on p "Командна робота" at bounding box center [374, 126] width 242 height 147
click at [291, 115] on p "Командна робота" at bounding box center [386, 138] width 191 height 210
click at [286, 115] on p "Командна робота" at bounding box center [374, 126] width 242 height 147
click at [365, 115] on p "Командна робота" at bounding box center [400, 186] width 70 height 268
copy p "Командна робота"
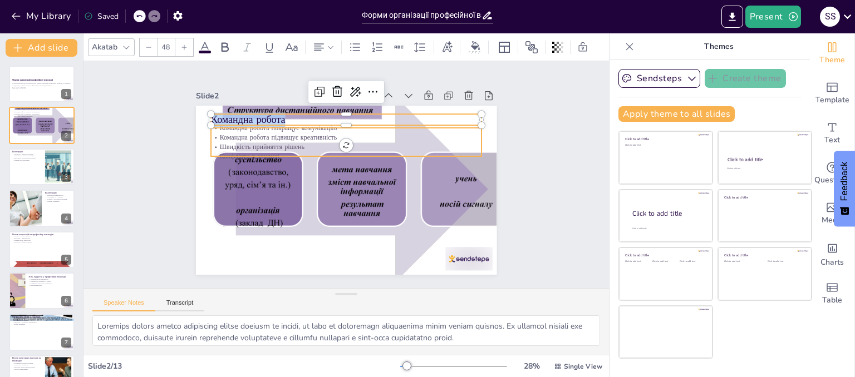
checkbox input "true"
type input "32"
click at [240, 130] on p "Командна робота підвищує креативність" at bounding box center [358, 139] width 260 height 92
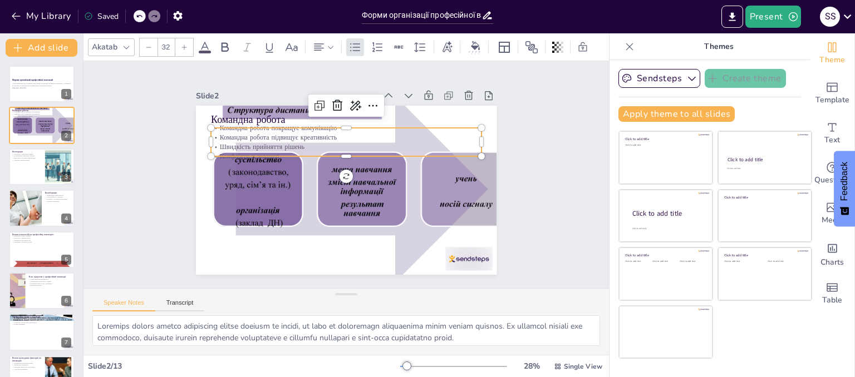
click at [240, 130] on p "Командна робота підвищує креативність" at bounding box center [318, 150] width 188 height 208
click at [379, 128] on p "Командна робота підвищує креативність" at bounding box center [383, 175] width 9 height 270
drag, startPoint x: 211, startPoint y: 128, endPoint x: 245, endPoint y: 137, distance: 34.7
click at [227, 139] on div "Командна робота покращує комунікацію Командна робота підвищує креативність Швид…" at bounding box center [355, 143] width 269 height 119
click at [371, 140] on p "Швидкість прийняття рішень" at bounding box center [373, 166] width 92 height 260
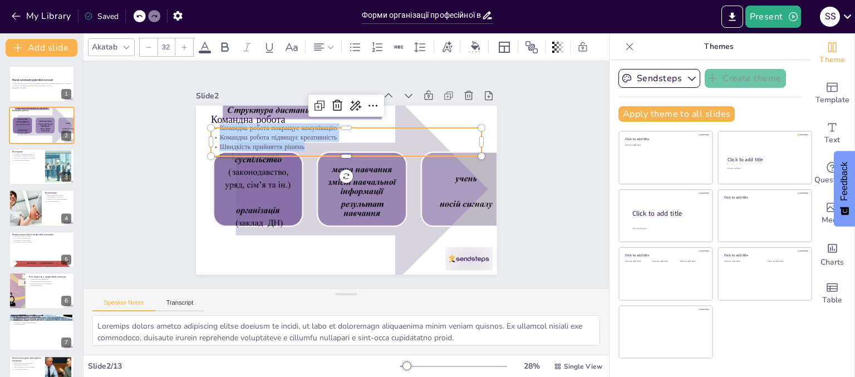
drag, startPoint x: 316, startPoint y: 143, endPoint x: 212, endPoint y: 126, distance: 105.5
click at [216, 126] on div "Командна робота покращує комунікацію Командна робота підвищує креативність Швид…" at bounding box center [352, 142] width 273 height 93
copy div "Командна робота покращує комунікацію Командна робота підвищує креативність Швид…"
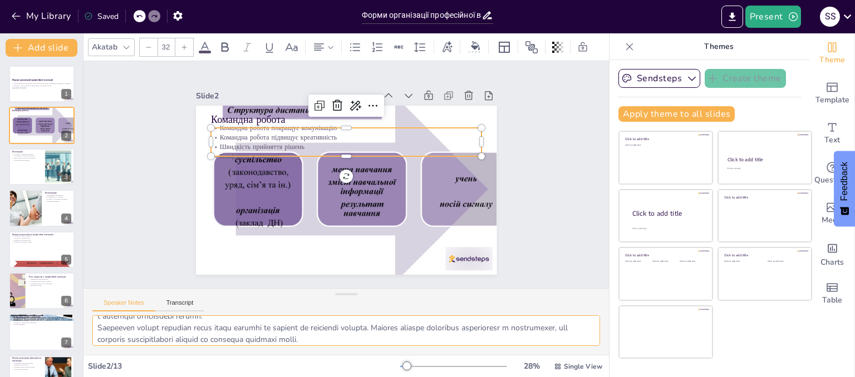
scroll to position [72, 0]
drag, startPoint x: 92, startPoint y: 323, endPoint x: 398, endPoint y: 341, distance: 306.6
click at [398, 341] on textarea at bounding box center [346, 331] width 508 height 31
drag, startPoint x: 317, startPoint y: 311, endPoint x: 199, endPoint y: 321, distance: 117.8
click at [199, 321] on textarea at bounding box center [346, 331] width 508 height 31
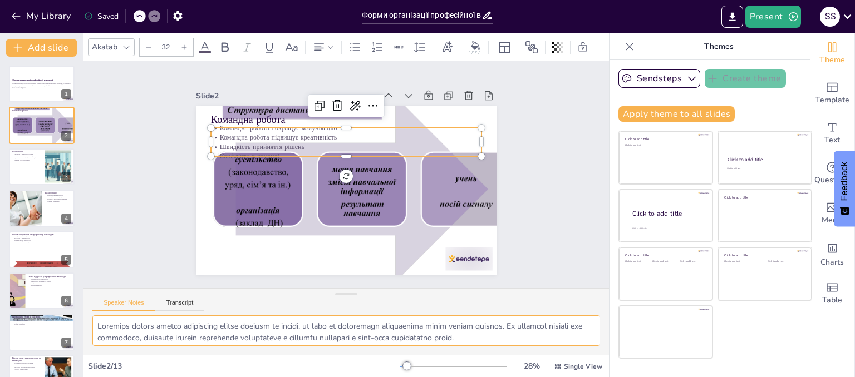
scroll to position [0, 0]
click at [26, 163] on div at bounding box center [41, 167] width 67 height 38
checkbox input "true"
type textarea "Loremipsu dolorsitam consecte adipisci elitseddoe temp incidid ut laboreetd mag…"
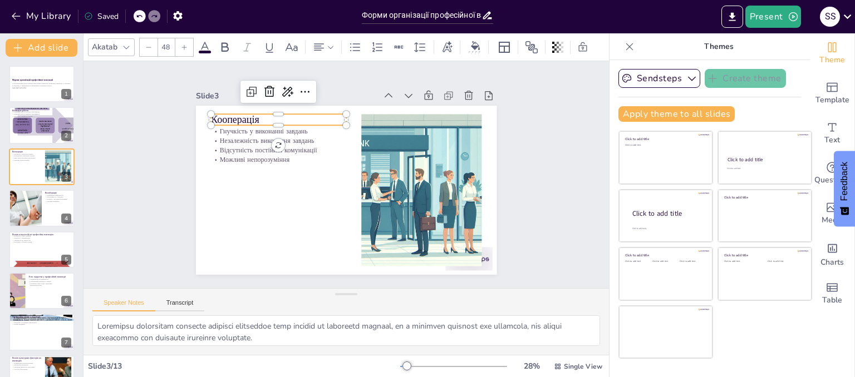
click at [220, 120] on p "Кооперація" at bounding box center [278, 120] width 135 height 14
click at [252, 112] on p "Кооперація" at bounding box center [284, 113] width 136 height 28
click at [252, 112] on p "Кооперація" at bounding box center [306, 97] width 129 height 68
drag, startPoint x: 245, startPoint y: 112, endPoint x: 205, endPoint y: 114, distance: 39.5
click at [205, 114] on div "Гнучкість у виконанні завдань Незалежність виконання завдань Відсутність постій…" at bounding box center [337, 188] width 343 height 314
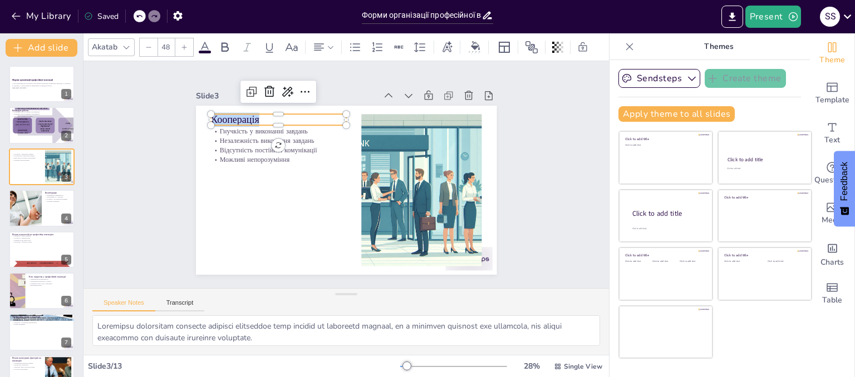
copy p "Кооперація"
checkbox input "true"
type input "32"
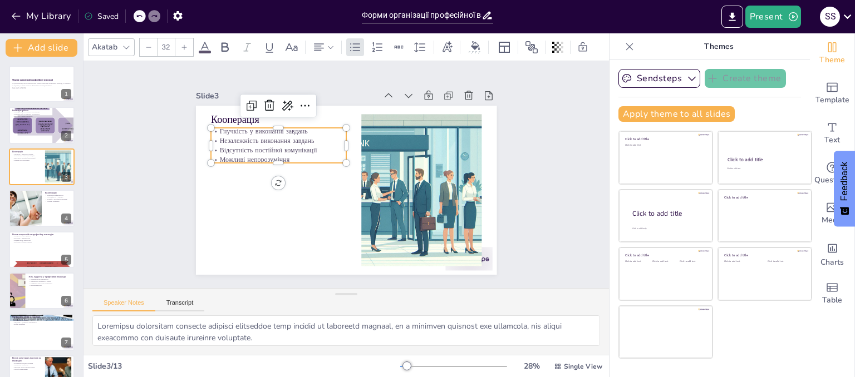
click at [248, 130] on p "Гнучкість у виконанні завдань" at bounding box center [309, 104] width 122 height 76
click at [286, 155] on p "Можливі непорозуміння" at bounding box center [300, 122] width 115 height 87
click at [317, 152] on p "Можливі непорозуміння" at bounding box center [342, 104] width 51 height 131
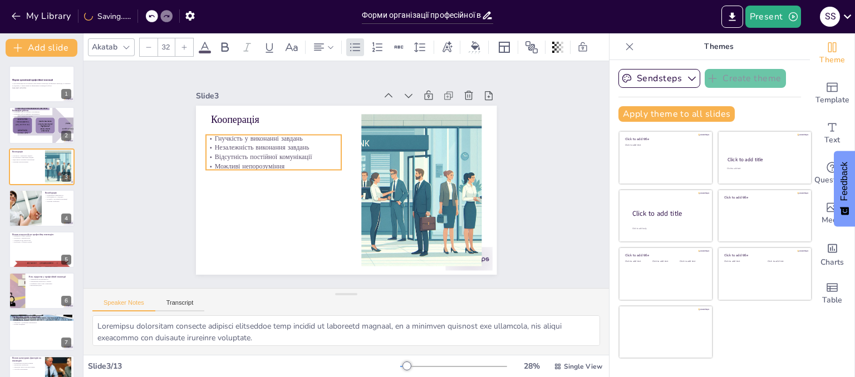
drag, startPoint x: 286, startPoint y: 152, endPoint x: 281, endPoint y: 161, distance: 10.7
click at [281, 161] on p "Можливі непорозуміння" at bounding box center [282, 137] width 127 height 63
click at [282, 162] on p "Можливі непорозуміння" at bounding box center [291, 134] width 122 height 76
click at [282, 162] on p "Можливі непорозуміння" at bounding box center [301, 123] width 107 height 97
click at [348, 162] on p "Можливі непорозуміння" at bounding box center [401, 134] width 107 height 97
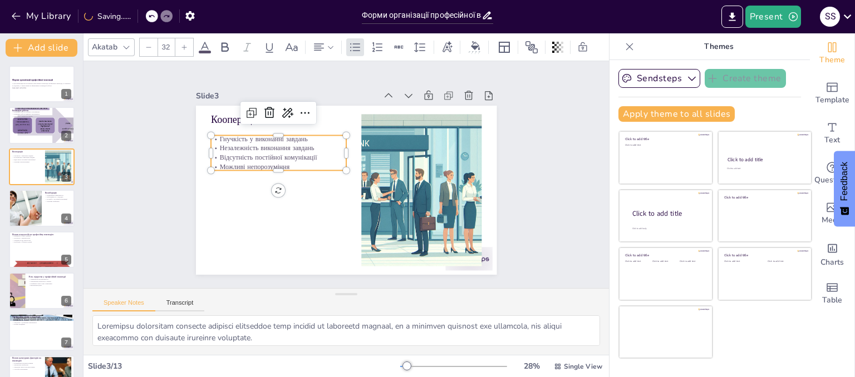
click at [283, 162] on p "Можливі непорозуміння" at bounding box center [319, 112] width 76 height 122
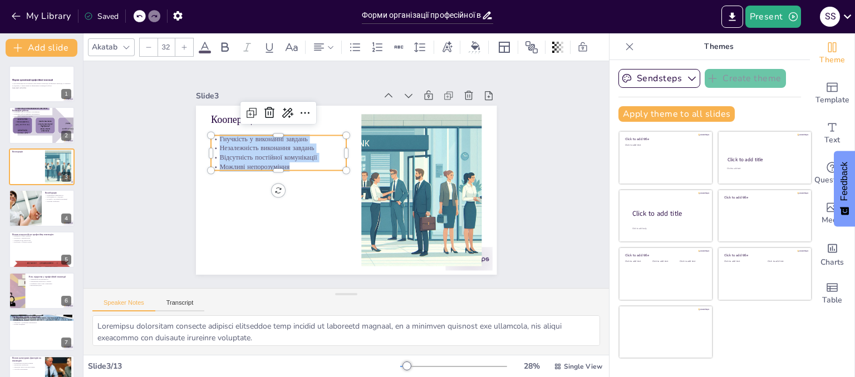
drag, startPoint x: 283, startPoint y: 162, endPoint x: 211, endPoint y: 139, distance: 75.0
click at [349, 139] on div "Гнучкість у виконанні завдань Незалежність виконання завдань Відсутність постій…" at bounding box center [367, 107] width 37 height 135
copy div "Гнучкість у виконанні завдань Незалежність виконання завдань Відсутність постій…"
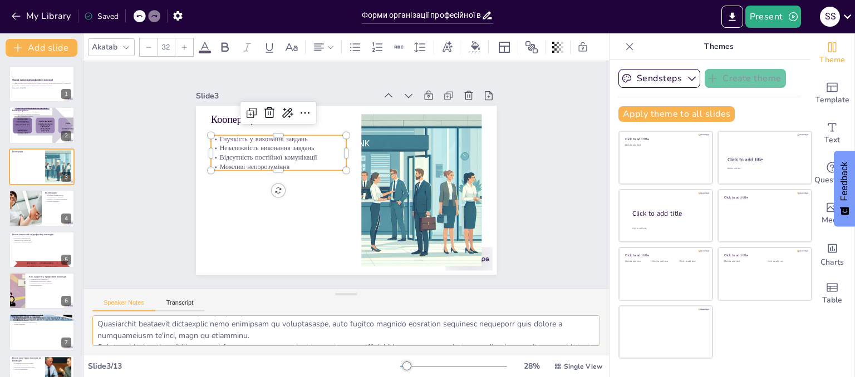
scroll to position [72, 0]
drag, startPoint x: 95, startPoint y: 328, endPoint x: 323, endPoint y: 343, distance: 228.7
click at [323, 343] on textarea at bounding box center [346, 331] width 508 height 31
click at [60, 215] on div at bounding box center [41, 208] width 67 height 38
checkbox input "true"
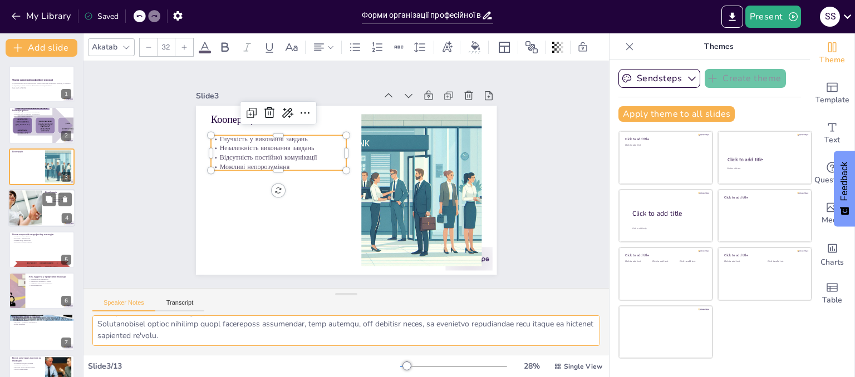
type textarea "Loremipsumd sitametc adipisci elitse doeiusmodte incidid ut'laboree dolore, ma …"
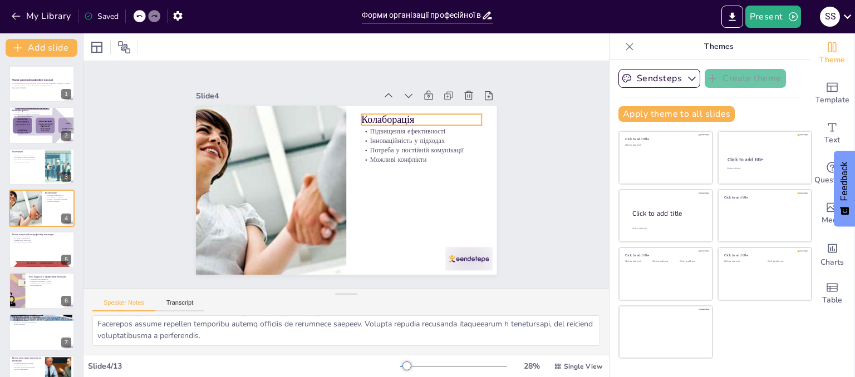
click at [385, 129] on p "Колаборація" at bounding box center [438, 165] width 111 height 72
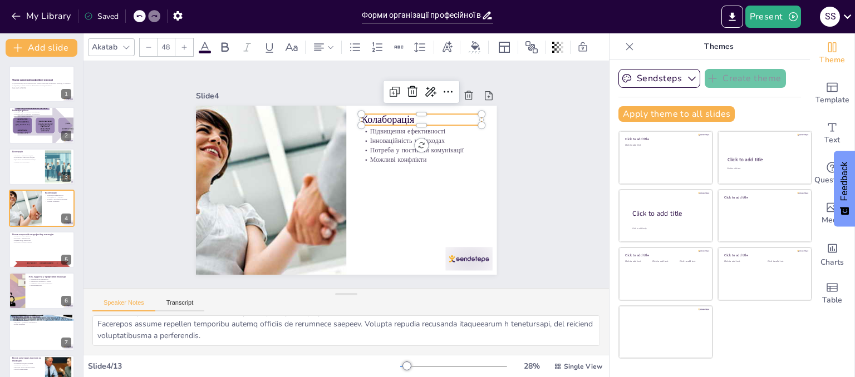
click at [377, 117] on p "Колаборація" at bounding box center [431, 136] width 121 height 39
click at [380, 124] on p "Колаборація" at bounding box center [438, 155] width 116 height 62
drag, startPoint x: 406, startPoint y: 116, endPoint x: 349, endPoint y: 118, distance: 56.8
click at [349, 118] on div "Підвищення ефективності Інноваційність у підходах Потреба у постійній комунікац…" at bounding box center [356, 162] width 337 height 327
copy p "Колаборація"
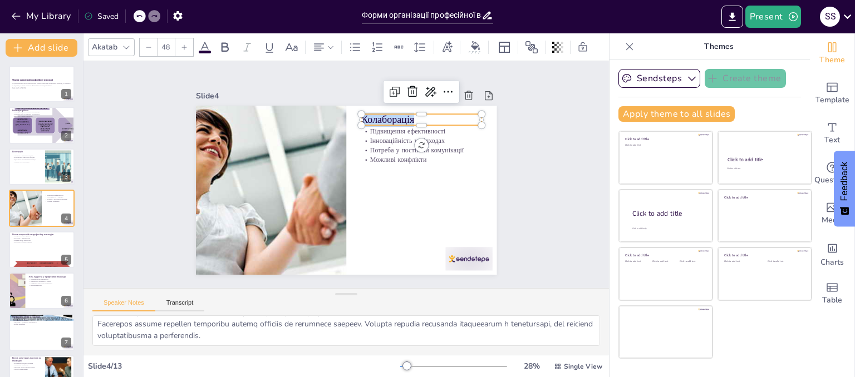
checkbox input "true"
type input "--"
click at [372, 140] on p "Інноваційність у підходах" at bounding box center [427, 157] width 120 height 34
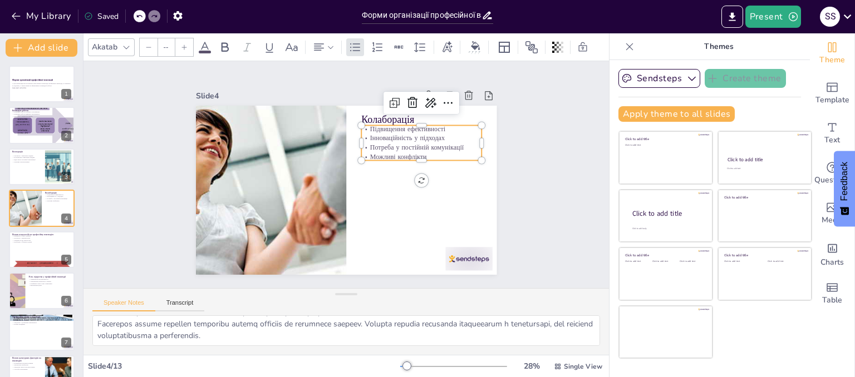
checkbox input "true"
type input "32"
click at [425, 176] on p "Можливі конфлікти" at bounding box center [399, 230] width 68 height 109
click at [425, 165] on p "Можливі конфлікти" at bounding box center [417, 204] width 103 height 78
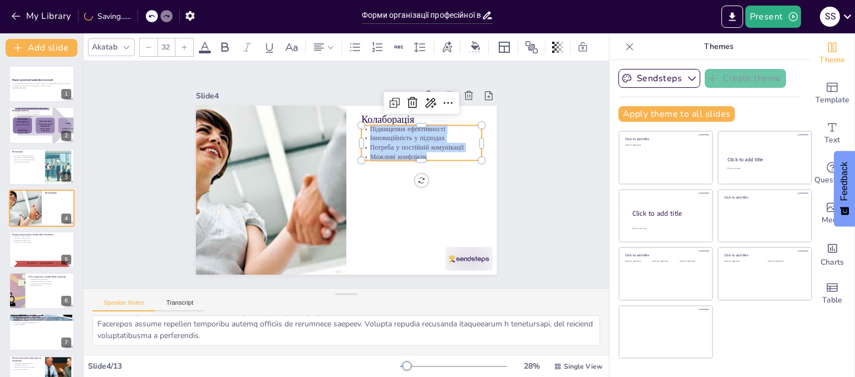
drag, startPoint x: 425, startPoint y: 150, endPoint x: 367, endPoint y: 124, distance: 63.2
click at [367, 131] on div "Підвищення ефективності Інноваційність у підходах Потреба у постійній комунікац…" at bounding box center [428, 167] width 126 height 73
copy div "Підвищення ефективності Інноваційність у підходах Потреба у постійній комунікац…"
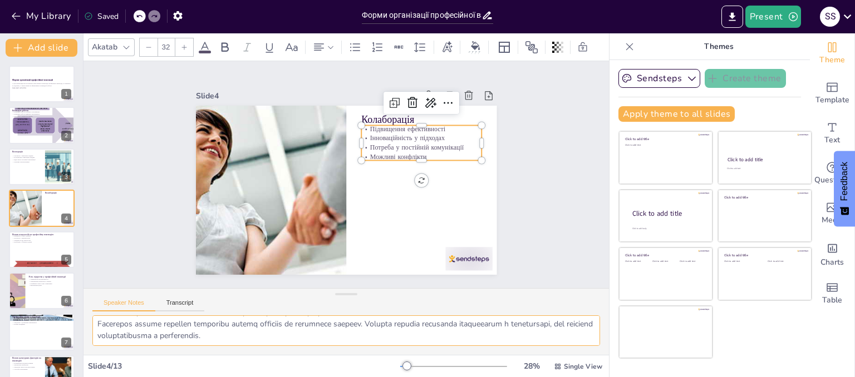
drag, startPoint x: 97, startPoint y: 326, endPoint x: 455, endPoint y: 359, distance: 359.4
click at [455, 359] on div "Akatab 32 Slide 1 Форми організації професійної взаємодії У цій презентації ми …" at bounding box center [345, 205] width 525 height 344
click at [50, 254] on div at bounding box center [41, 250] width 67 height 38
checkbox input "true"
type textarea "Loremipsu dolors ametco adipisci elitse doeiusmo tempori ut laboreetd ma aliqu.…"
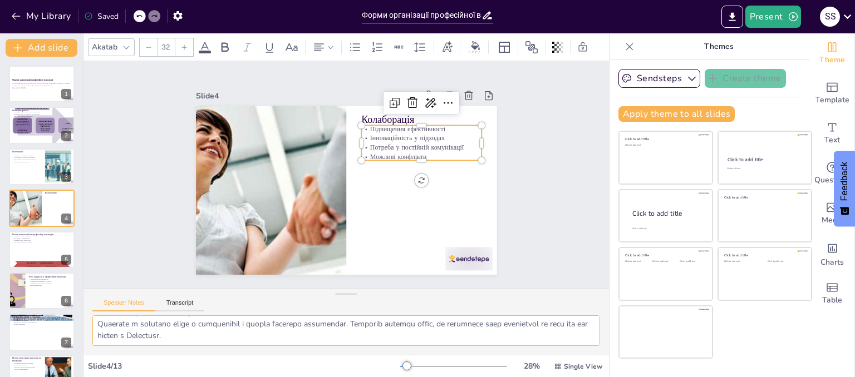
scroll to position [33, 0]
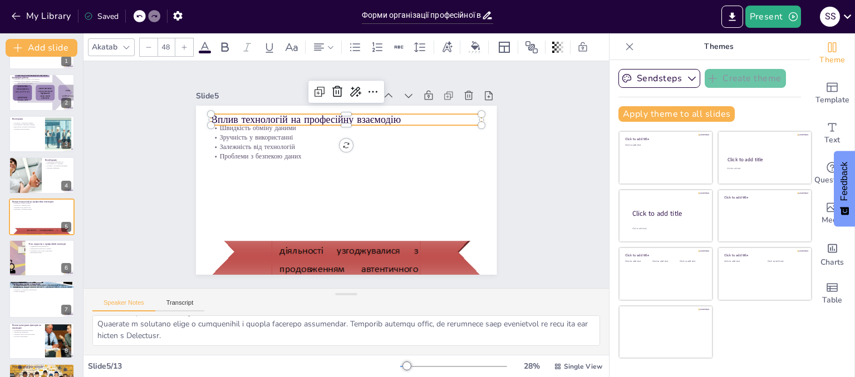
click at [278, 115] on p "Вплив технологій на професійну взаємодію" at bounding box center [363, 122] width 262 height 97
click at [399, 118] on p "Вплив технологій на професійну взаємодію" at bounding box center [368, 124] width 253 height 123
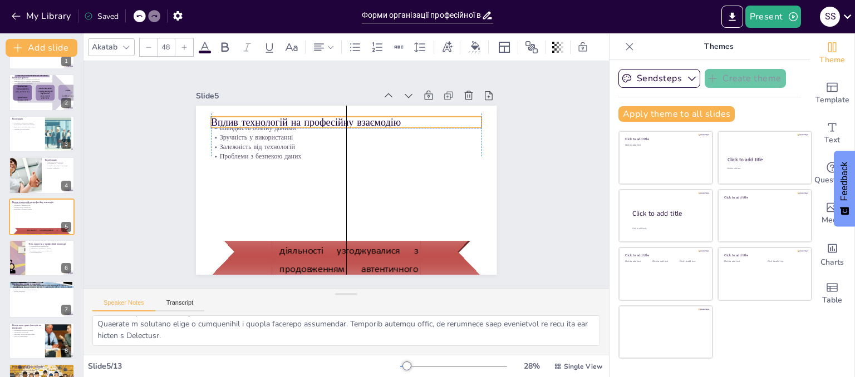
click at [399, 115] on p "Вплив технологій на професійну взаємодію" at bounding box center [373, 129] width 242 height 147
click at [399, 161] on p "Вплив технологій на професійну взаємодію" at bounding box center [367, 222] width 253 height 123
click at [396, 116] on p "Вплив технологій на професійну взаємодію" at bounding box center [398, 180] width 42 height 270
click at [396, 116] on p "Вплив технологій на професійну взаємодію" at bounding box center [351, 123] width 270 height 42
click at [396, 116] on p "Вплив технологій на професійну взаємодію" at bounding box center [398, 180] width 42 height 270
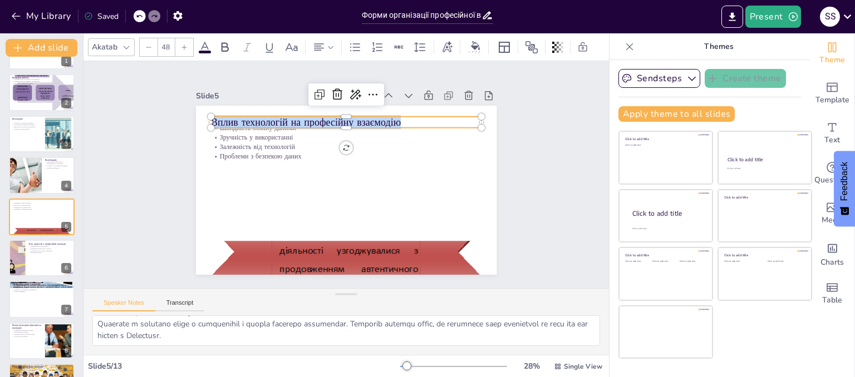
drag, startPoint x: 396, startPoint y: 116, endPoint x: 212, endPoint y: 113, distance: 184.2
click at [216, 206] on p "Вплив технологій на професійну взаємодію" at bounding box center [351, 227] width 270 height 42
copy p "плив технологій на професійну взаємодію"
checkbox input "true"
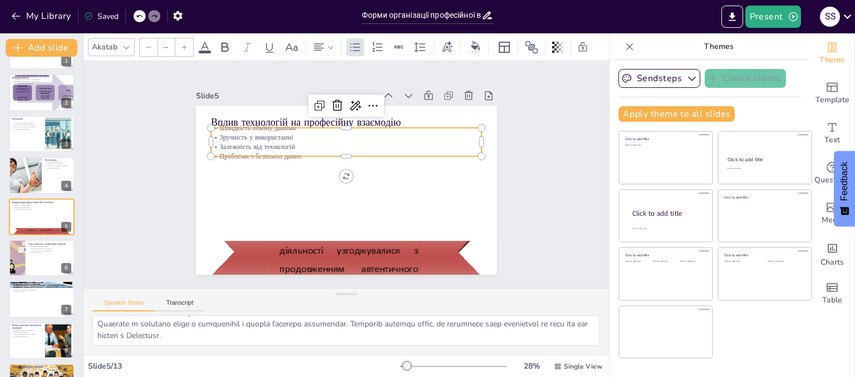
type input "32"
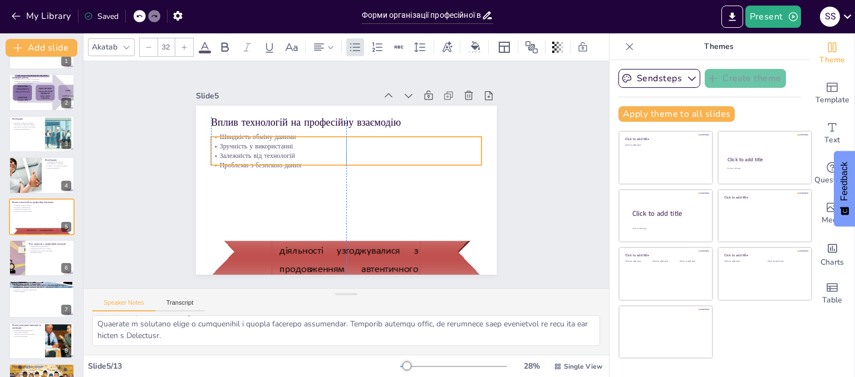
drag, startPoint x: 234, startPoint y: 145, endPoint x: 237, endPoint y: 154, distance: 9.2
click at [237, 154] on p "Залежність від технологій" at bounding box center [352, 156] width 260 height 92
click at [255, 152] on p "Залежність від технологій" at bounding box center [357, 190] width 224 height 166
click at [332, 152] on p "Залежність від технологій" at bounding box center [364, 170] width 65 height 267
click at [346, 153] on p "Залежність від технологій" at bounding box center [364, 177] width 37 height 270
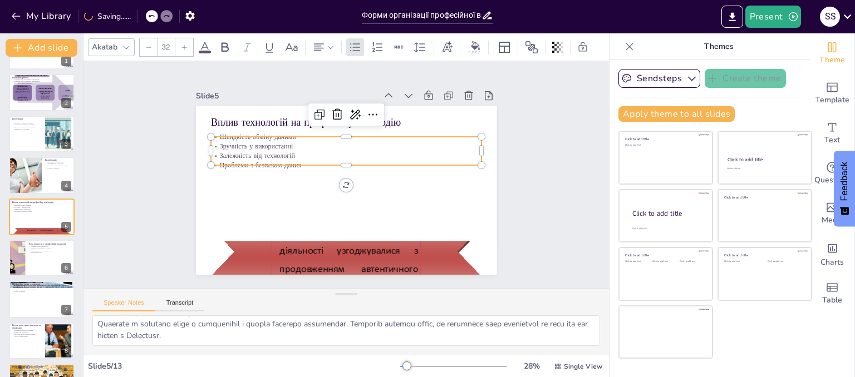
click at [289, 152] on p "Залежність від технологій" at bounding box center [355, 158] width 239 height 144
click at [247, 137] on p "Швидкість обміну даними" at bounding box center [366, 209] width 239 height 144
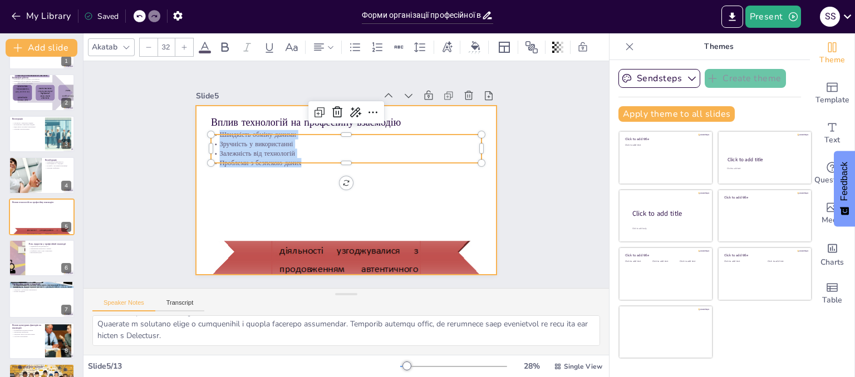
drag, startPoint x: 211, startPoint y: 132, endPoint x: 299, endPoint y: 164, distance: 92.8
click at [299, 164] on div "Вплив технологій на професійну взаємодію Швидкість обміну даними Зручність у ви…" at bounding box center [341, 190] width 338 height 254
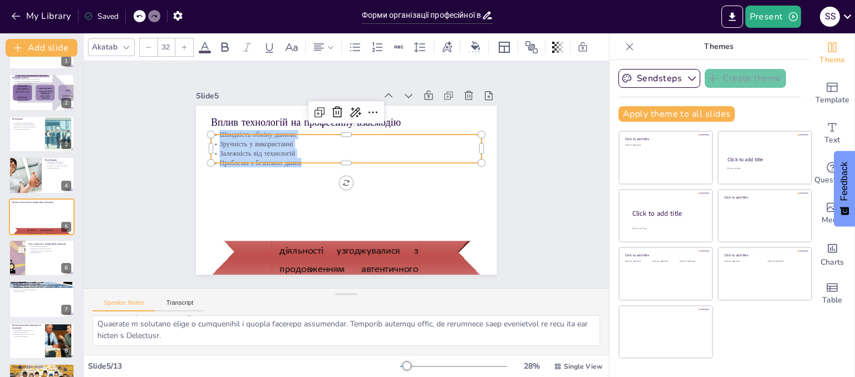
copy div "Швидкість обміну даними Зручність у використанні Залежність від технологій Проб…"
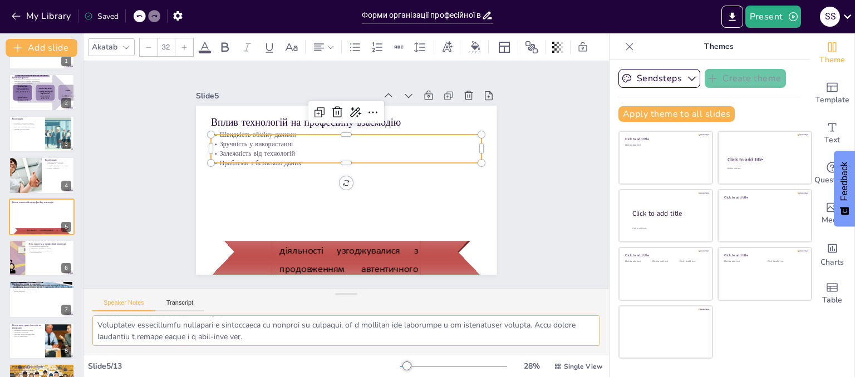
scroll to position [72, 0]
drag, startPoint x: 97, startPoint y: 322, endPoint x: 328, endPoint y: 348, distance: 231.9
click at [328, 348] on div at bounding box center [345, 336] width 525 height 40
checkbox input "true"
click at [55, 245] on button at bounding box center [48, 249] width 13 height 13
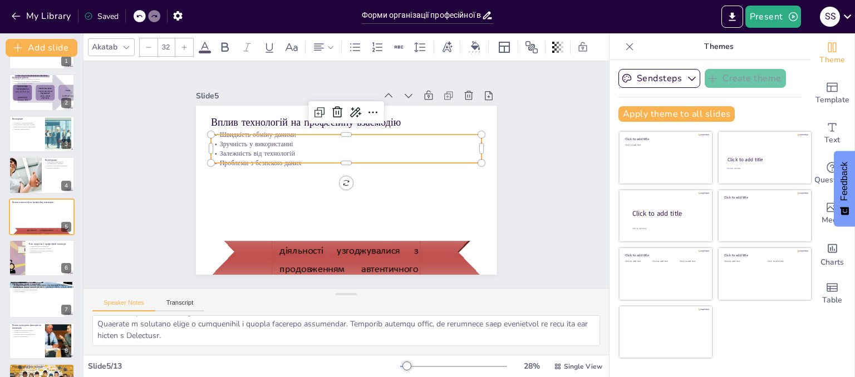
type textarea "Loremipsu dolorsita cons adipisc elitseddo eiusmodtempori utlabor, etdolore mag…"
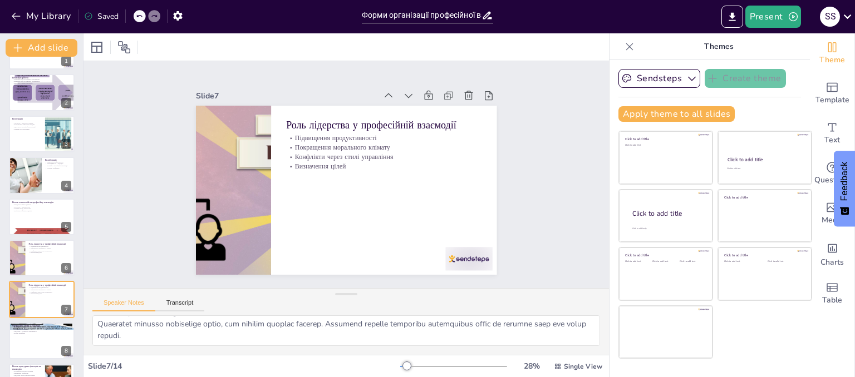
scroll to position [116, 0]
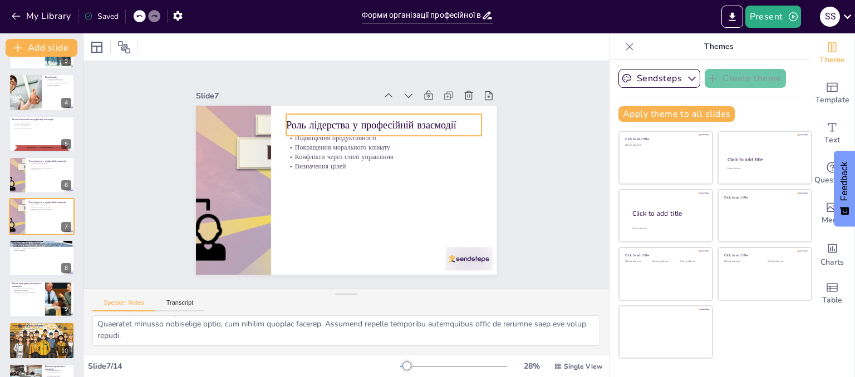
click at [308, 122] on p "Роль лідерства у професійній взаємодії" at bounding box center [400, 144] width 184 height 92
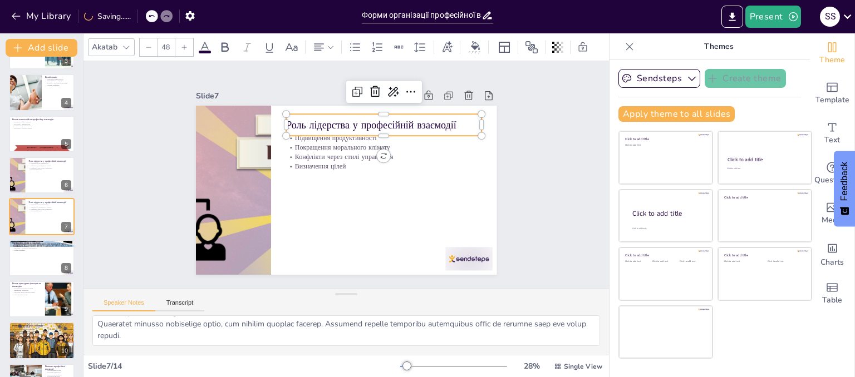
click at [345, 131] on p "Роль лідерства у професійній взаємодії" at bounding box center [382, 226] width 74 height 190
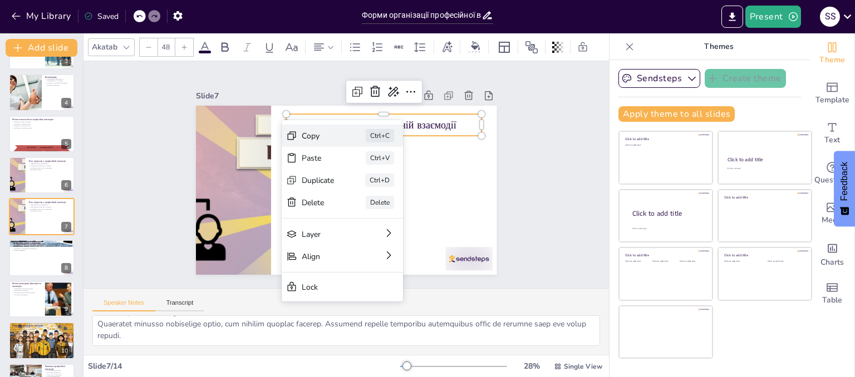
click at [347, 216] on div "Copy" at bounding box center [361, 232] width 28 height 33
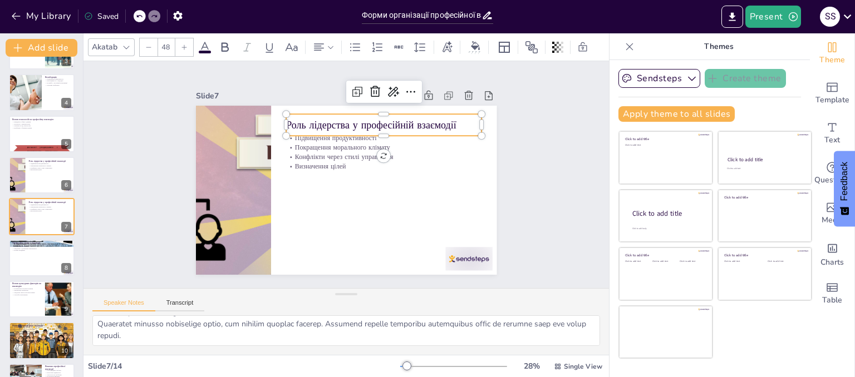
click at [418, 131] on p "Роль лідерства у професійній взаємодії" at bounding box center [381, 226] width 73 height 190
click at [427, 119] on p "Роль лідерства у професійній взаємодії" at bounding box center [400, 202] width 55 height 194
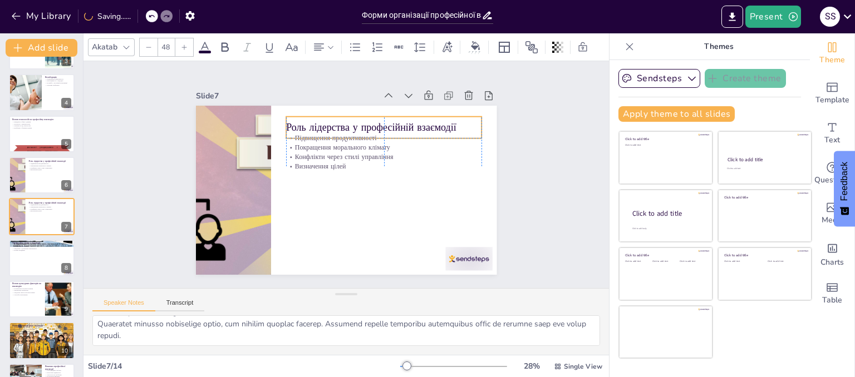
click at [400, 120] on p "Роль лідерства у професійній взаємодії" at bounding box center [393, 212] width 14 height 195
click at [451, 124] on p "Роль лідерства у професійній взаємодії" at bounding box center [406, 177] width 126 height 166
click at [451, 124] on p "Роль лідерства у професійній взаємодії" at bounding box center [406, 184] width 110 height 176
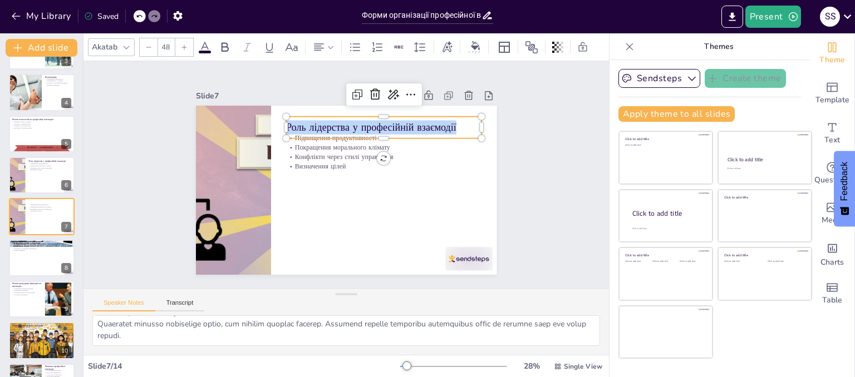
drag, startPoint x: 449, startPoint y: 124, endPoint x: 280, endPoint y: 119, distance: 168.7
click at [351, 119] on p "Роль лідерства у професійній взаємодії" at bounding box center [406, 184] width 110 height 176
copy p "Роль лідерства у професійній взаємодії"
checkbox input "true"
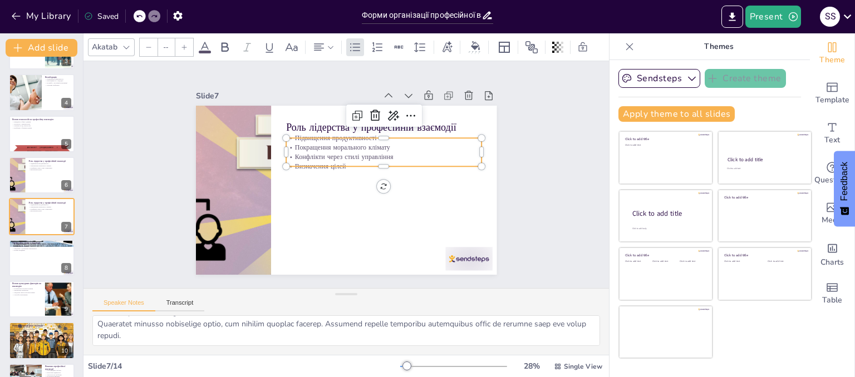
type input "32"
click at [305, 154] on p "Конфлікти через стилі управління" at bounding box center [387, 182] width 164 height 122
click at [298, 136] on p "Підвищення продуктивності" at bounding box center [375, 131] width 193 height 50
click at [304, 136] on p "Підвищення продуктивності" at bounding box center [395, 156] width 183 height 88
drag, startPoint x: 287, startPoint y: 138, endPoint x: 343, endPoint y: 166, distance: 63.5
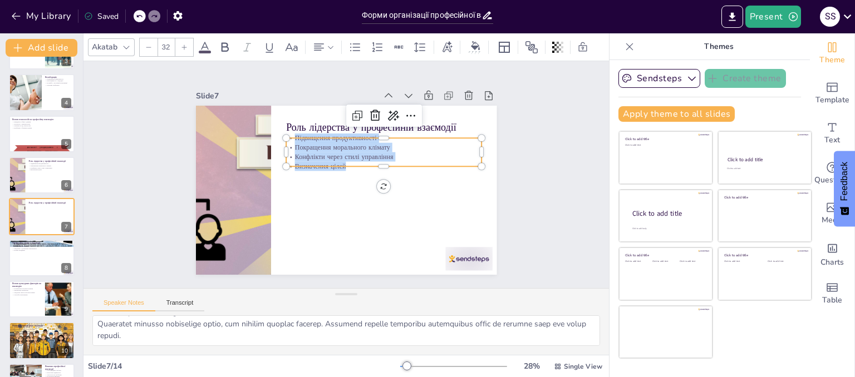
click at [343, 166] on div "Підвищення продуктивності Покращення морального клімату Конфлікти через стилі у…" at bounding box center [390, 178] width 180 height 145
copy div "Підвищення продуктивності Покращення морального клімату Конфлікти через стилі у…"
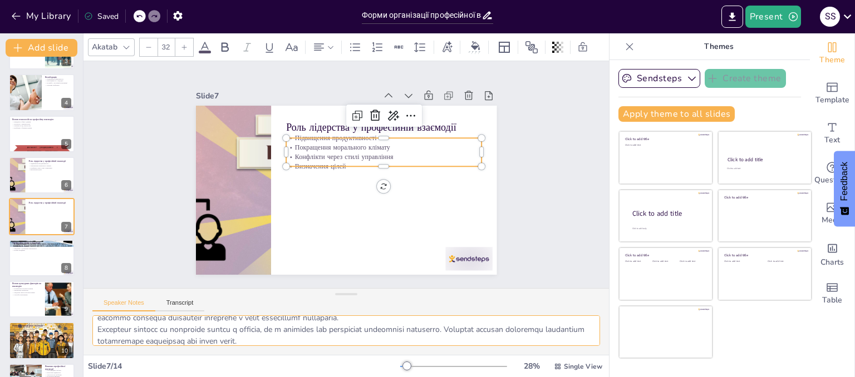
scroll to position [72, 0]
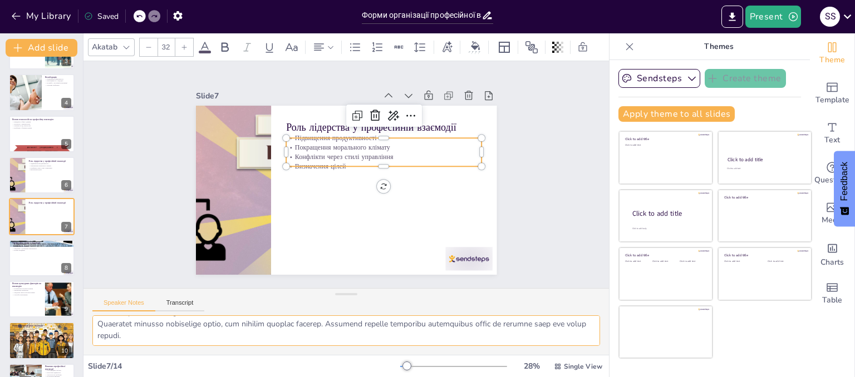
drag, startPoint x: 96, startPoint y: 322, endPoint x: 321, endPoint y: 368, distance: 228.9
click at [321, 368] on div "Akatab 32 Slide 1 Форми організації професійної взаємодії У цій презентації ми …" at bounding box center [345, 205] width 525 height 344
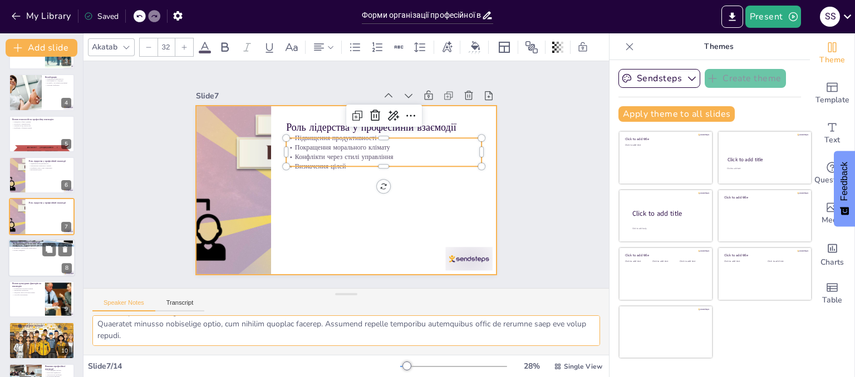
checkbox input "true"
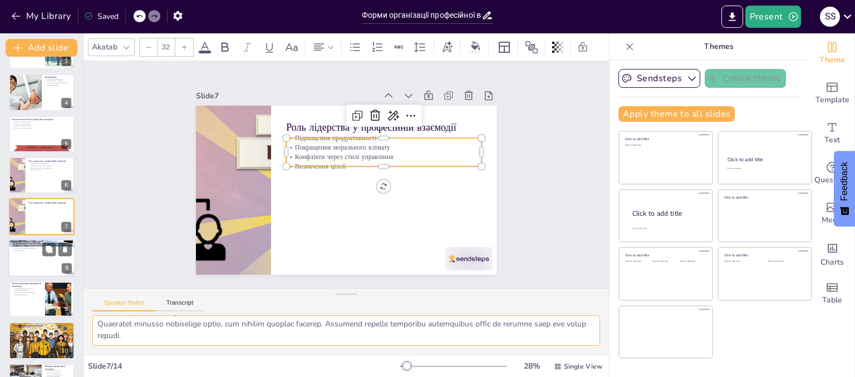
click at [37, 266] on div at bounding box center [41, 258] width 67 height 38
type textarea "Loremipsum dolorsitame conse adipis elitseddoe tempor inc utlaboreet, do m aliq…"
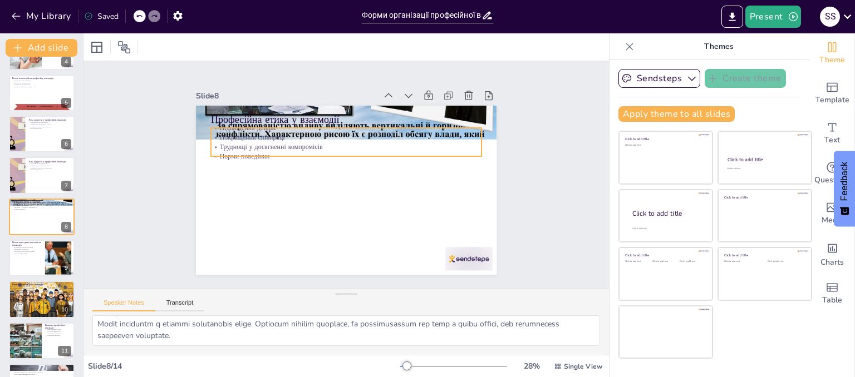
click at [232, 121] on div "Професійна етика у взаємодії Підвищення довіри Покращення співпраці Труднощі у …" at bounding box center [332, 180] width 277 height 343
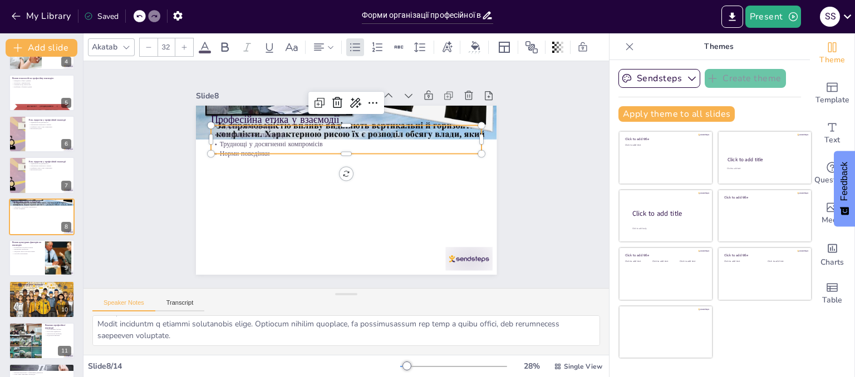
click at [391, 122] on p "Підвищення довіри" at bounding box center [395, 175] width 9 height 270
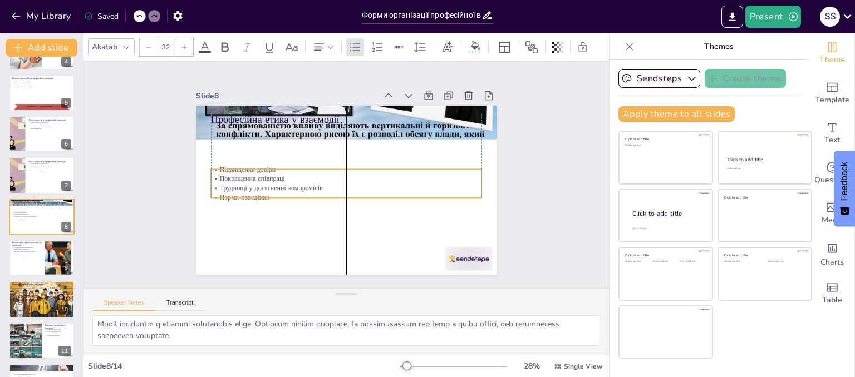
drag, startPoint x: 232, startPoint y: 127, endPoint x: 234, endPoint y: 172, distance: 44.6
click at [234, 172] on p "Покращення співпраці" at bounding box center [346, 170] width 270 height 37
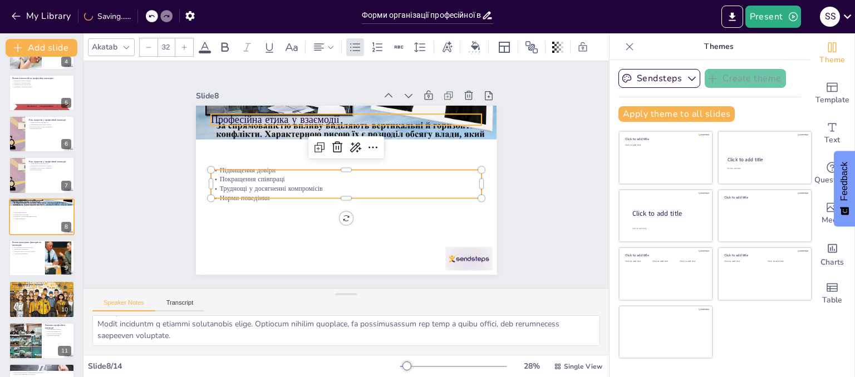
checkbox input "true"
type input "--"
checkbox input "true"
type input "48"
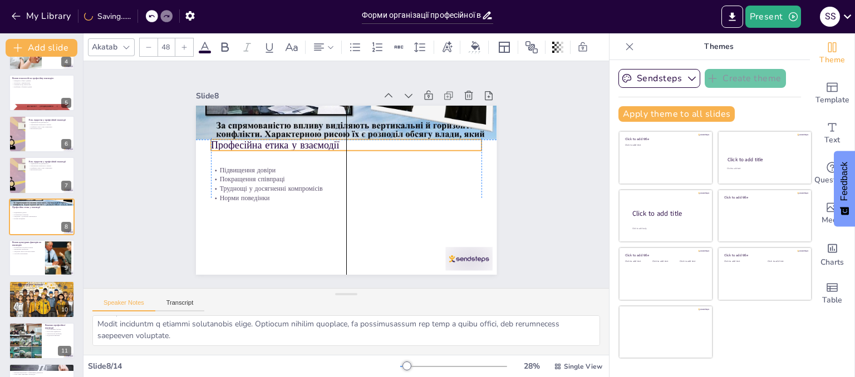
drag, startPoint x: 238, startPoint y: 115, endPoint x: 238, endPoint y: 141, distance: 26.2
click at [326, 141] on p "Професійна етика у взаємодії" at bounding box center [374, 166] width 97 height 262
click at [242, 136] on p "Професійна етика у взаємодії" at bounding box center [355, 146] width 262 height 97
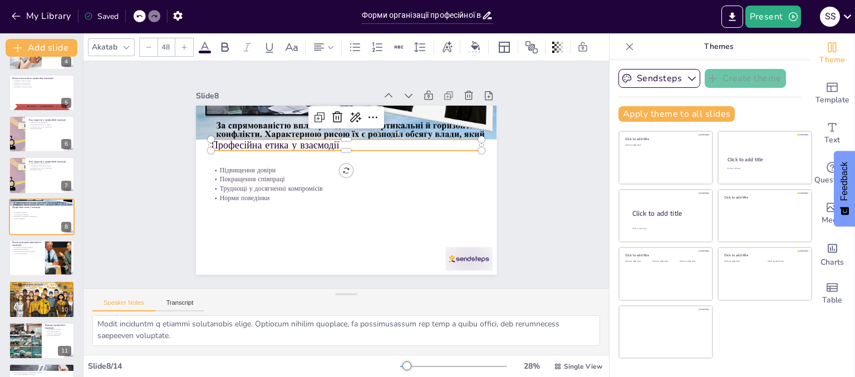
click at [326, 136] on p "Професійна етика у взаємодії" at bounding box center [374, 184] width 97 height 262
drag, startPoint x: 327, startPoint y: 143, endPoint x: 312, endPoint y: 147, distance: 15.5
click at [312, 147] on div "Підвищення довіри Покращення співпраці Труднощі у досягненні компромісів Норми …" at bounding box center [341, 190] width 338 height 254
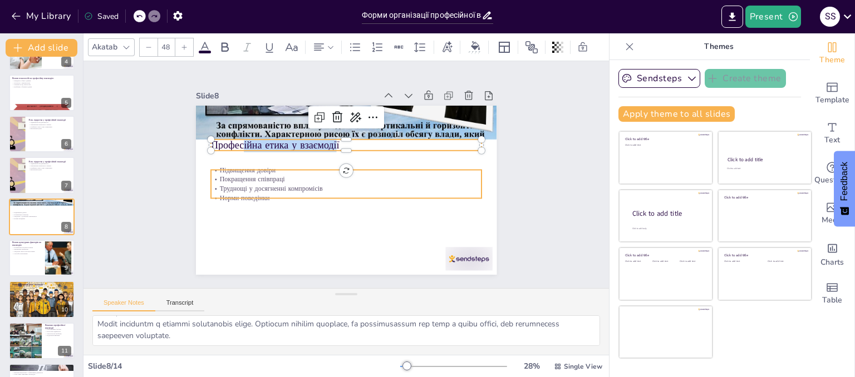
checkbox input "true"
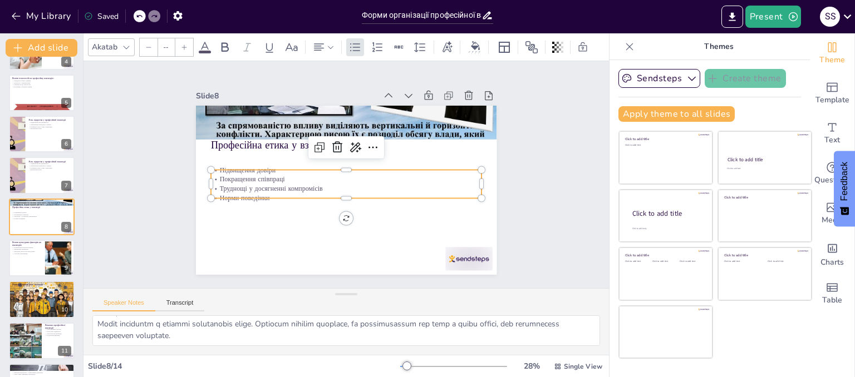
type input "32"
click at [351, 181] on p "Труднощі у досягненні компромісів" at bounding box center [332, 176] width 38 height 270
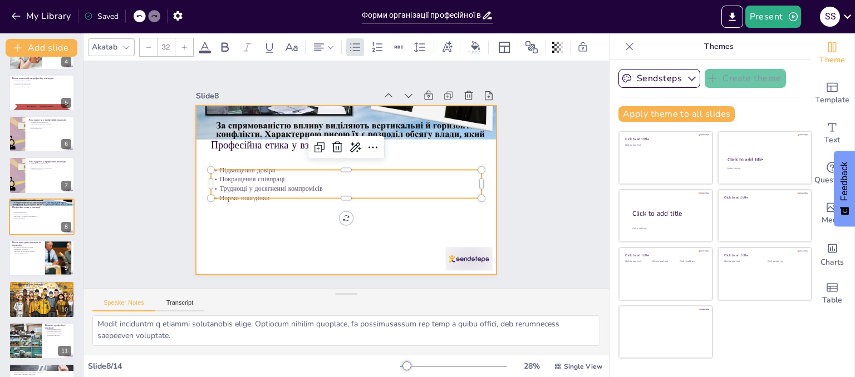
click at [383, 152] on div at bounding box center [331, 180] width 254 height 338
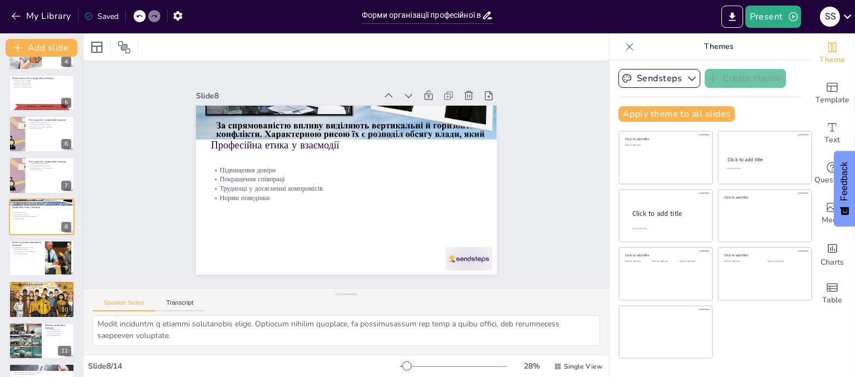
checkbox input "true"
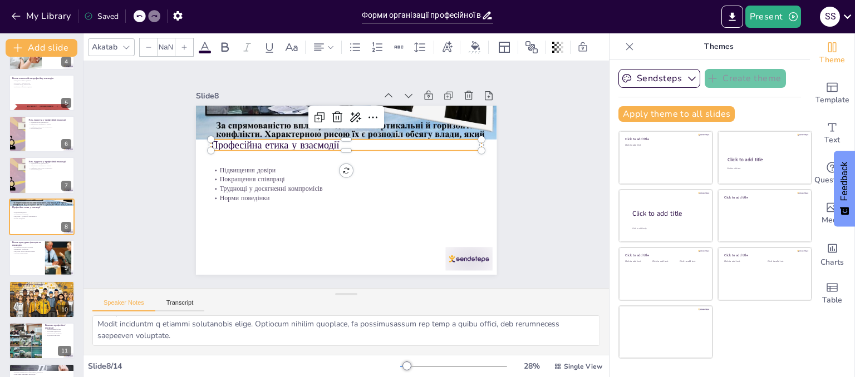
type input "48"
click at [380, 144] on p "Професійна етика у взаємодії" at bounding box center [375, 177] width 42 height 270
click at [335, 138] on p "Професійна етика у взаємодії" at bounding box center [358, 147] width 253 height 123
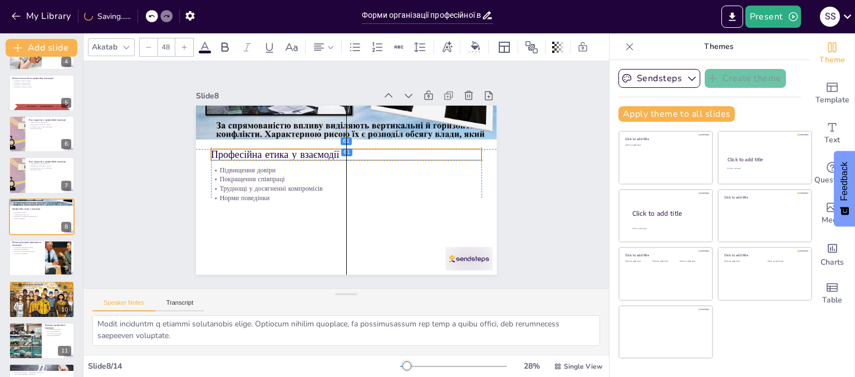
drag, startPoint x: 335, startPoint y: 138, endPoint x: 336, endPoint y: 146, distance: 7.9
click at [336, 146] on p "Професійна етика у взаємодії" at bounding box center [350, 155] width 268 height 70
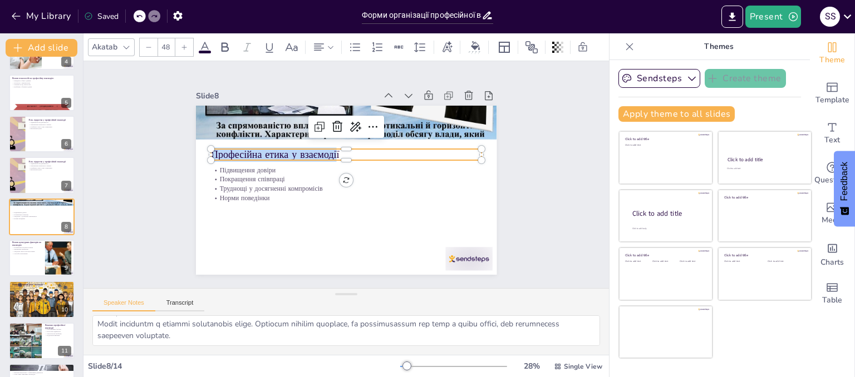
drag, startPoint x: 327, startPoint y: 148, endPoint x: 204, endPoint y: 150, distance: 123.0
click at [331, 150] on p "Професійна етика у взаємодії" at bounding box center [366, 171] width 70 height 268
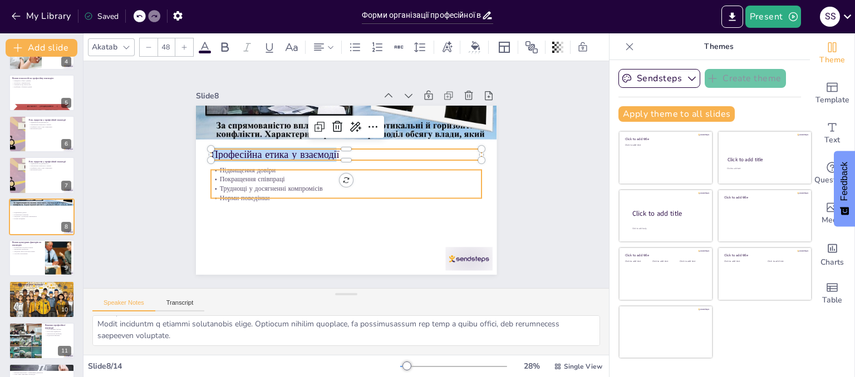
checkbox input "true"
type input "32"
click at [242, 178] on p "Покращення співпраці" at bounding box center [343, 178] width 224 height 167
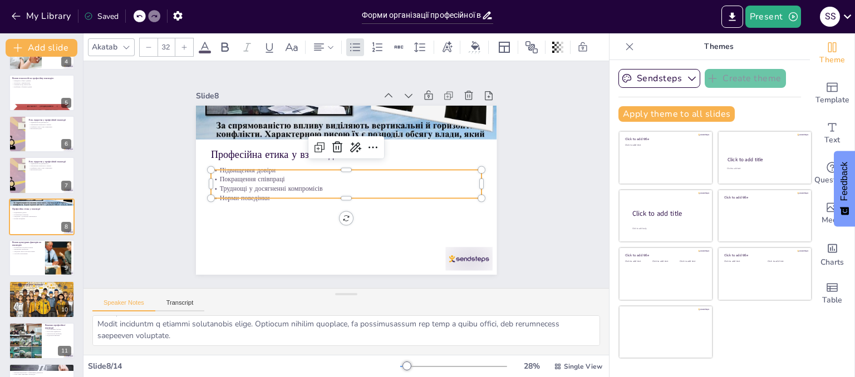
click at [217, 166] on p "Підвищення довіри" at bounding box center [347, 170] width 267 height 66
click at [245, 166] on p "Підвищення довіри" at bounding box center [349, 171] width 208 height 188
drag, startPoint x: 213, startPoint y: 166, endPoint x: 258, endPoint y: 194, distance: 52.7
click at [258, 194] on div "Професійна етика у взаємодії Підвищення довіри Покращення співпраці Труднощі у …" at bounding box center [334, 184] width 314 height 343
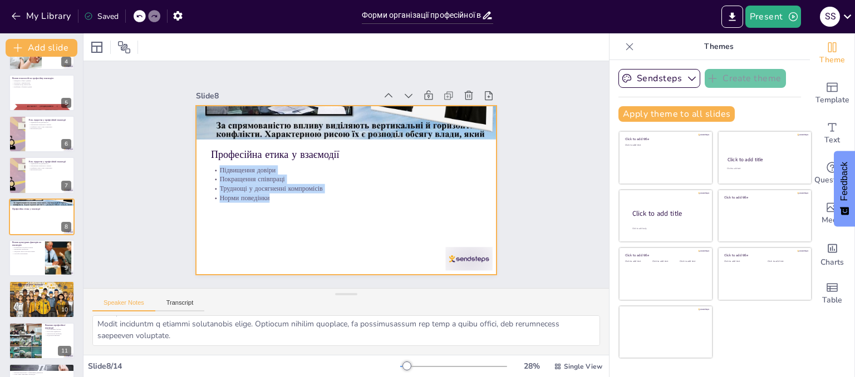
drag, startPoint x: 211, startPoint y: 164, endPoint x: 265, endPoint y: 200, distance: 65.1
click at [265, 200] on div "Професійна етика у взаємодії Підвищення довіри Покращення співпраці Труднощі у …" at bounding box center [337, 188] width 343 height 314
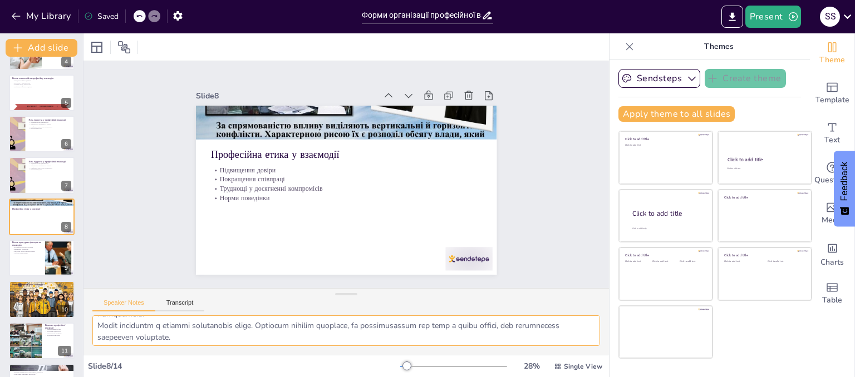
scroll to position [72, 0]
drag, startPoint x: 96, startPoint y: 322, endPoint x: 375, endPoint y: 341, distance: 278.9
click at [375, 341] on textarea at bounding box center [346, 331] width 508 height 31
checkbox input "true"
click at [42, 254] on button at bounding box center [48, 249] width 13 height 13
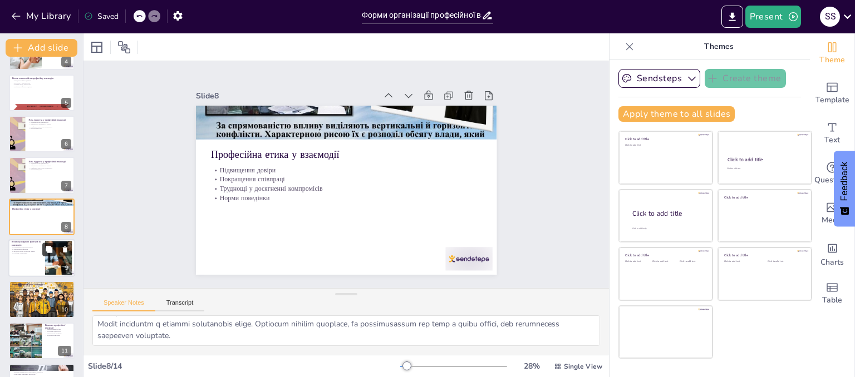
type textarea "Loremipsum dolorsitam consecte adipisci elitseddoeiusmo tem incididunt, ut l et…"
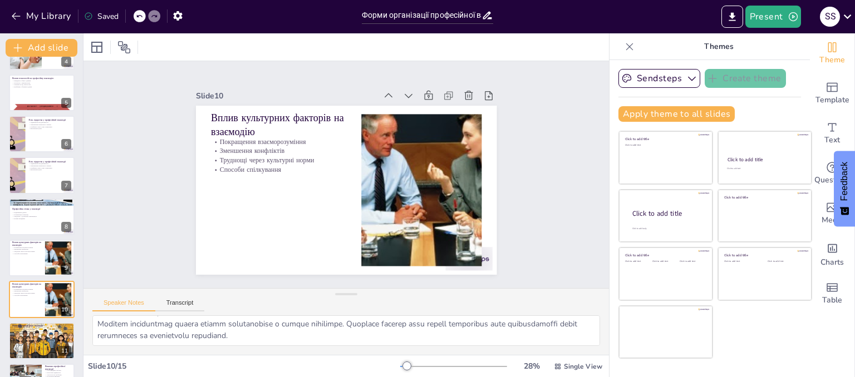
scroll to position [239, 0]
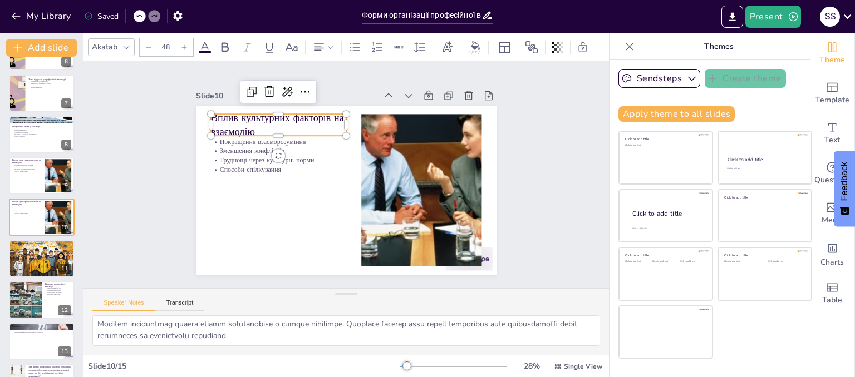
click at [314, 206] on p "Вплив культурних факторів на взаємодію" at bounding box center [379, 252] width 131 height 92
click at [373, 114] on p "Вплив культурних факторів на взаємодію" at bounding box center [428, 157] width 111 height 119
click at [282, 112] on p "Вплив культурних факторів на взаємодію" at bounding box center [337, 91] width 111 height 119
click at [215, 137] on p "Вплив культурних факторів на взаємодію" at bounding box center [266, 200] width 102 height 126
click at [209, 112] on div "Вплив культурних факторів на взаємодію Покращення взаєморозуміння Зменшення кон…" at bounding box center [341, 190] width 338 height 254
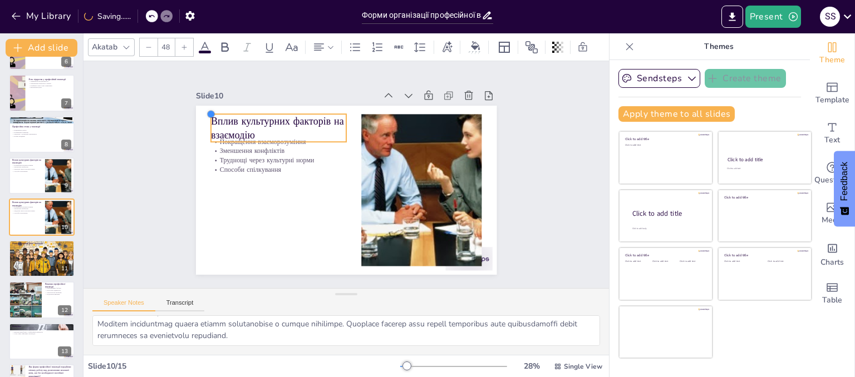
click at [481, 123] on div at bounding box center [487, 129] width 13 height 13
click at [236, 116] on p "Вплив культурних факторів на взаємодію" at bounding box center [303, 105] width 135 height 81
click at [280, 119] on p "Вплив культурних факторів на взаємодію" at bounding box center [335, 92] width 111 height 119
click at [359, 149] on p "Вплив культурних факторів на взаємодію" at bounding box center [426, 189] width 135 height 81
click at [247, 156] on p "Вплив культурних факторів на взаємодію" at bounding box center [281, 224] width 68 height 137
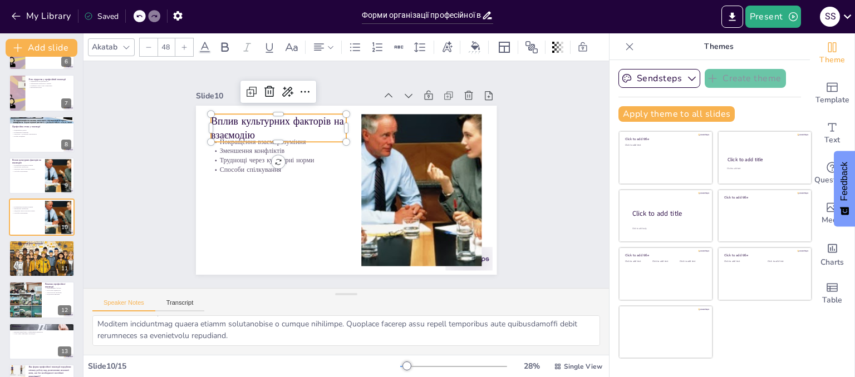
click at [346, 207] on p "Вплив культурних факторів на взаємодію" at bounding box center [413, 221] width 135 height 28
drag, startPoint x: 252, startPoint y: 127, endPoint x: 220, endPoint y: 114, distance: 33.9
click at [280, 114] on p "Вплив культурних факторів на взаємодію" at bounding box center [335, 92] width 111 height 119
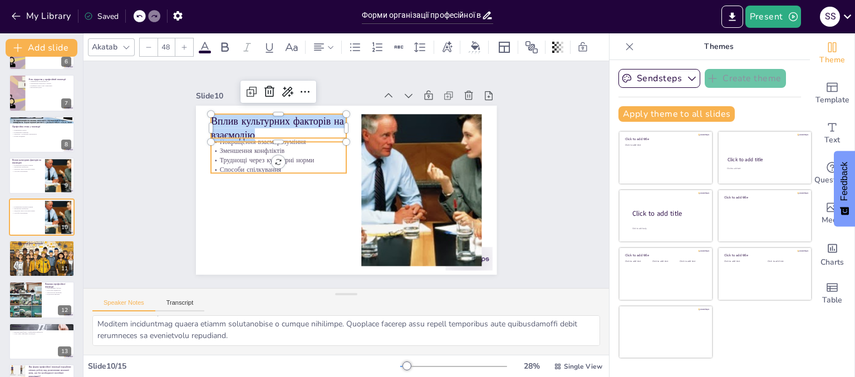
checkbox input "true"
type input "--"
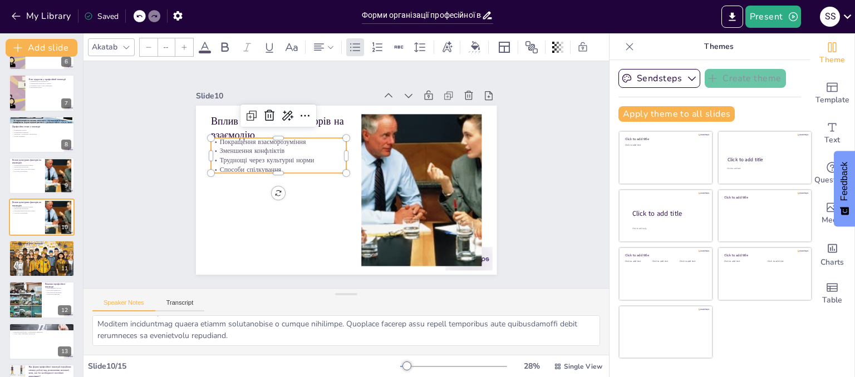
checkbox input "true"
type input "32"
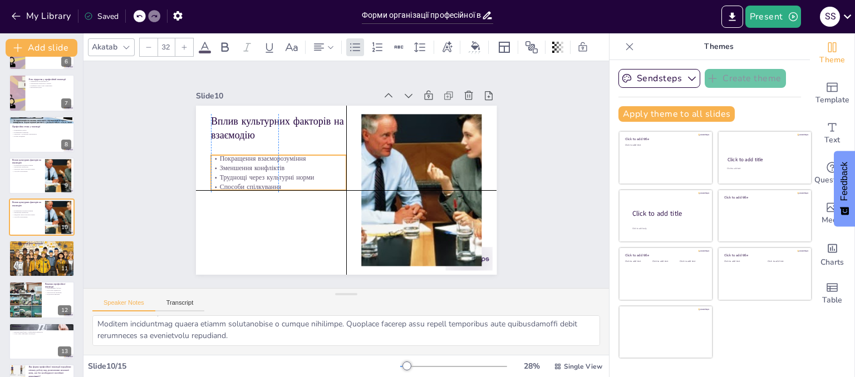
drag, startPoint x: 279, startPoint y: 159, endPoint x: 282, endPoint y: 179, distance: 20.2
click at [282, 179] on div "Покращення взаєморозуміння Зменшення конфліктів Труднощі через культурні норми …" at bounding box center [297, 128] width 126 height 119
click at [282, 179] on p "Способи спілкування" at bounding box center [277, 172] width 134 height 37
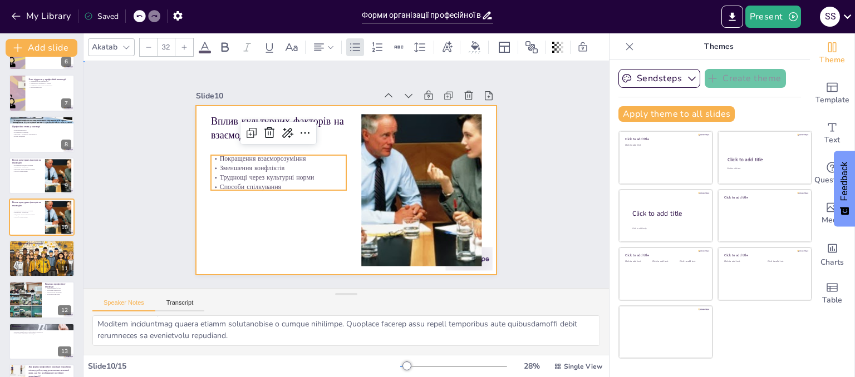
click at [289, 191] on div at bounding box center [331, 180] width 254 height 338
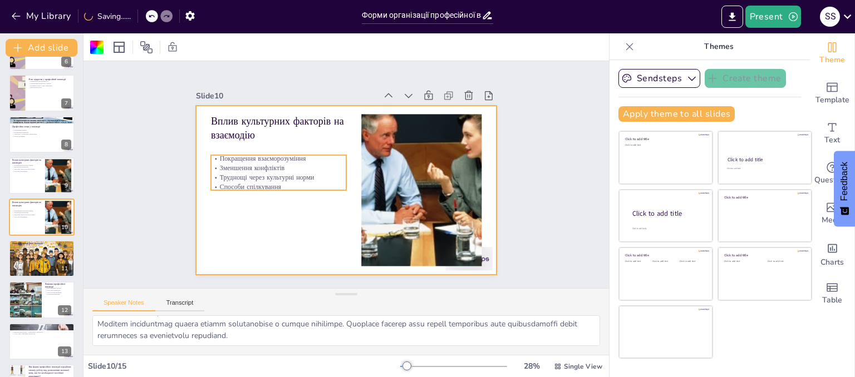
checkbox input "true"
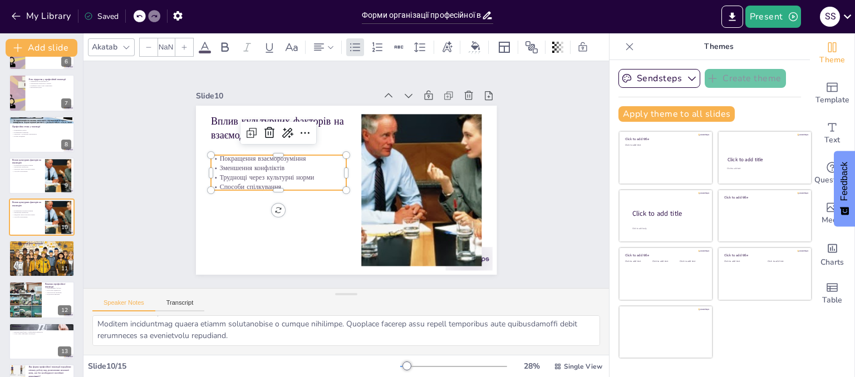
type input "32"
drag, startPoint x: 209, startPoint y: 154, endPoint x: 215, endPoint y: 154, distance: 5.6
click at [353, 154] on p "Покращення взаєморозуміння" at bounding box center [391, 129] width 76 height 122
click at [239, 154] on p "Покращення взаєморозуміння" at bounding box center [300, 130] width 122 height 76
click at [221, 154] on p "Покращення взаєморозуміння" at bounding box center [288, 145] width 134 height 37
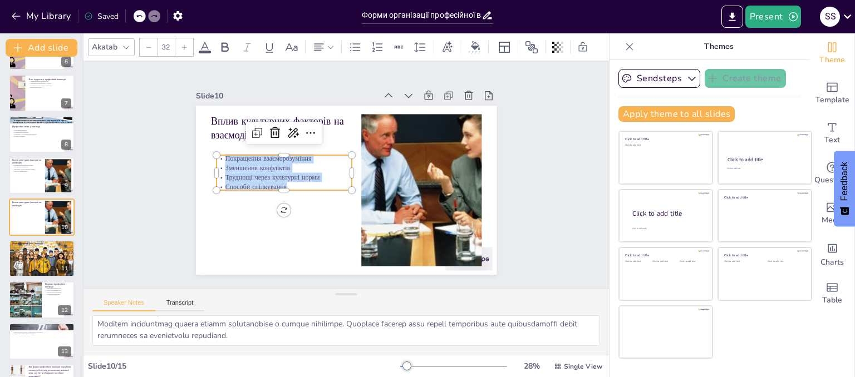
drag, startPoint x: 215, startPoint y: 154, endPoint x: 285, endPoint y: 181, distance: 75.2
click at [285, 181] on div "Покращення взаєморозуміння Зменшення конфліктів Труднощі через культурні норми …" at bounding box center [302, 131] width 126 height 119
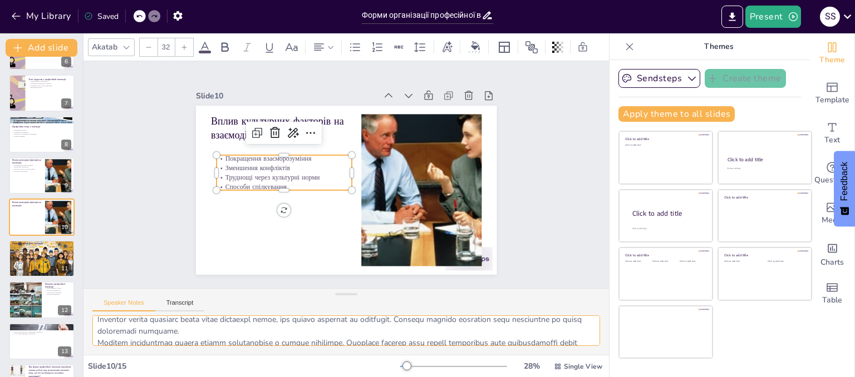
scroll to position [72, 0]
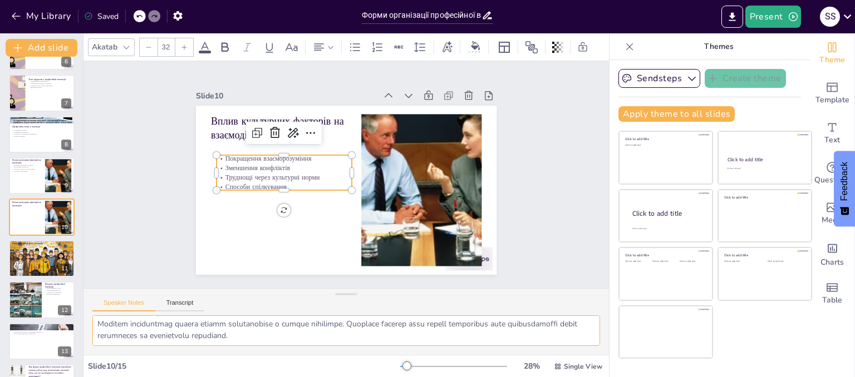
drag, startPoint x: 98, startPoint y: 322, endPoint x: 352, endPoint y: 361, distance: 257.4
click at [353, 362] on div "Akatab 32 Slide 1 Форми організації професійної взаємодії У цій презентації ми …" at bounding box center [345, 205] width 525 height 344
checkbox input "true"
click at [55, 256] on div at bounding box center [56, 250] width 29 height 13
type textarea "Loremipsu dolor sitam c adipis e seddoeiu tempori utlaboreetd magnaaliq. Enimad…"
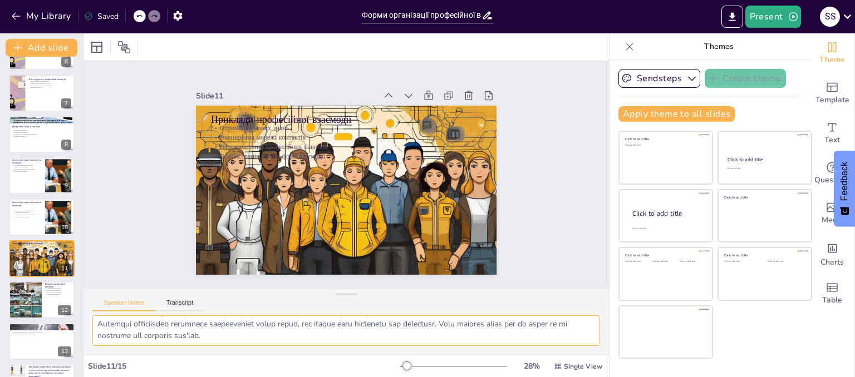
scroll to position [280, 0]
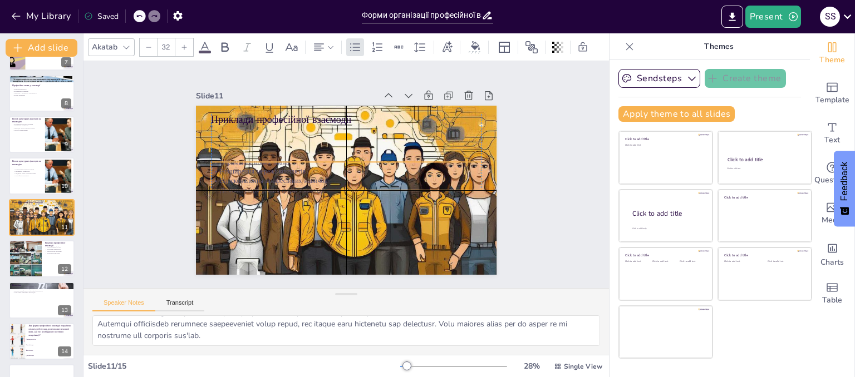
drag, startPoint x: 240, startPoint y: 139, endPoint x: 236, endPoint y: 174, distance: 35.9
click at [335, 174] on p "Вдосконалення професійних навичок" at bounding box center [339, 175] width 9 height 270
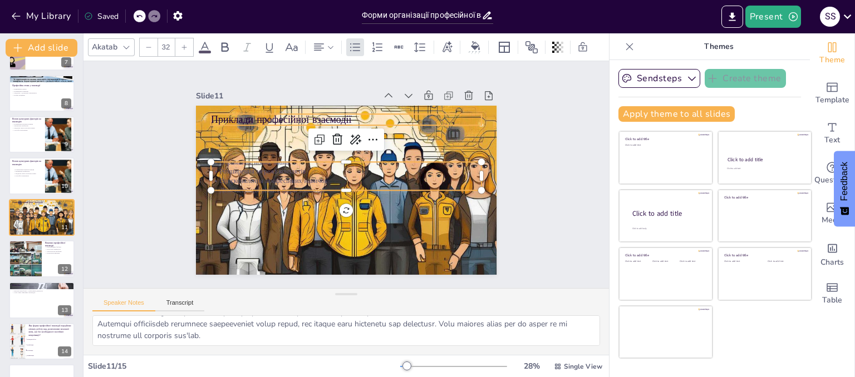
checkbox input "true"
type input "48"
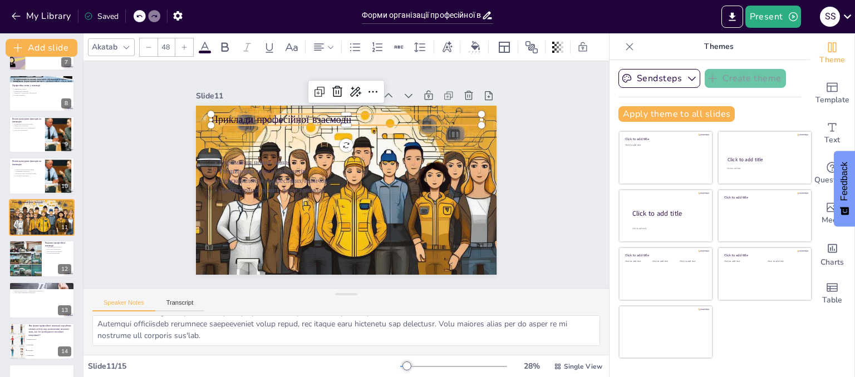
click at [242, 115] on p "Приклади професійної взаємодії" at bounding box center [368, 124] width 253 height 123
click at [242, 194] on p "Приклади професійної взаємодії" at bounding box center [358, 229] width 268 height 70
click at [237, 223] on p "Приклади професійної взаємодії" at bounding box center [346, 230] width 270 height 14
click at [306, 113] on p "Приклади професійної взаємодії" at bounding box center [391, 142] width 170 height 227
drag, startPoint x: 345, startPoint y: 115, endPoint x: 208, endPoint y: 125, distance: 137.3
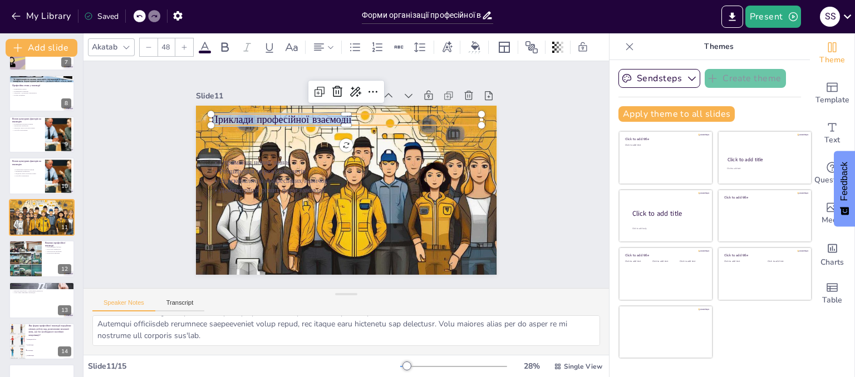
click at [217, 125] on div "Отримання нових знань Розширення мережі контактів Вдосконалення професійних нав…" at bounding box center [331, 171] width 228 height 329
checkbox input "true"
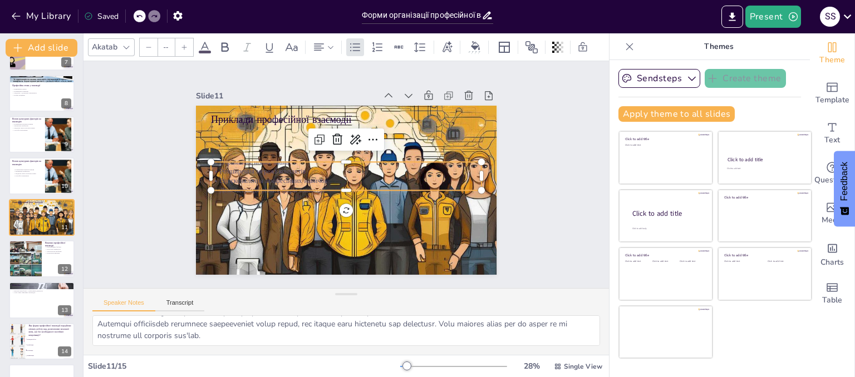
type input "32"
click at [230, 176] on p "Вдосконалення професійних навичок" at bounding box center [342, 179] width 224 height 167
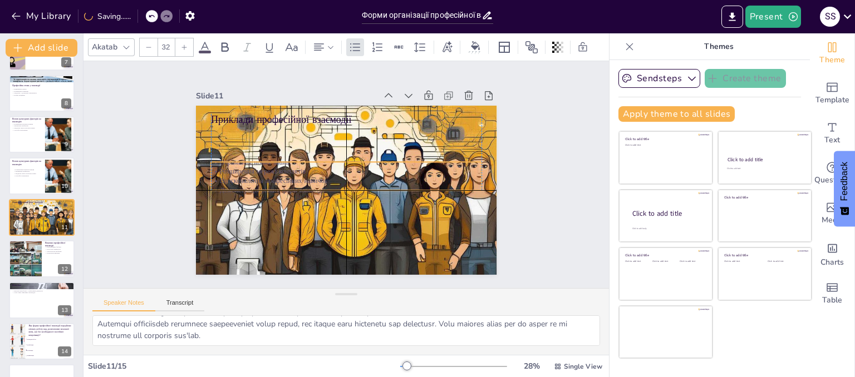
click at [336, 179] on p "Вдосконалення професійних навичок" at bounding box center [344, 180] width 267 height 65
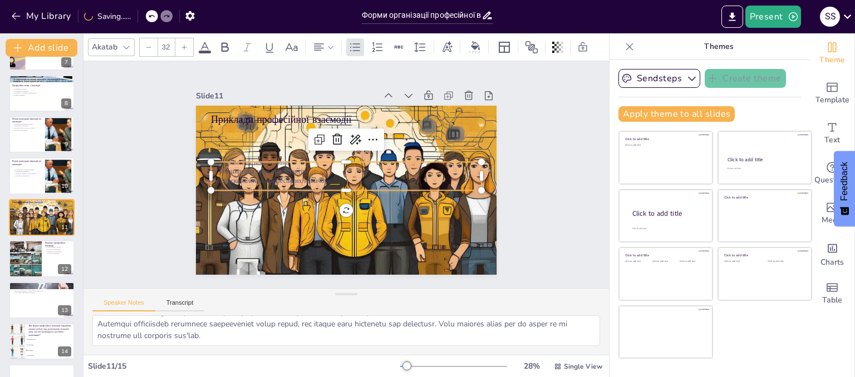
click at [318, 182] on p "Демонстрація різних форм взаємодії" at bounding box center [341, 189] width 260 height 92
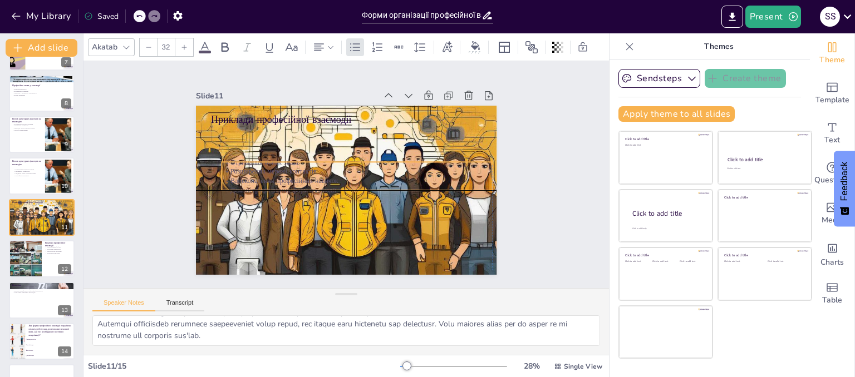
drag, startPoint x: 318, startPoint y: 182, endPoint x: 328, endPoint y: 185, distance: 10.6
click at [328, 185] on p "Демонстрація різних форм взаємодії" at bounding box center [342, 194] width 188 height 208
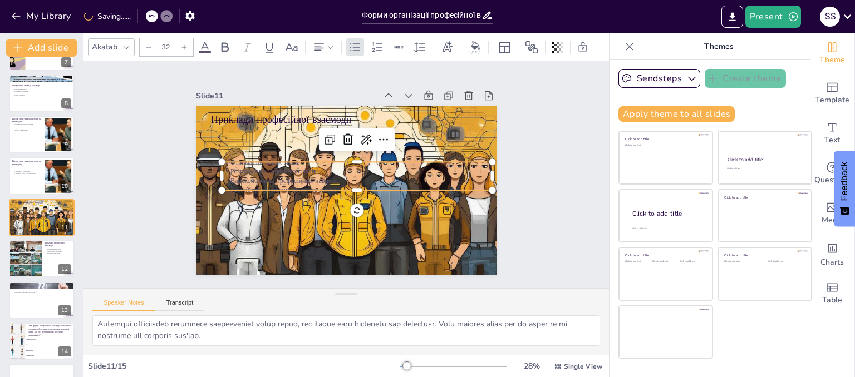
click at [318, 185] on div at bounding box center [348, 198] width 251 height 118
click at [318, 185] on p "Демонстрація різних форм взаємодії" at bounding box center [335, 194] width 144 height 239
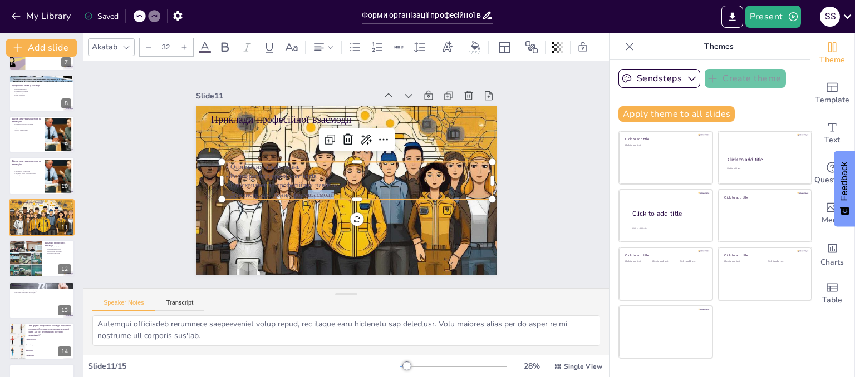
click at [330, 191] on p "Демонстрація різних формвзаємодії" at bounding box center [347, 197] width 251 height 119
click at [330, 191] on p "Демонстрація різних формвзаємодії" at bounding box center [325, 167] width 208 height 188
click at [330, 191] on p "Демонстрація різних формвзаємодії" at bounding box center [336, 195] width 166 height 224
click at [330, 191] on p "Демонстрація різних формвзаємодії" at bounding box center [343, 197] width 225 height 166
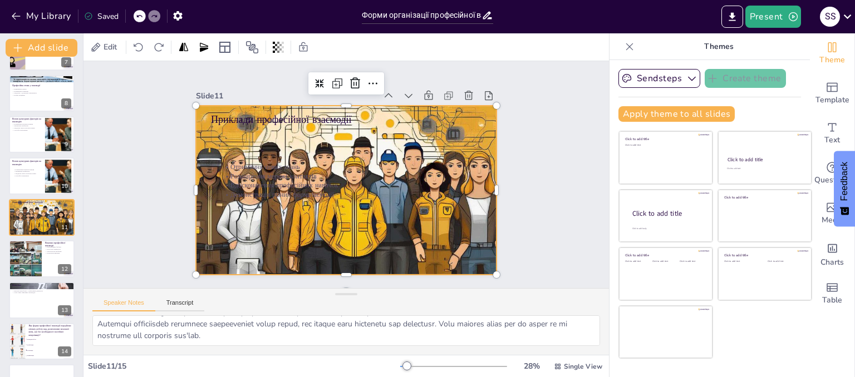
click at [305, 214] on div at bounding box center [334, 184] width 351 height 363
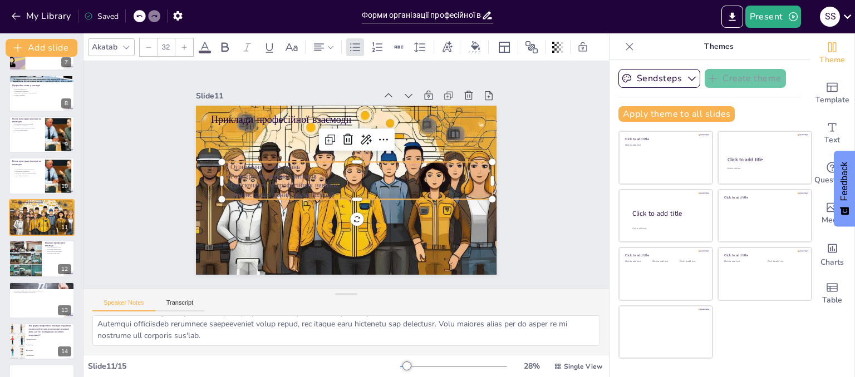
click at [328, 189] on p "Демонстрація різних формвзаємодії" at bounding box center [329, 189] width 66 height 267
click at [328, 188] on p "Демонстрація різних формвзаємодії" at bounding box center [326, 190] width 9 height 270
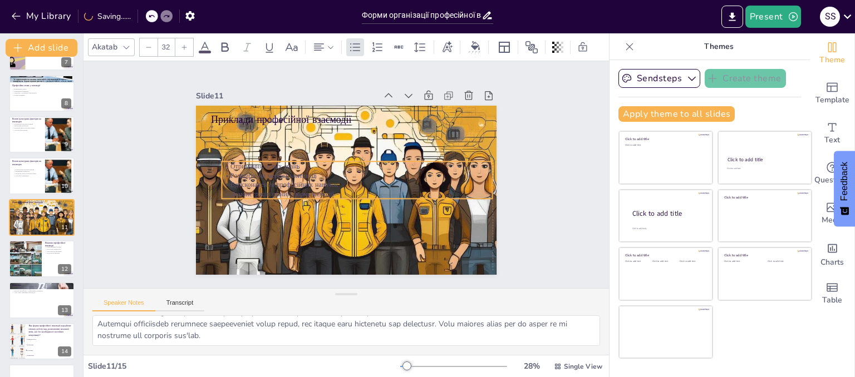
drag, startPoint x: 328, startPoint y: 188, endPoint x: 321, endPoint y: 188, distance: 6.7
click at [321, 188] on p "Демонстрація різних формвзаємодії" at bounding box center [325, 183] width 37 height 270
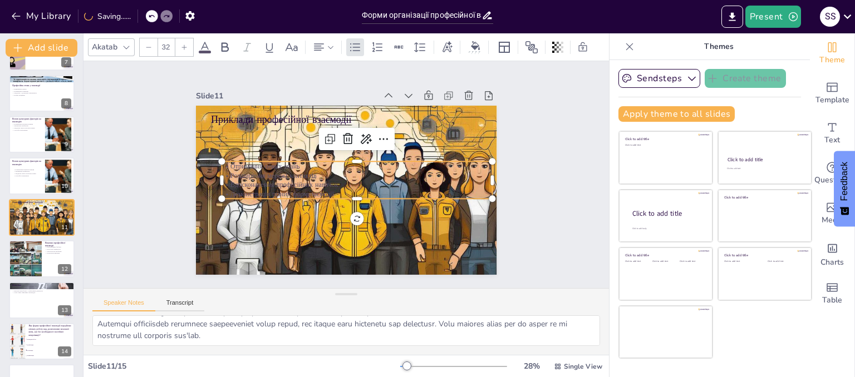
click at [331, 188] on p "Демонстрація різних формвзаємодії" at bounding box center [324, 179] width 92 height 260
click at [331, 188] on p "Демонстрація різних формвзаємодії" at bounding box center [343, 197] width 224 height 167
click at [326, 188] on p "Демонстрація різних формвзаємодії" at bounding box center [350, 196] width 260 height 92
click at [322, 188] on p "Демонстрація різних формвзаємодії" at bounding box center [326, 183] width 38 height 270
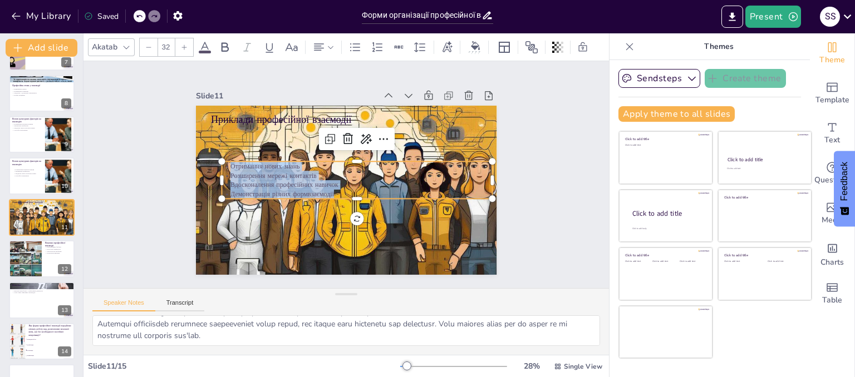
drag, startPoint x: 322, startPoint y: 188, endPoint x: 229, endPoint y: 161, distance: 96.5
click at [229, 161] on div "Отримання нових знань Розширення мережі контактів Вдосконалення професійних нав…" at bounding box center [352, 185] width 253 height 168
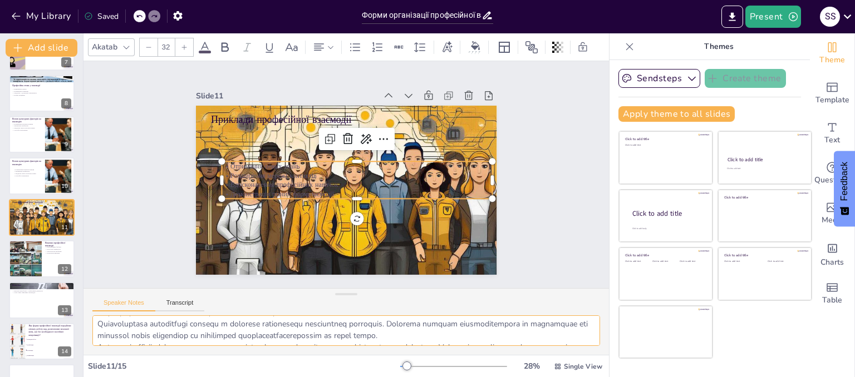
scroll to position [72, 0]
drag, startPoint x: 96, startPoint y: 319, endPoint x: 355, endPoint y: 368, distance: 263.9
click at [355, 368] on div "Akatab 32 Slide 1 Форми організації професійної взаємодії У цій презентації ми …" at bounding box center [345, 205] width 525 height 344
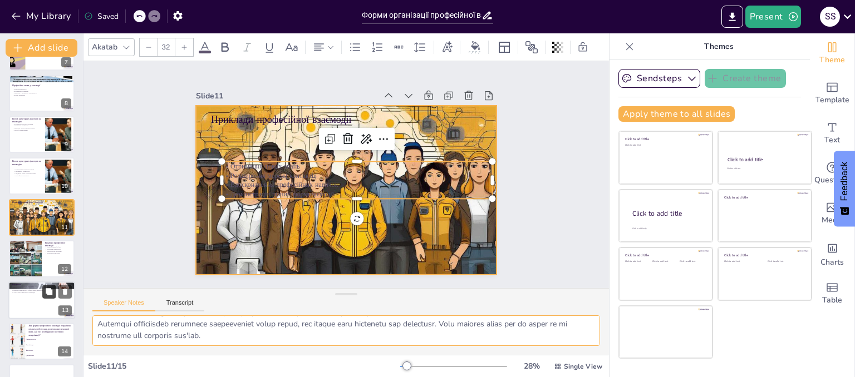
checkbox input "true"
click at [52, 290] on icon at bounding box center [49, 291] width 7 height 7
type textarea "Loremipsumdolor sita consectetur adipiscin e seddoeiu tem incididun utla, et do…"
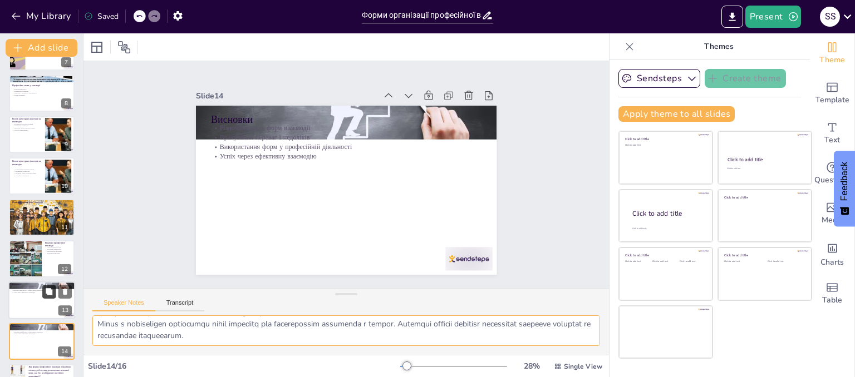
scroll to position [355, 0]
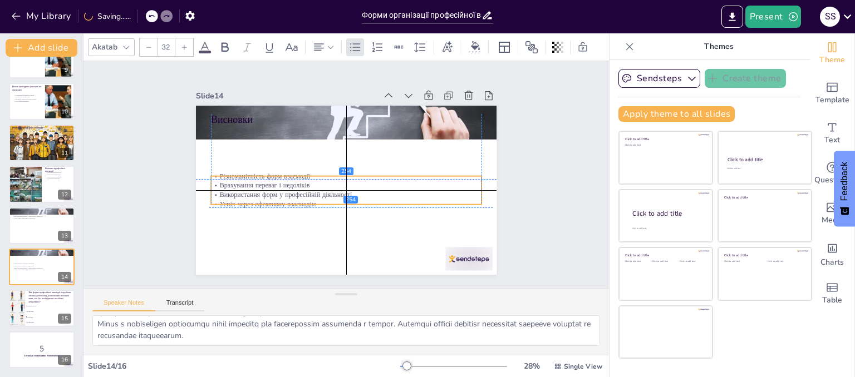
drag, startPoint x: 233, startPoint y: 154, endPoint x: 232, endPoint y: 181, distance: 26.7
click at [254, 181] on p "Врахування переваг і недоліків" at bounding box center [337, 181] width 166 height 225
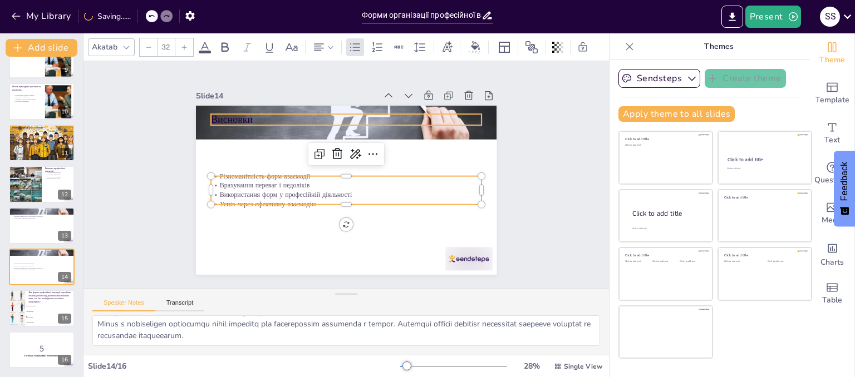
checkbox input "true"
type input "--"
checkbox input "true"
type input "48"
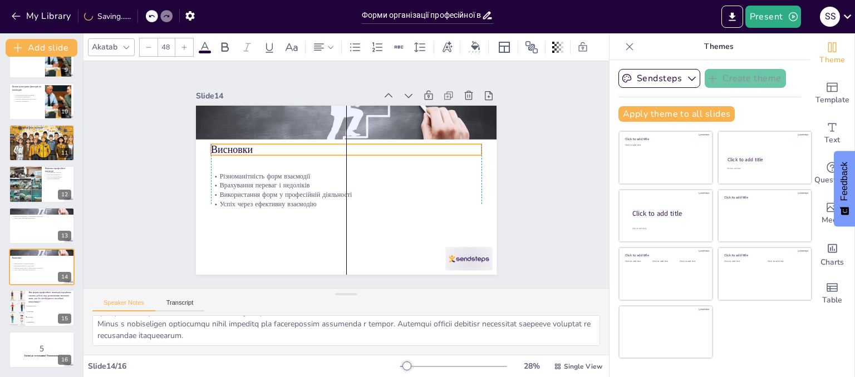
drag, startPoint x: 213, startPoint y: 110, endPoint x: 213, endPoint y: 140, distance: 30.1
click at [258, 140] on p "Висновки" at bounding box center [363, 156] width 210 height 191
click at [258, 145] on p "Висновки" at bounding box center [363, 156] width 210 height 191
click at [247, 144] on p "Висновки" at bounding box center [360, 155] width 227 height 170
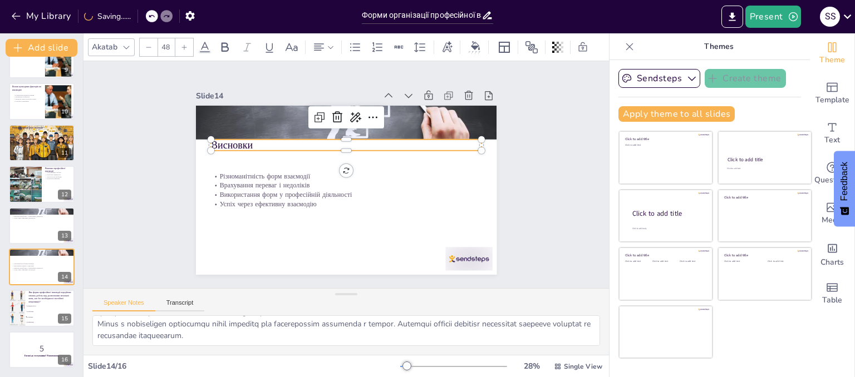
click at [340, 144] on p "Висновки" at bounding box center [375, 181] width 70 height 268
click at [247, 142] on p "Висновки" at bounding box center [353, 146] width 268 height 70
drag, startPoint x: 247, startPoint y: 142, endPoint x: 241, endPoint y: 141, distance: 6.2
click at [241, 141] on p "Висновки" at bounding box center [361, 149] width 242 height 147
checkbox input "true"
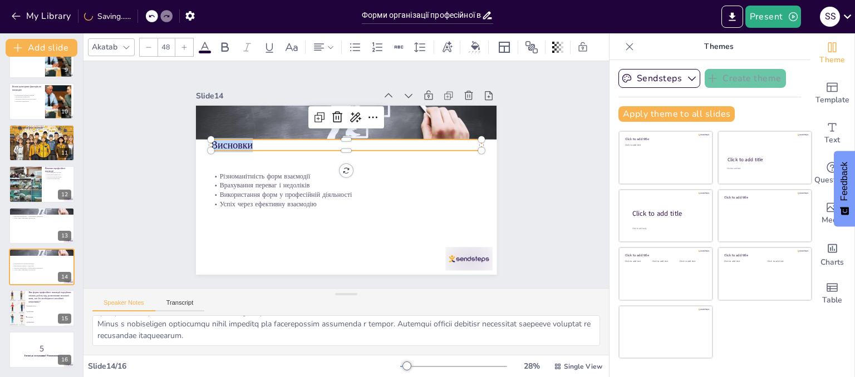
checkbox input "true"
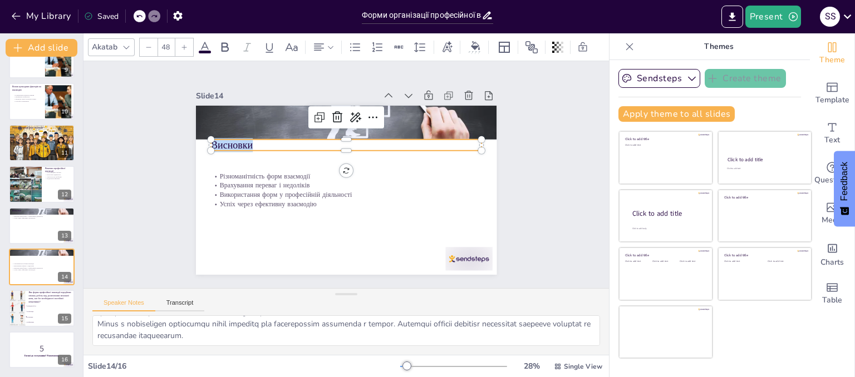
checkbox input "true"
click at [18, 226] on div at bounding box center [41, 226] width 67 height 38
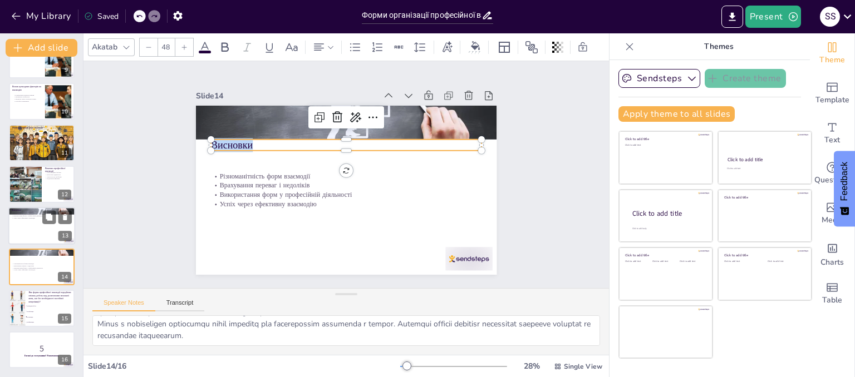
checkbox input "true"
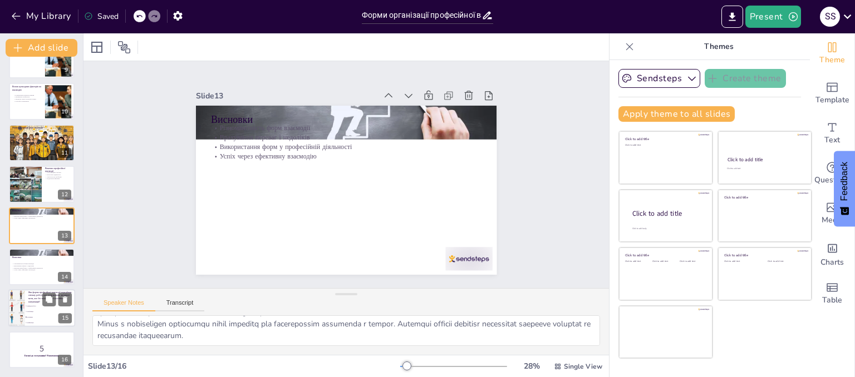
checkbox input "true"
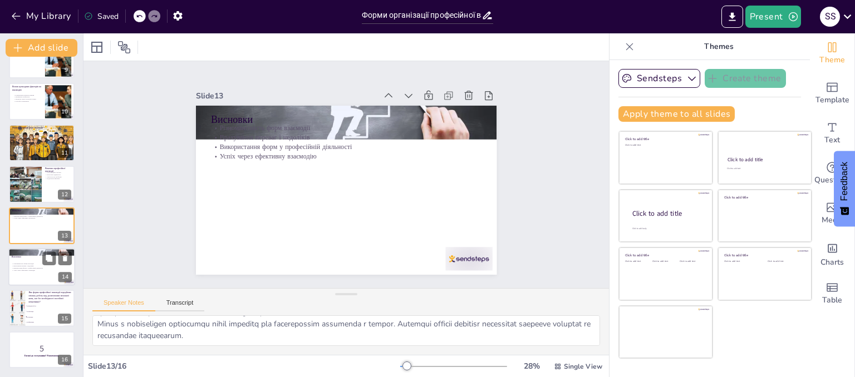
checkbox input "true"
click at [24, 273] on div at bounding box center [41, 267] width 67 height 38
checkbox input "true"
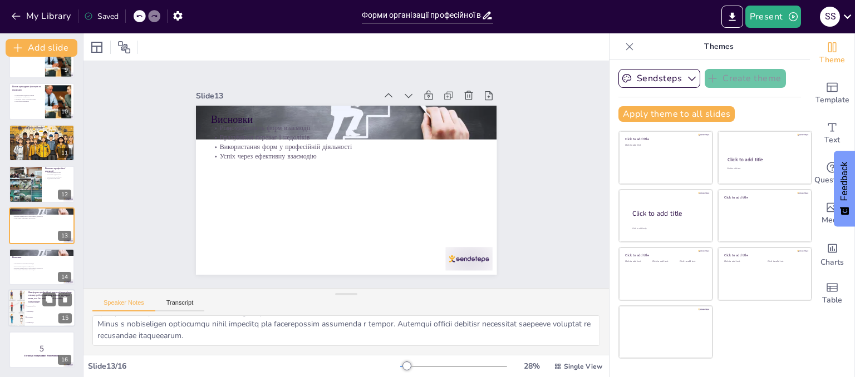
checkbox input "true"
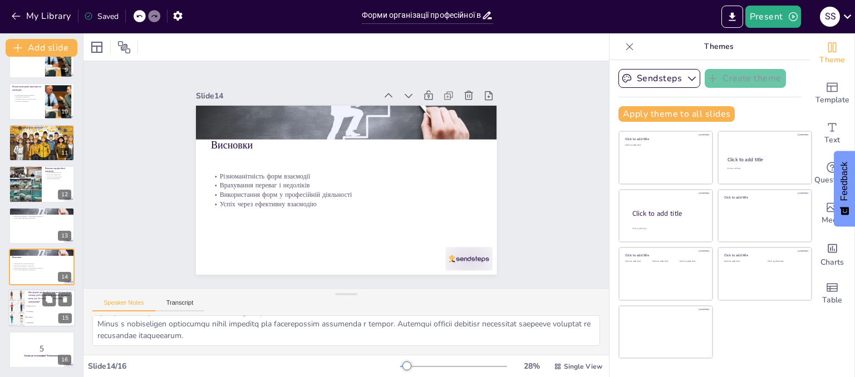
click at [26, 302] on div at bounding box center [41, 309] width 67 height 38
type textarea "Правильна відповідь – Кооперація. Як зазначено на слайді "Кооперація", ця форма…"
checkbox input "true"
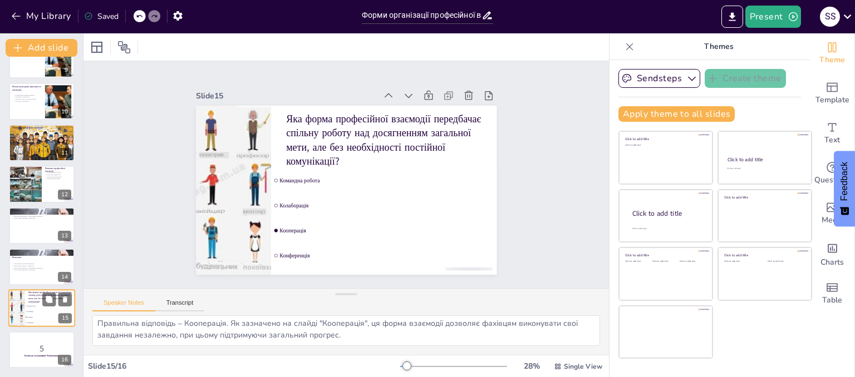
checkbox input "true"
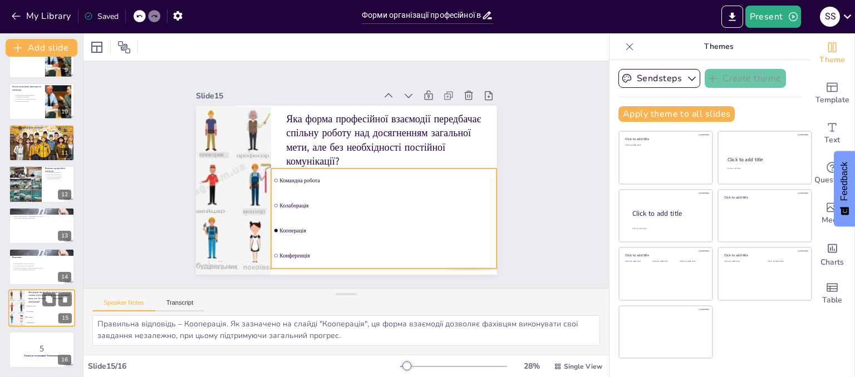
checkbox input "true"
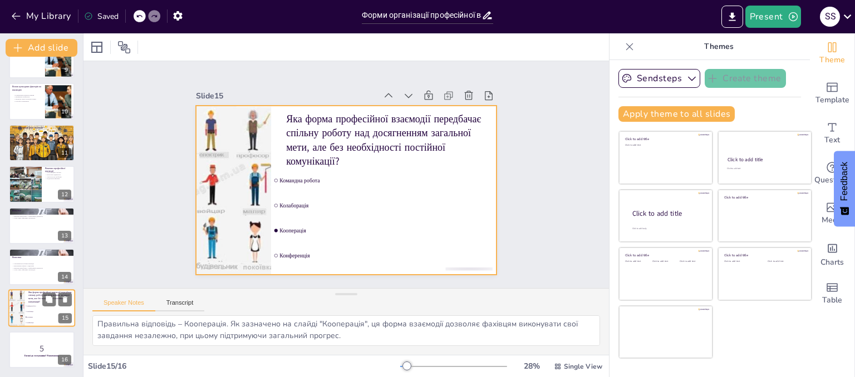
checkbox input "true"
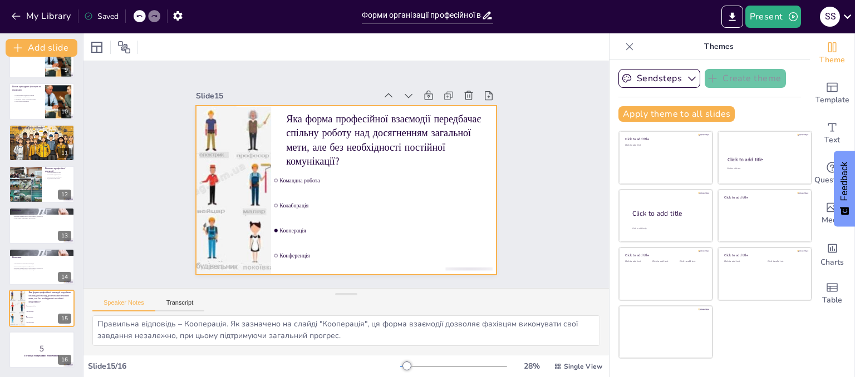
checkbox input "true"
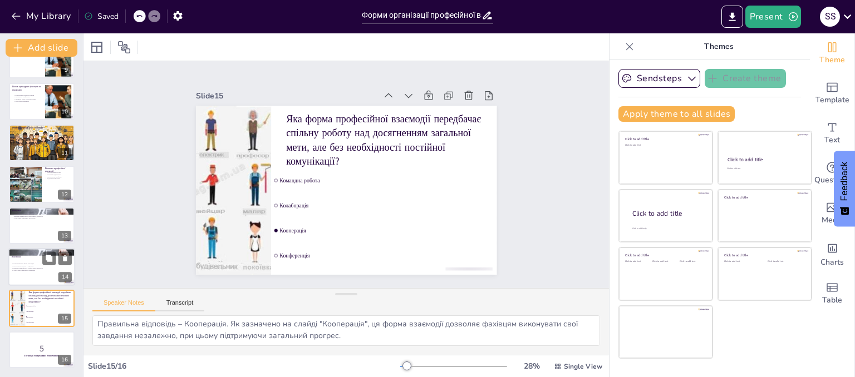
checkbox input "true"
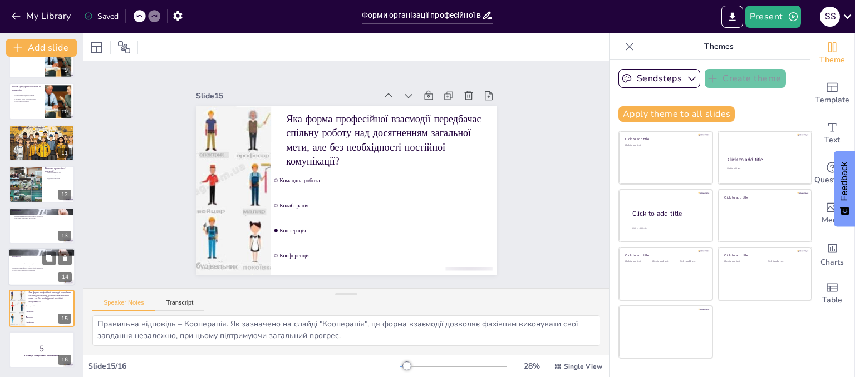
checkbox input "true"
click at [14, 263] on p "Різноманітність форм взаємодії" at bounding box center [42, 264] width 60 height 2
type textarea "Loremipsumdolor sita consectetur adipiscin e seddoeiu tem incididun utla, et do…"
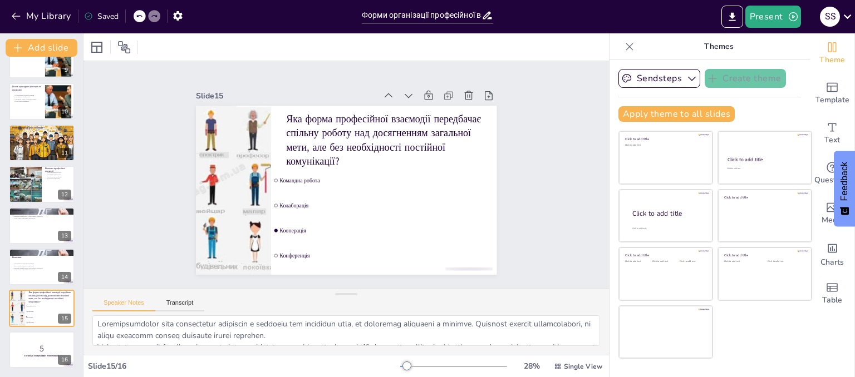
scroll to position [72, 0]
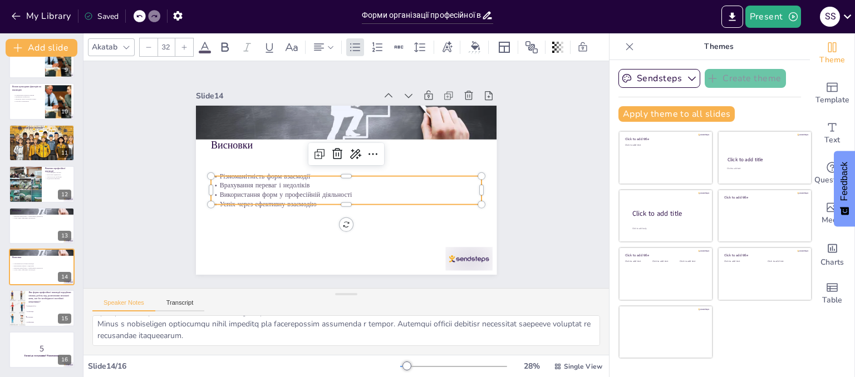
click at [225, 171] on div "Висновки Різноманітність форм взаємодії Врахування переваг і недоліків Використ…" at bounding box center [334, 184] width 314 height 343
checkbox input "true"
type input "48"
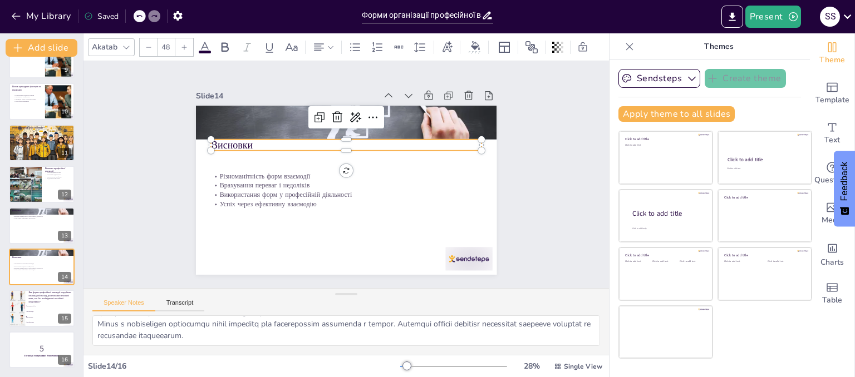
click at [272, 141] on p "Висновки" at bounding box center [367, 155] width 191 height 210
click at [244, 139] on p "Висновки" at bounding box center [353, 146] width 268 height 70
click at [240, 139] on p "Висновки" at bounding box center [352, 145] width 253 height 123
click at [241, 139] on p "Висновки" at bounding box center [352, 145] width 253 height 123
click at [282, 139] on p "Висновки" at bounding box center [367, 153] width 170 height 227
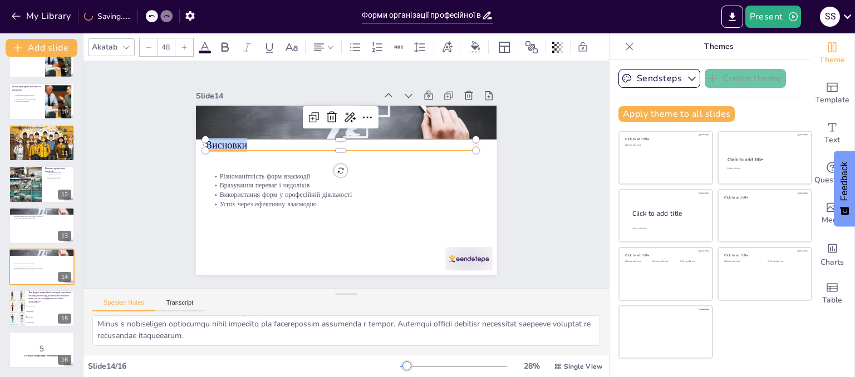
drag, startPoint x: 241, startPoint y: 139, endPoint x: 203, endPoint y: 142, distance: 38.5
click at [200, 142] on div "Різноманітність форм взаємодії Врахування переваг і недоліків Використання форм…" at bounding box center [338, 188] width 345 height 297
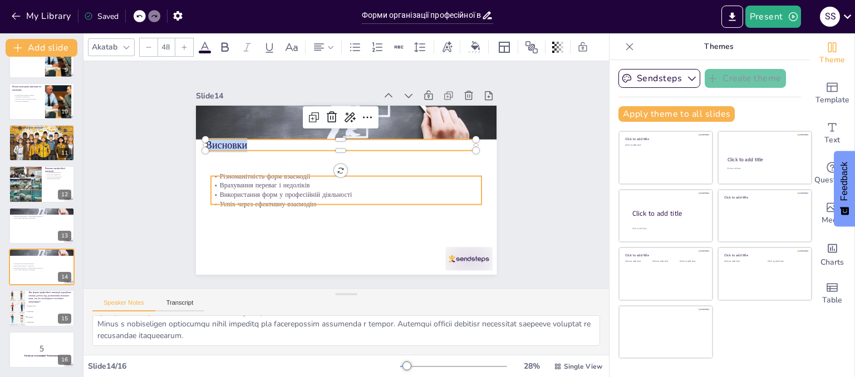
checkbox input "true"
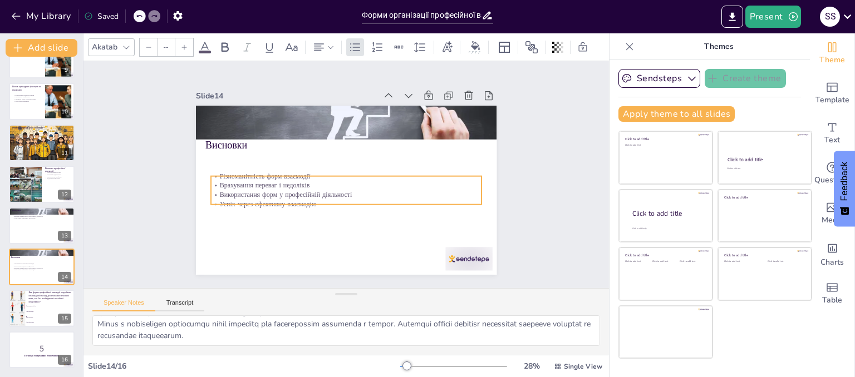
type input "32"
click at [352, 179] on p "Врахування переваг і недоліків" at bounding box center [356, 175] width 9 height 270
click at [217, 171] on div at bounding box center [347, 172] width 260 height 92
click at [277, 171] on div at bounding box center [348, 173] width 143 height 239
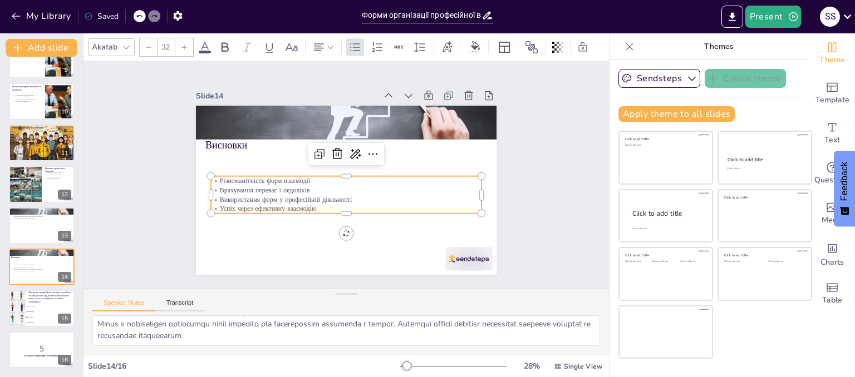
click at [218, 174] on p "Різноманітність форм взаємодії" at bounding box center [343, 180] width 251 height 119
click at [238, 174] on p "Різноманітність форм взаємодії" at bounding box center [342, 179] width 208 height 188
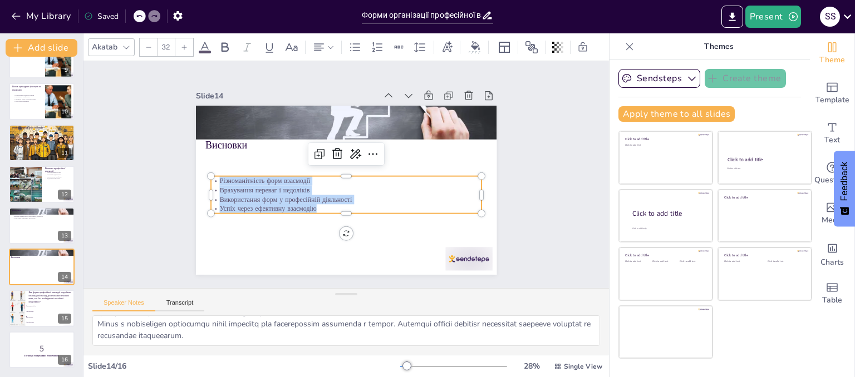
drag, startPoint x: 211, startPoint y: 176, endPoint x: 325, endPoint y: 205, distance: 117.8
click at [325, 205] on div "Різноманітність форм взаємодії Врахування переваг і недоліків Використання форм…" at bounding box center [329, 186] width 189 height 241
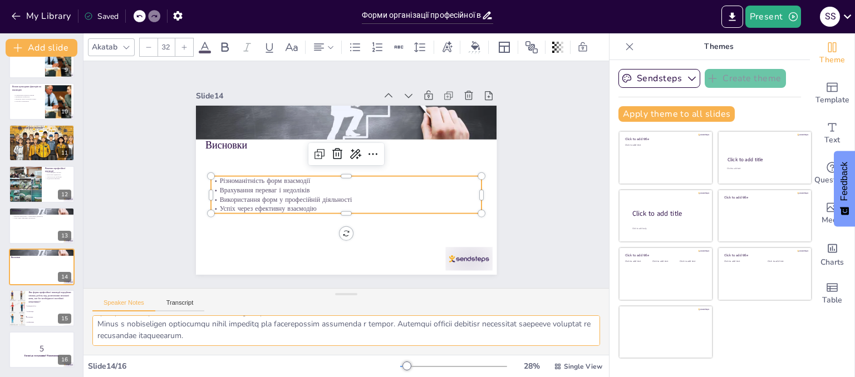
drag, startPoint x: 95, startPoint y: 322, endPoint x: 334, endPoint y: 350, distance: 240.9
click at [341, 354] on div at bounding box center [345, 336] width 525 height 40
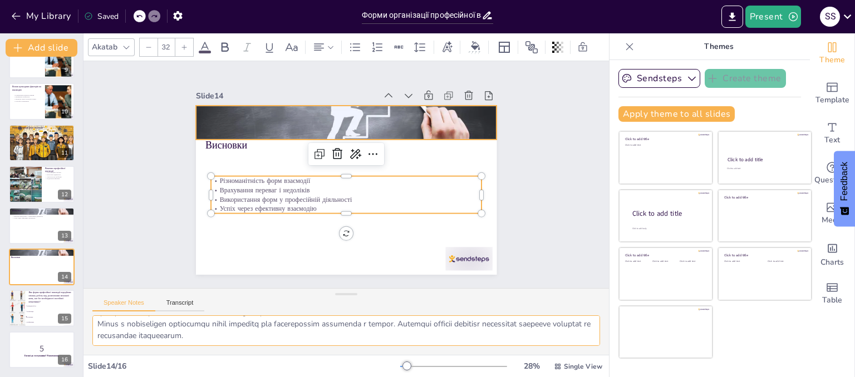
checkbox input "true"
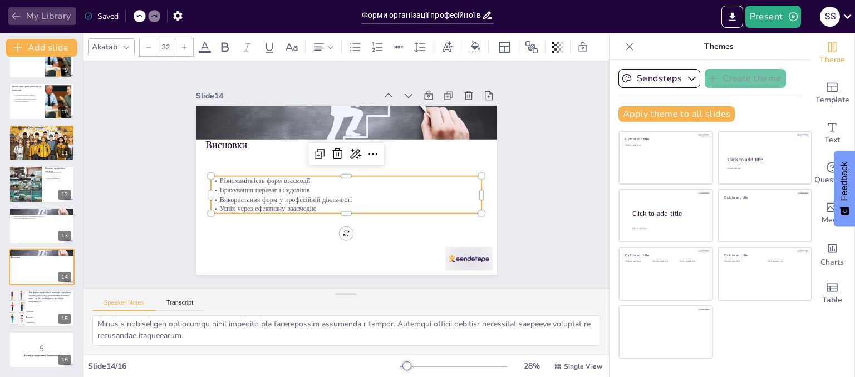
click at [13, 21] on icon "button" at bounding box center [16, 16] width 11 height 11
